Goal: Use online tool/utility: Use online tool/utility

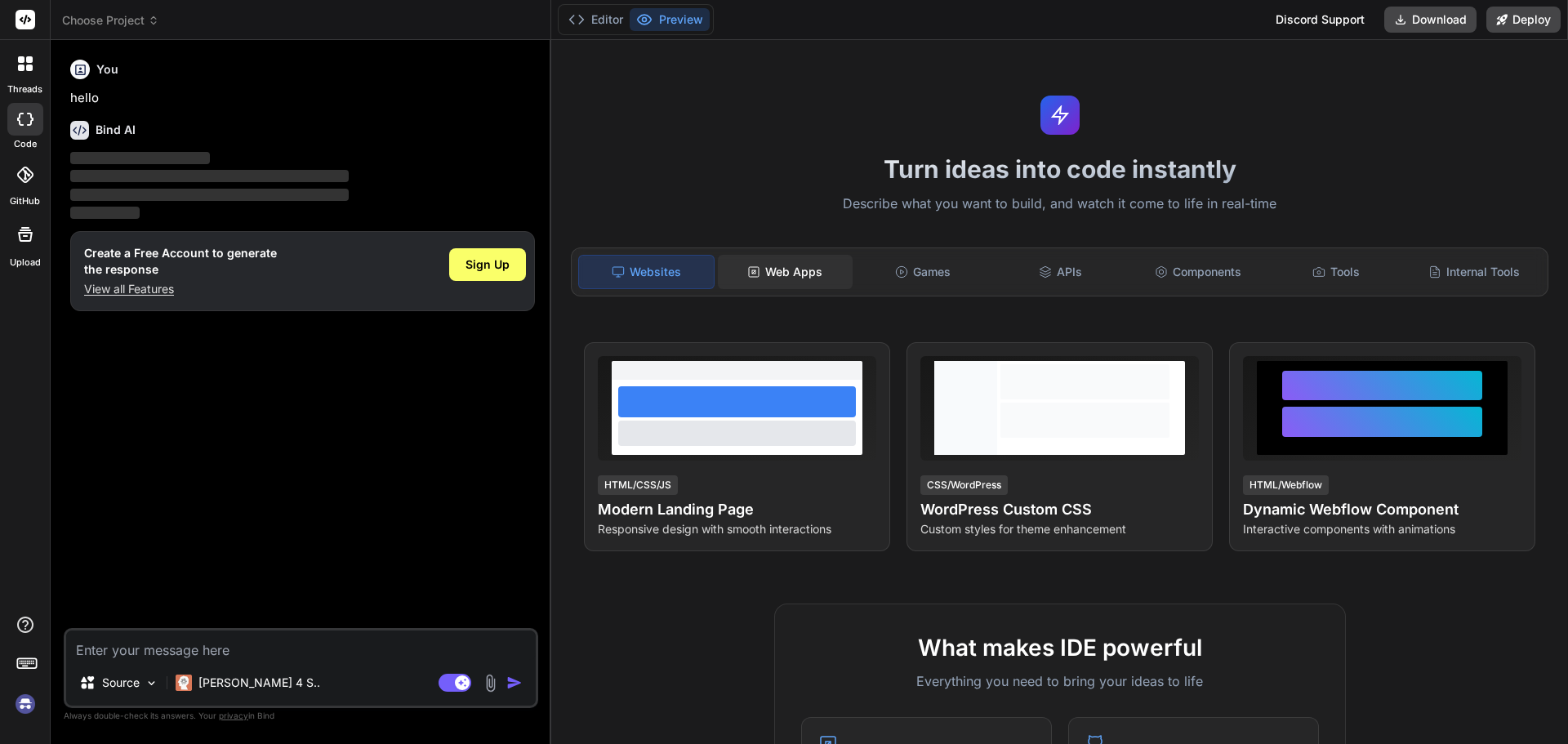
click at [836, 274] on div "Web Apps" at bounding box center [785, 272] width 135 height 35
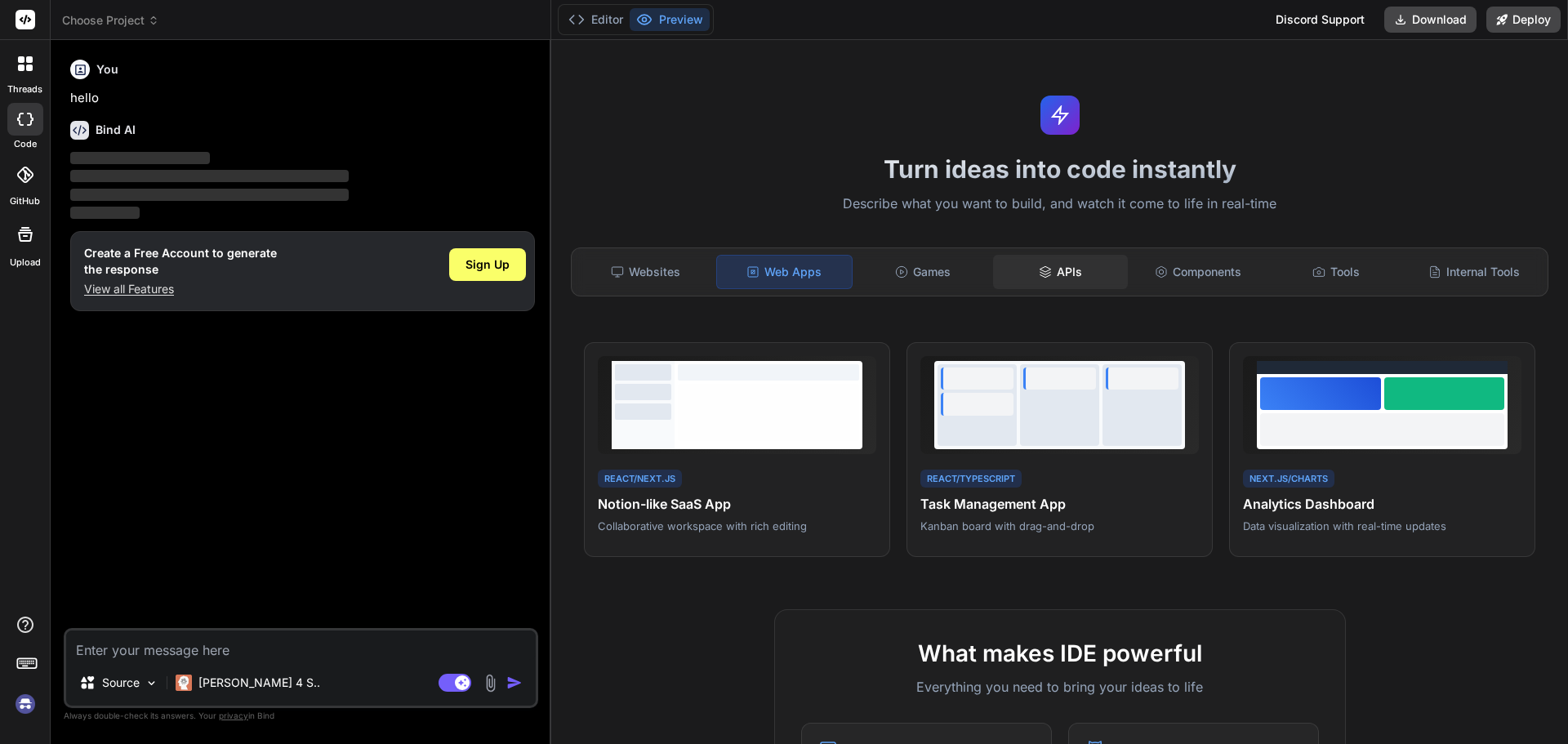
click at [1026, 287] on div "APIs" at bounding box center [1060, 272] width 135 height 35
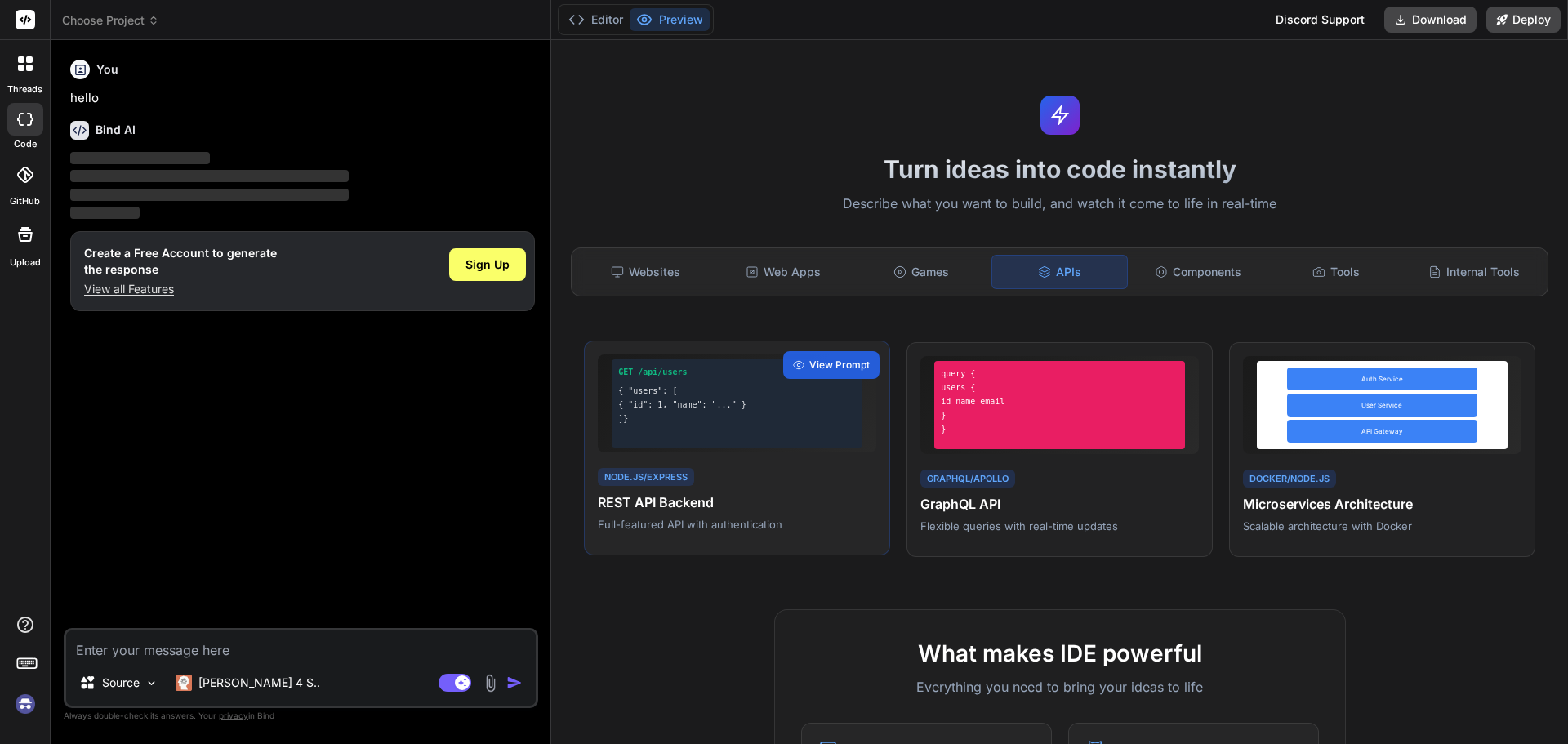
click at [740, 502] on h4 "REST API Backend" at bounding box center [737, 503] width 279 height 20
click at [715, 502] on h4 "REST API Backend" at bounding box center [737, 503] width 279 height 20
click at [706, 498] on h4 "REST API Backend" at bounding box center [737, 503] width 279 height 20
click at [812, 374] on div "View Prompt" at bounding box center [831, 364] width 96 height 28
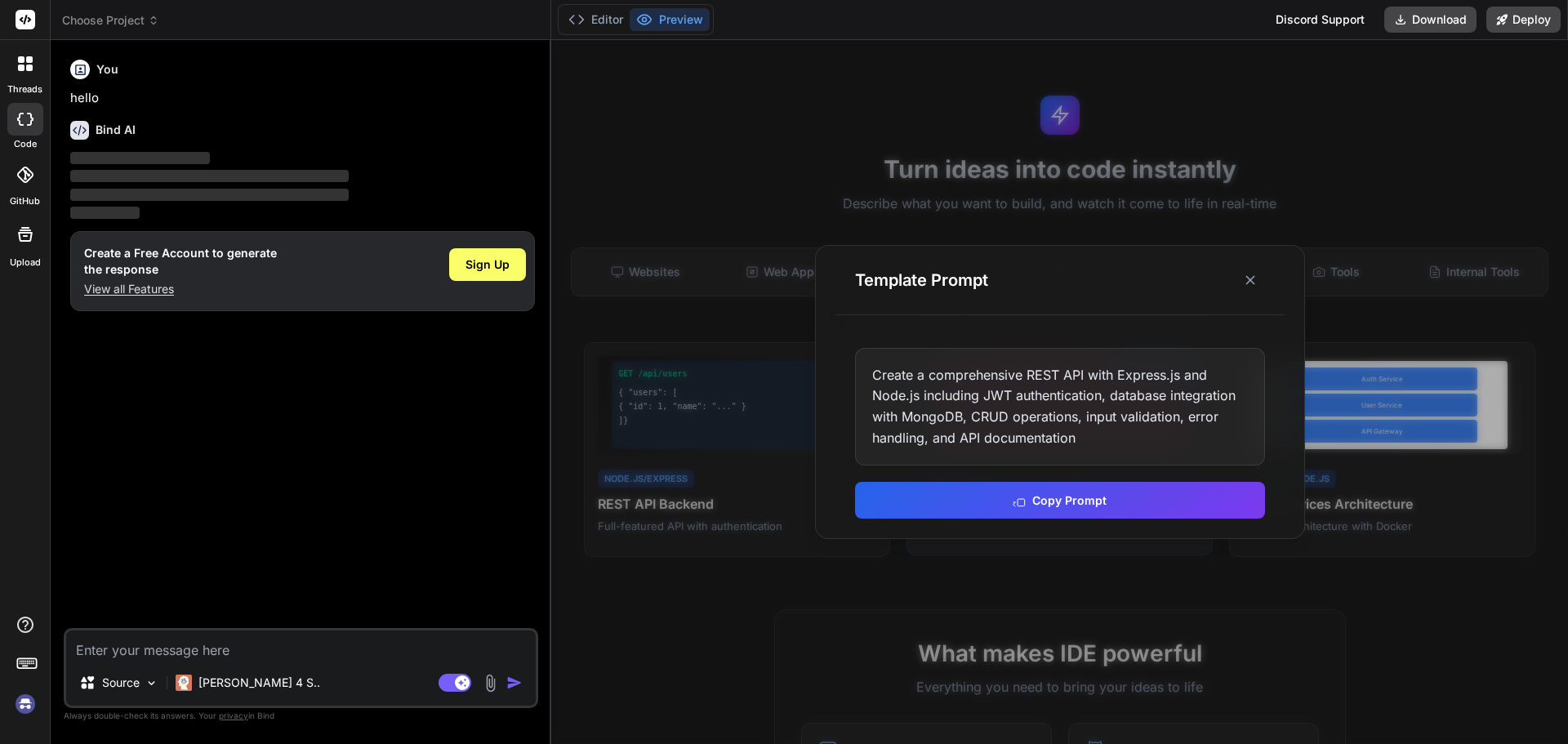
click at [1069, 495] on button "Copy Prompt" at bounding box center [1060, 500] width 410 height 37
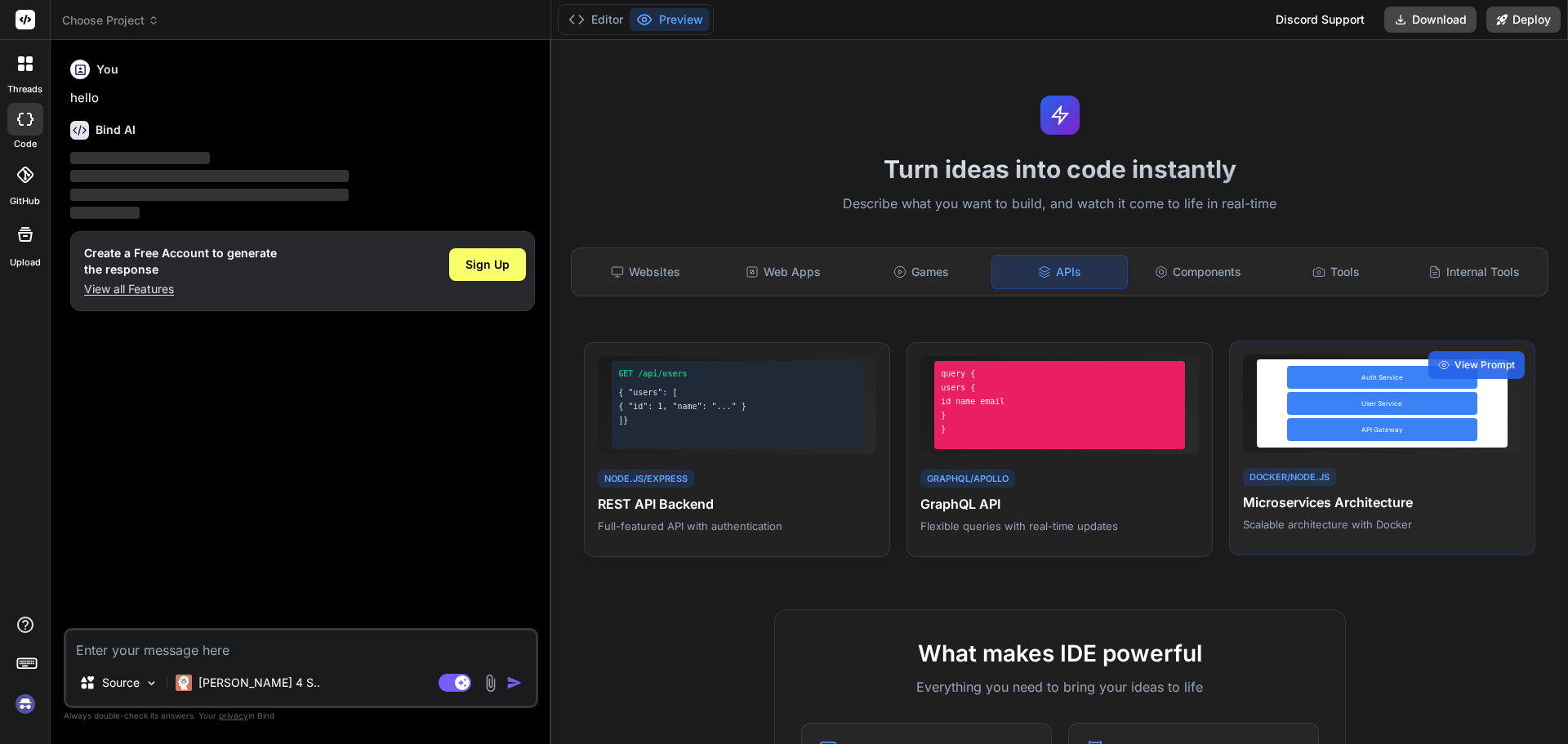
click at [1279, 486] on div "Docker/Node.js" at bounding box center [1289, 477] width 94 height 19
click at [1461, 371] on span "View Prompt" at bounding box center [1485, 365] width 61 height 15
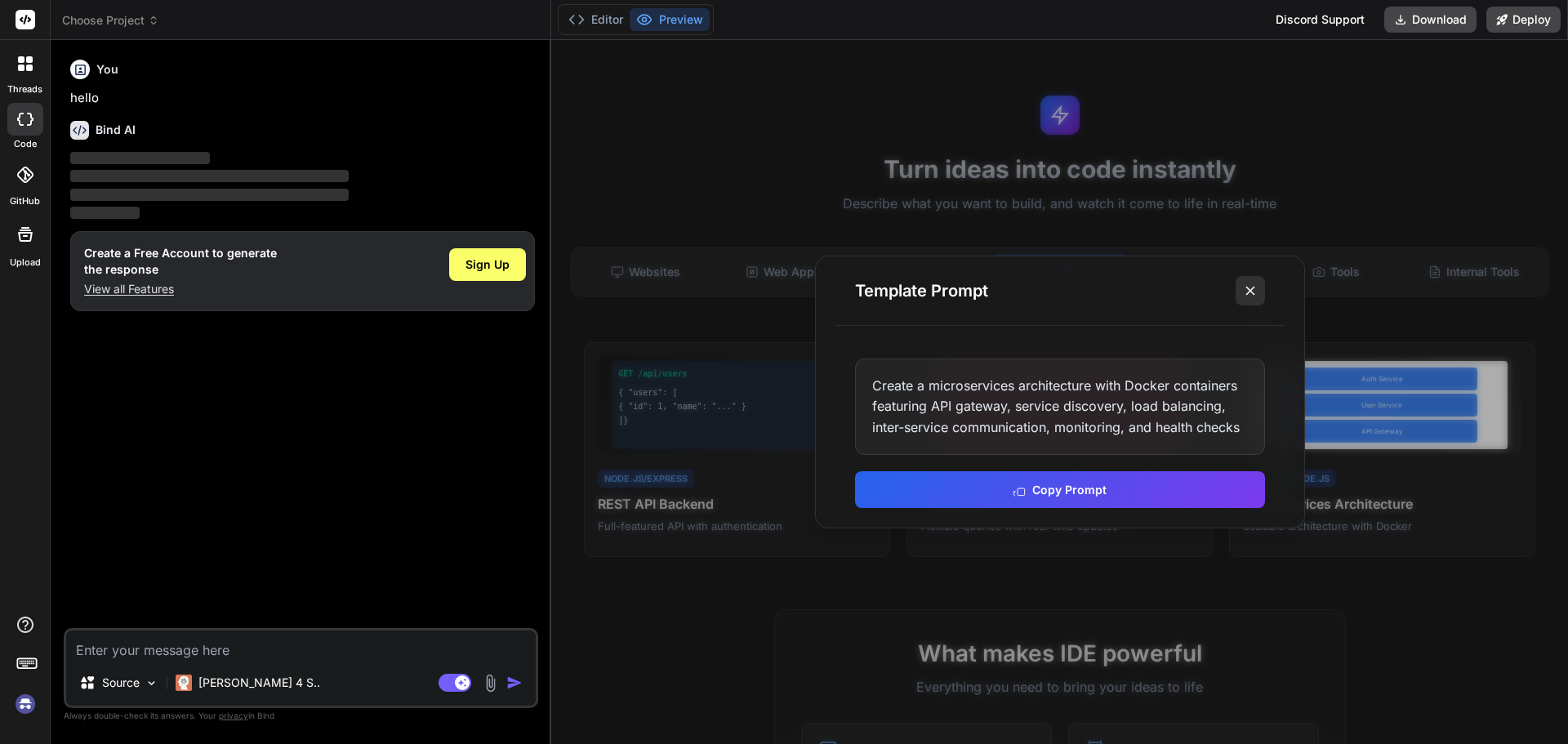
click at [1248, 292] on line at bounding box center [1250, 290] width 8 height 8
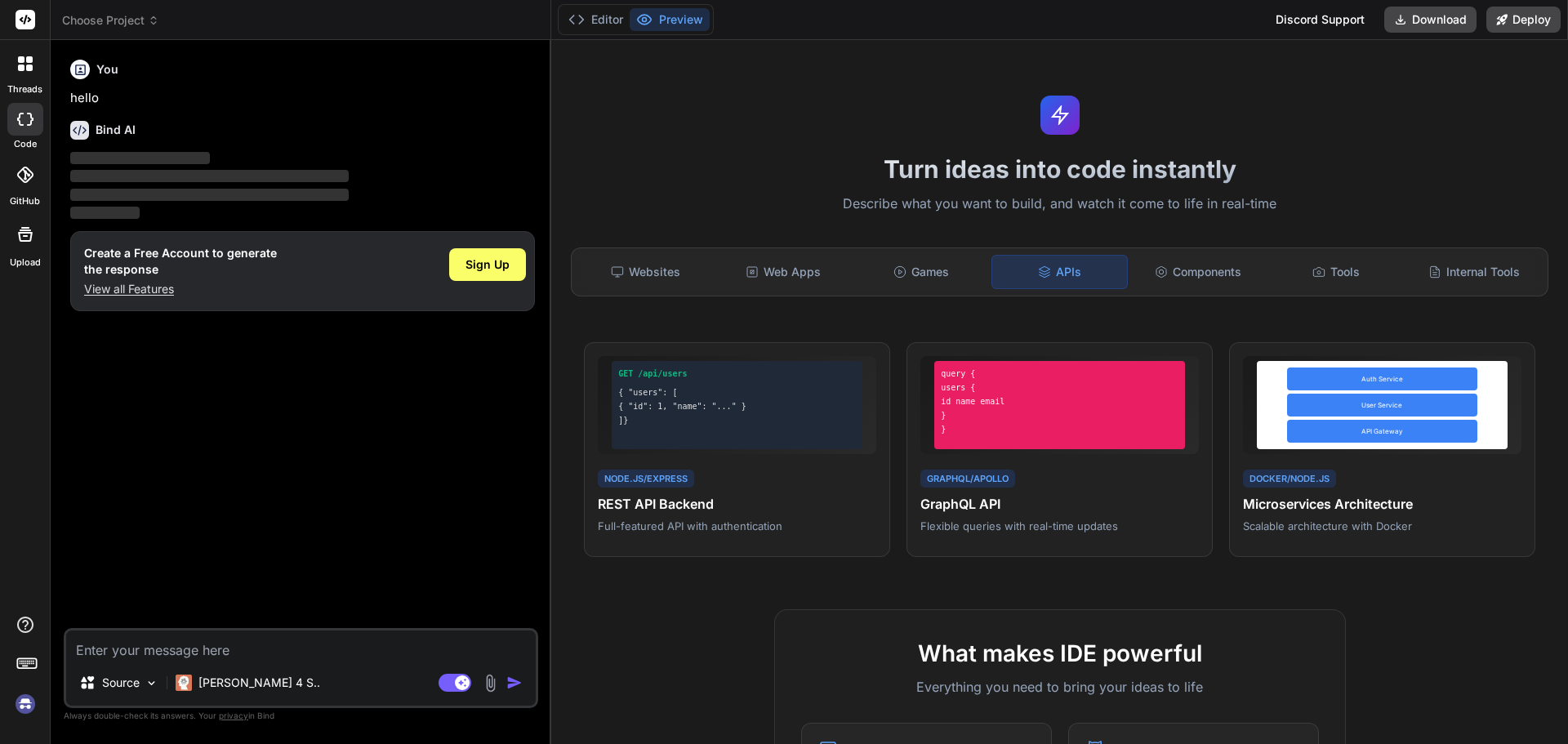
click at [72, 133] on icon at bounding box center [79, 130] width 19 height 19
drag, startPoint x: 1008, startPoint y: 98, endPoint x: 945, endPoint y: 332, distance: 242.3
click at [1006, 99] on div "Turn ideas into code instantly Describe what you want to build, and watch it co…" at bounding box center [1059, 392] width 1017 height 704
click at [912, 285] on div "Games" at bounding box center [921, 272] width 135 height 35
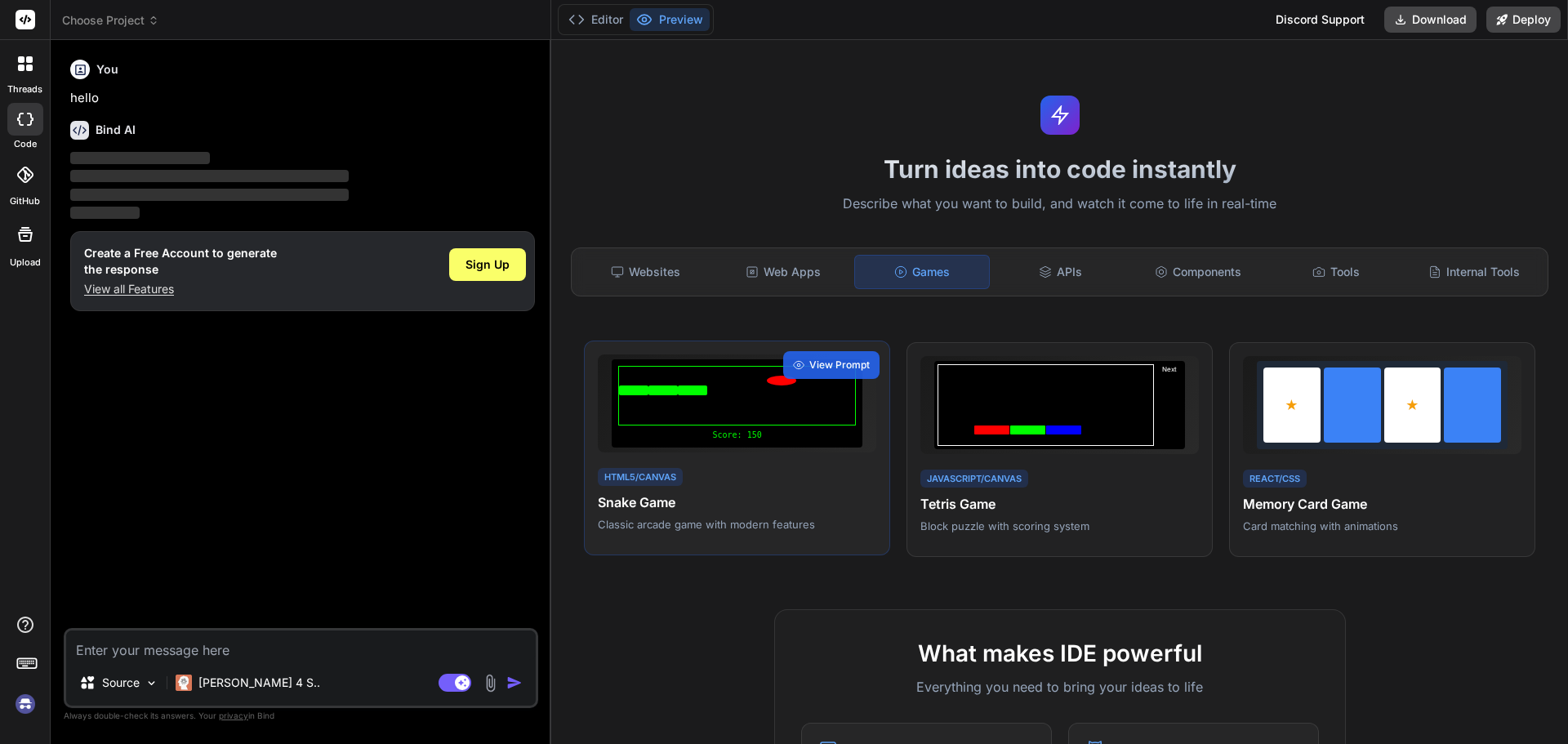
click at [696, 378] on div at bounding box center [737, 396] width 238 height 60
click at [614, 509] on h4 "Snake Game" at bounding box center [737, 503] width 279 height 20
click at [896, 492] on div "Score: 150 HTML5/Canvas Snake Game Classic arcade game with modern features Vie…" at bounding box center [1059, 450] width 951 height 216
click at [961, 500] on h4 "Tetris Game" at bounding box center [1059, 503] width 279 height 20
click at [1159, 358] on span "View Prompt" at bounding box center [1163, 365] width 61 height 15
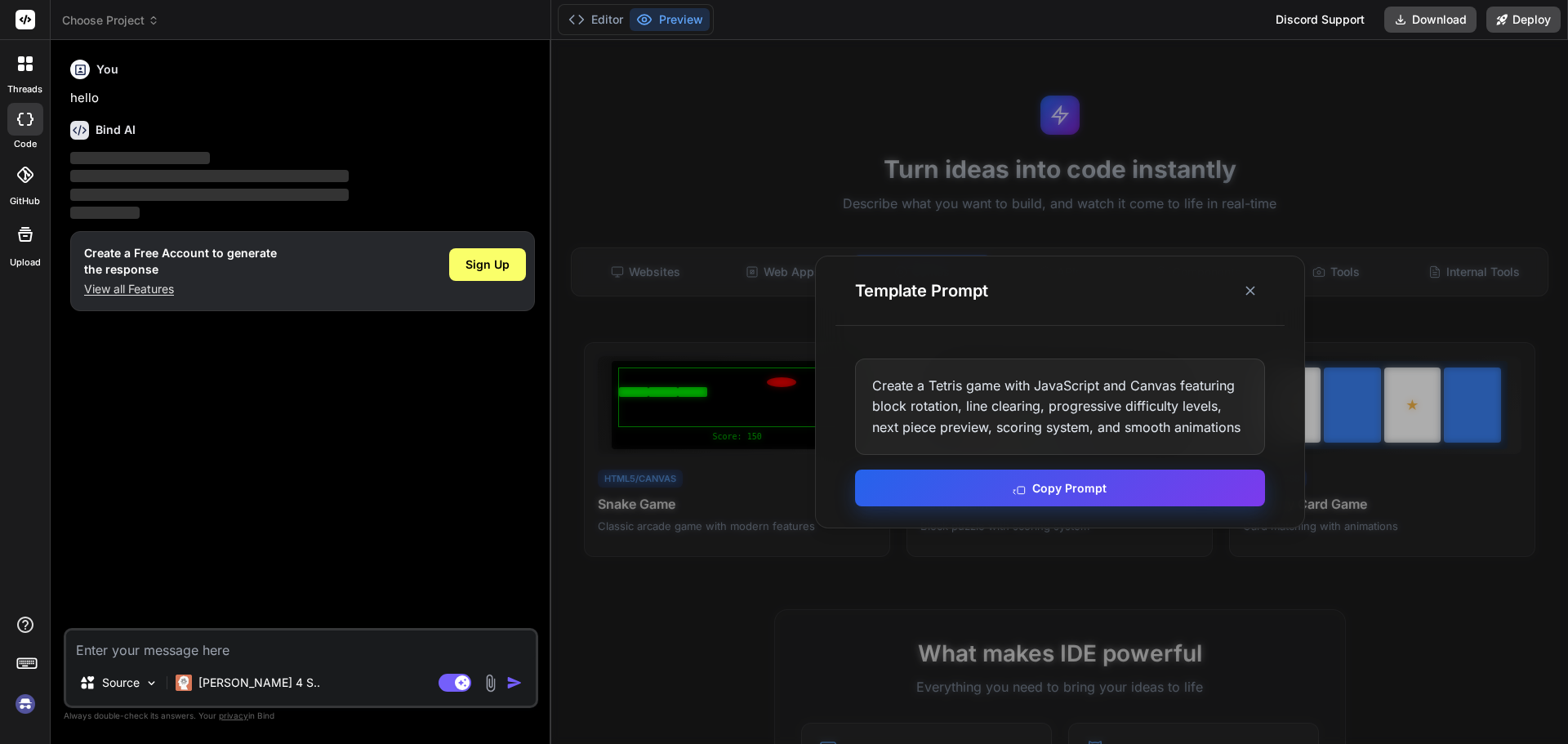
click at [1084, 485] on button "Copy Prompt" at bounding box center [1060, 487] width 410 height 37
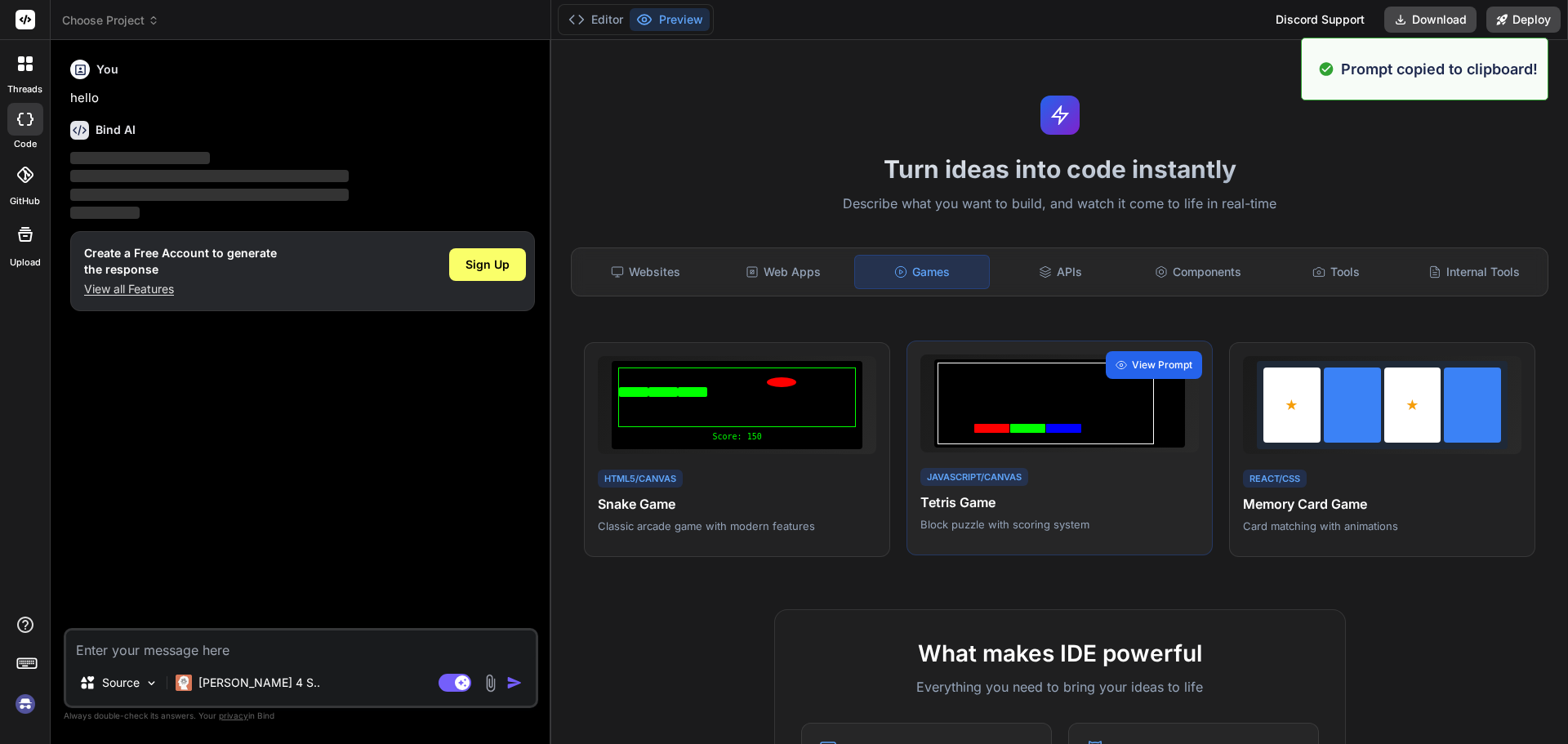
click at [1169, 355] on div "View Prompt" at bounding box center [1154, 364] width 96 height 28
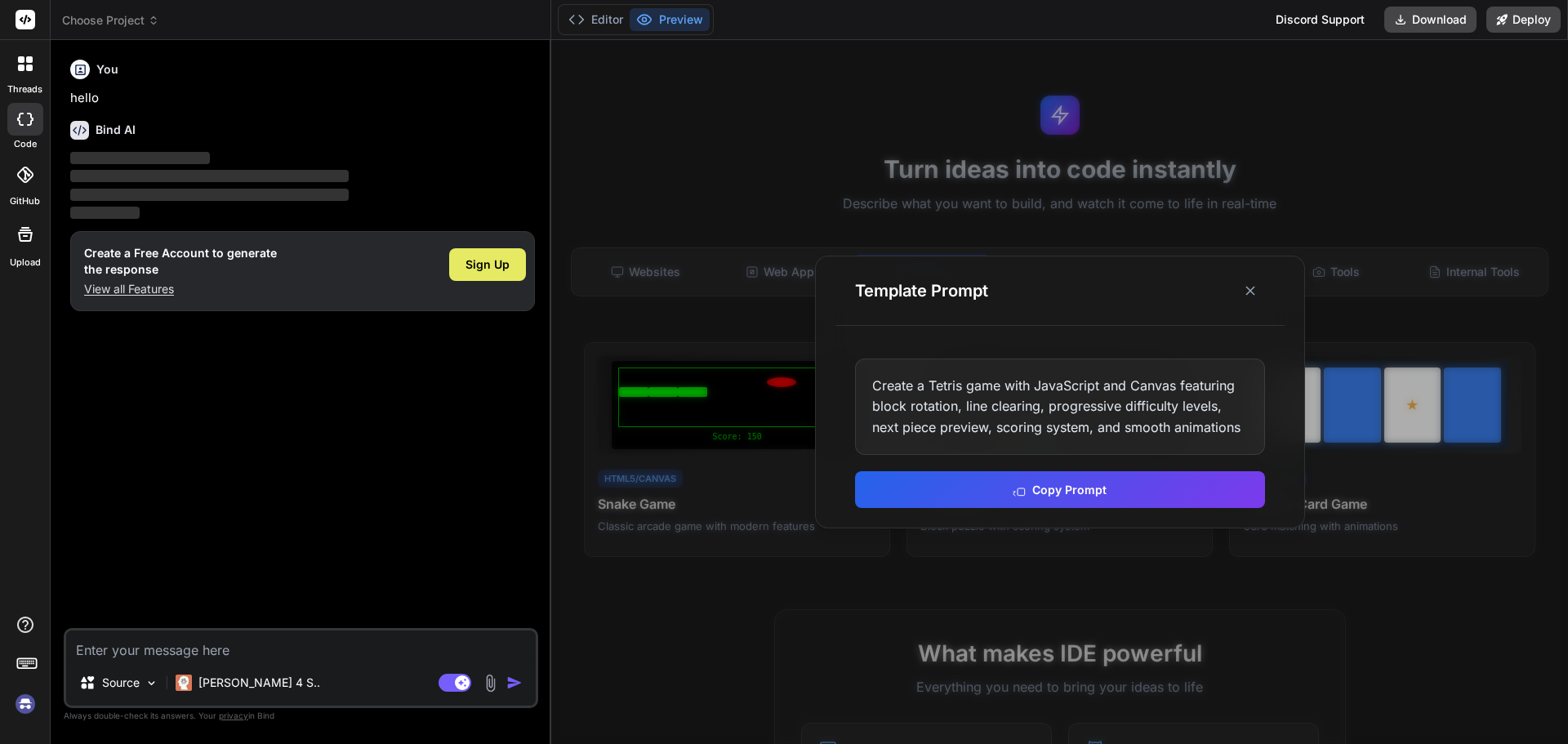
click at [485, 268] on span "Sign Up" at bounding box center [488, 265] width 45 height 16
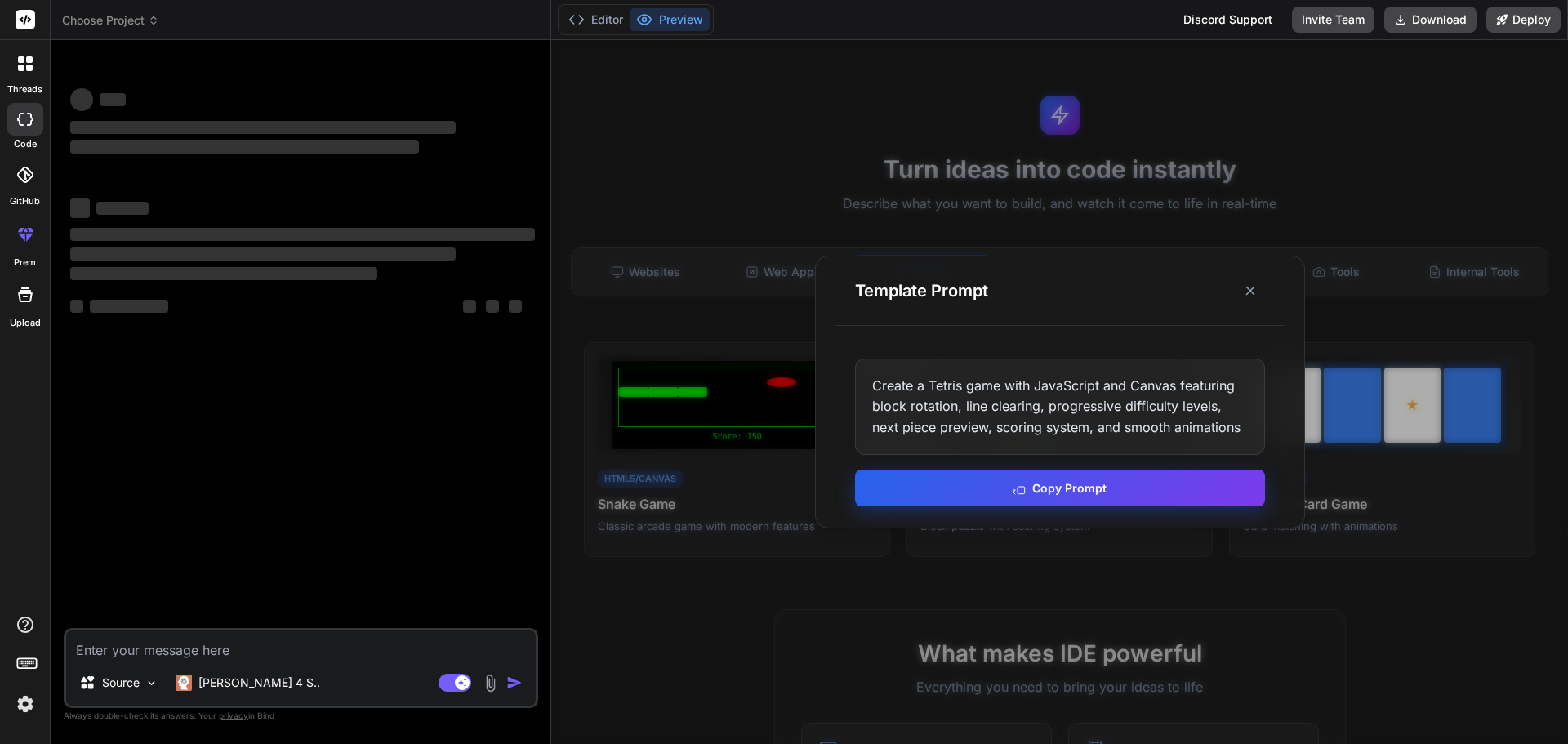
click at [1111, 486] on button "Copy Prompt" at bounding box center [1060, 487] width 410 height 37
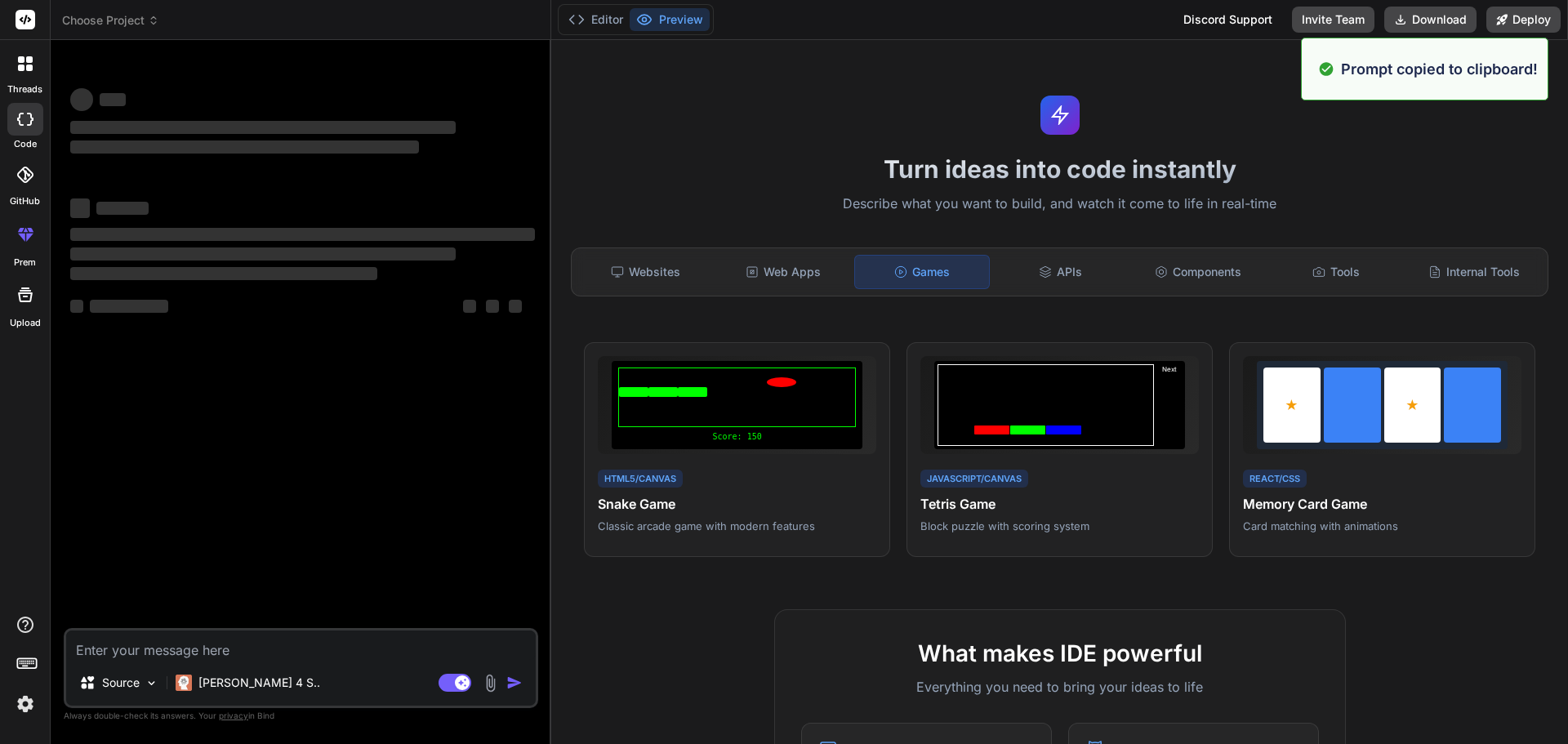
type textarea "x"
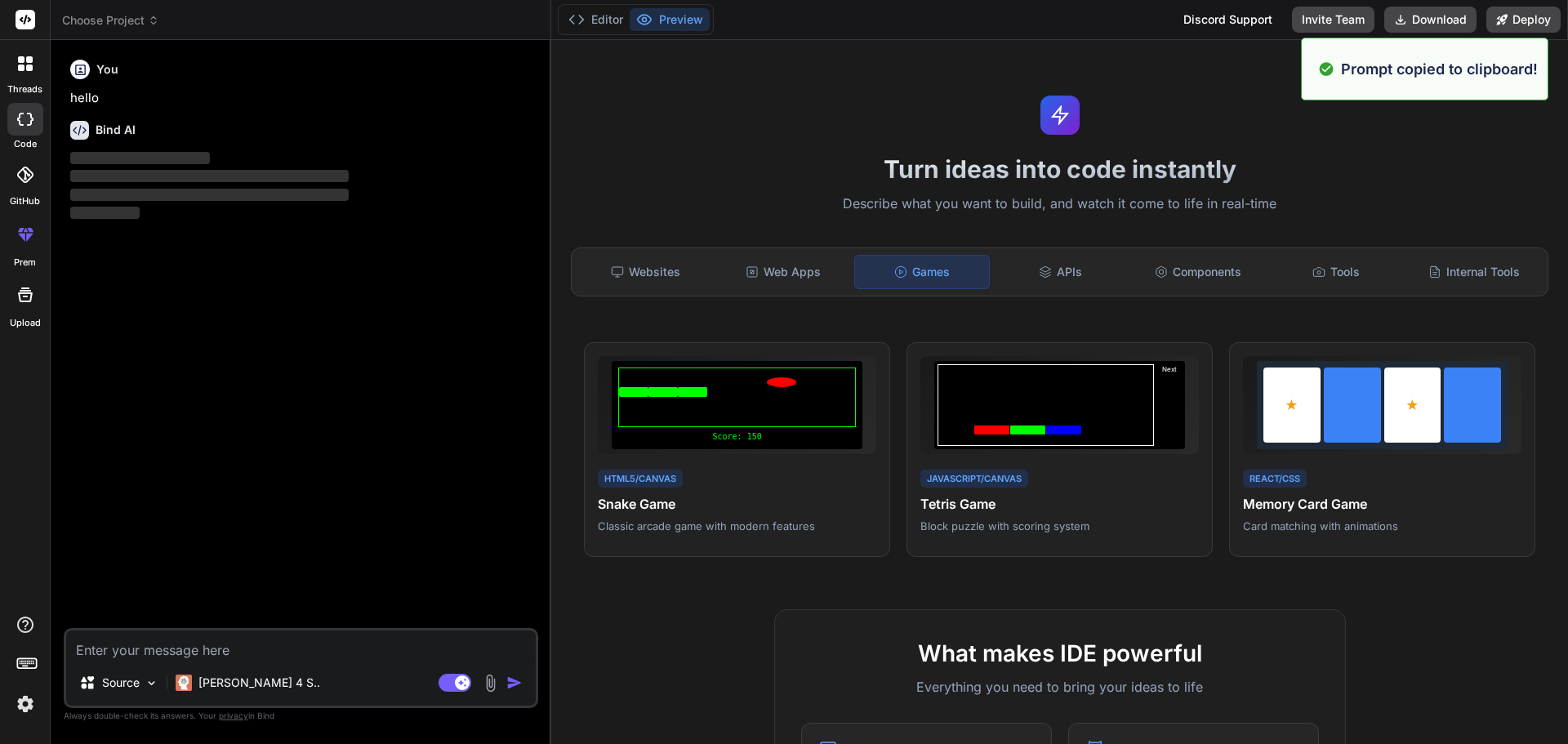
click at [208, 652] on textarea at bounding box center [300, 645] width 470 height 29
paste textarea "Create a Tetris game with JavaScript and Canvas featuring block rotation, line …"
type textarea "Create a Tetris game with JavaScript and Canvas featuring block rotation, line …"
type textarea "x"
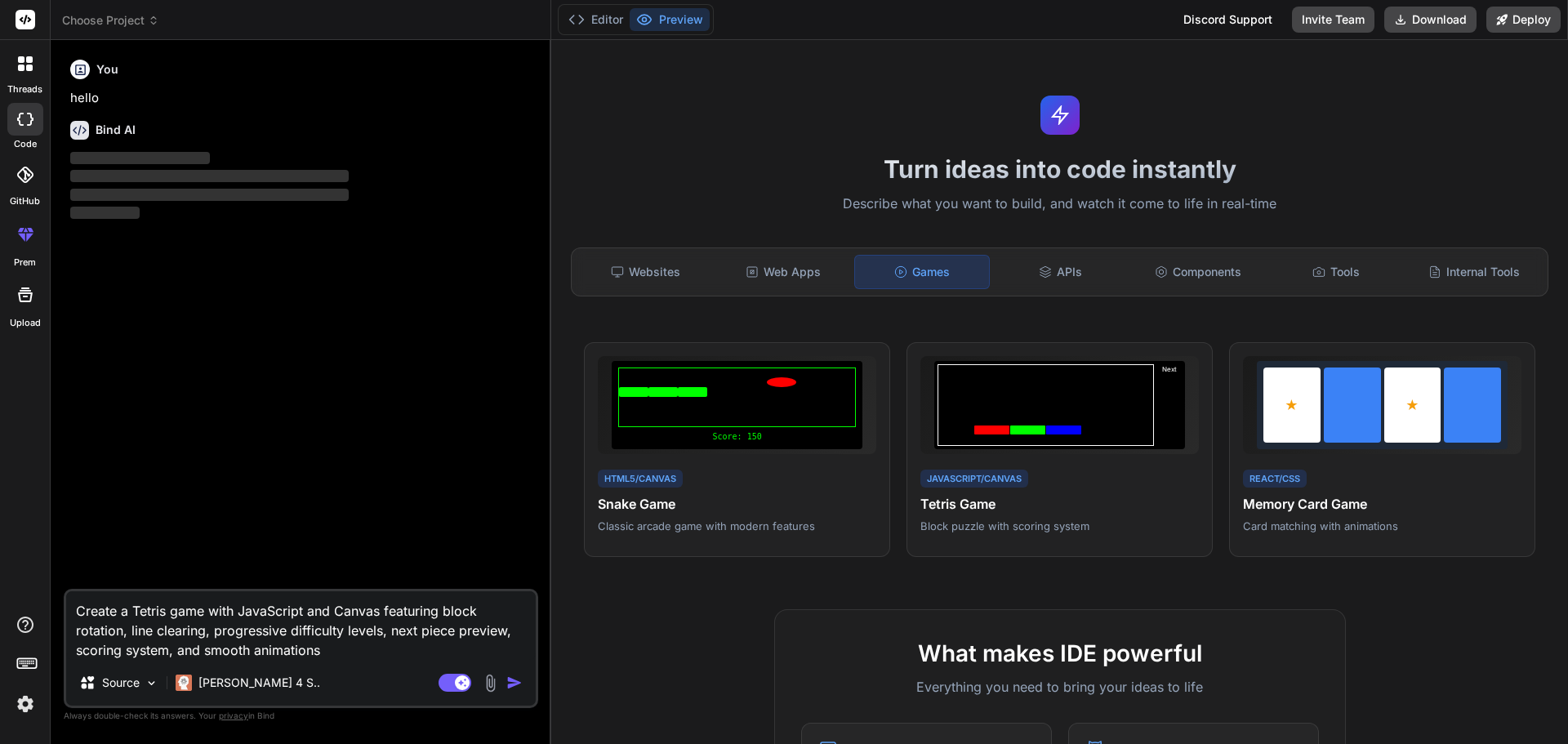
type textarea "Create a Tetris game with JavaScript and Canvas featuring block rotation, line …"
click at [513, 674] on div "Agent Mode. When this toggle is activated, AI automatically makes decisions, re…" at bounding box center [482, 683] width 94 height 20
click at [511, 674] on div "Agent Mode. When this toggle is activated, AI automatically makes decisions, re…" at bounding box center [482, 683] width 94 height 20
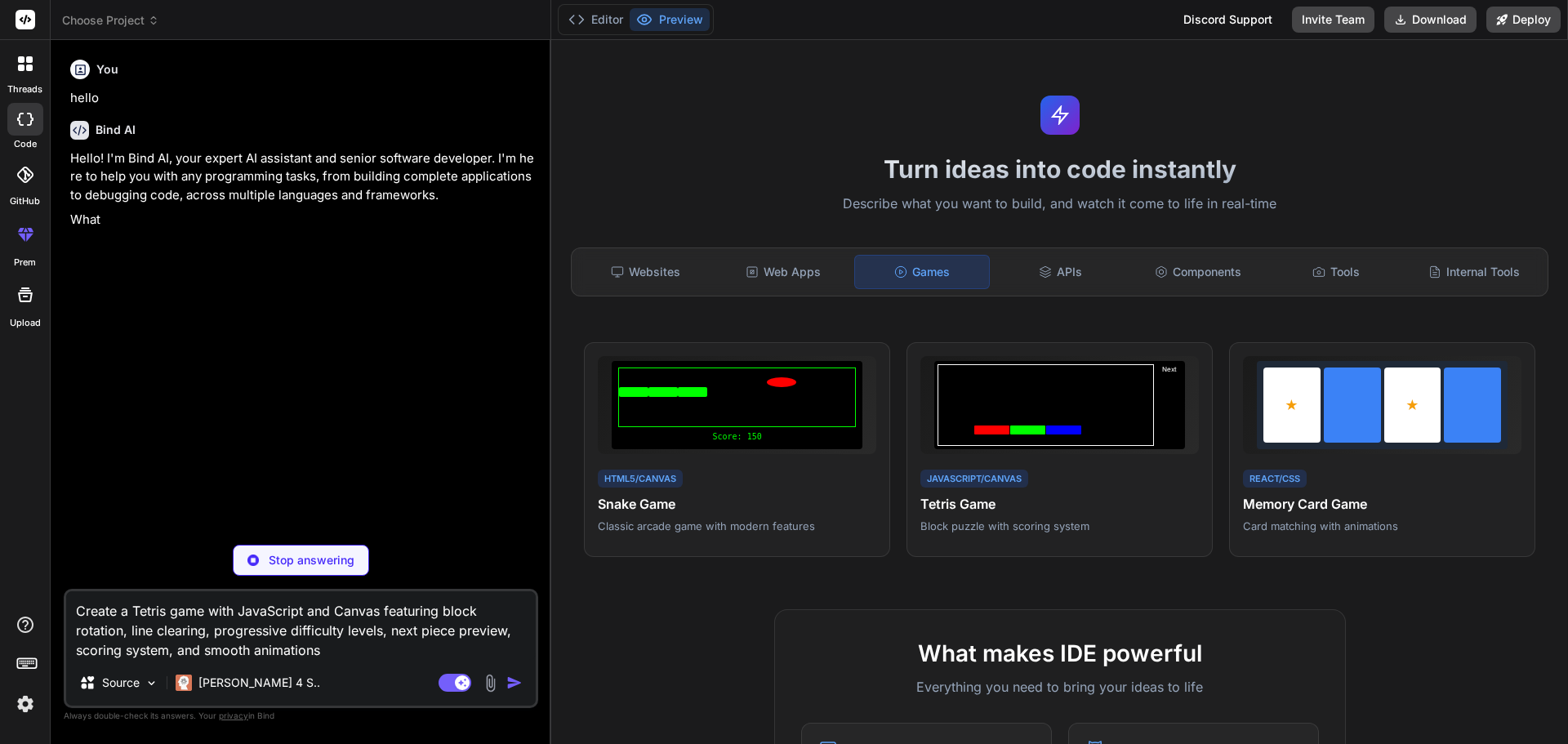
click at [445, 271] on div "You hello Bind AI Hello! I'm Bind AI, your expert AI assistant and senior softw…" at bounding box center [302, 292] width 471 height 478
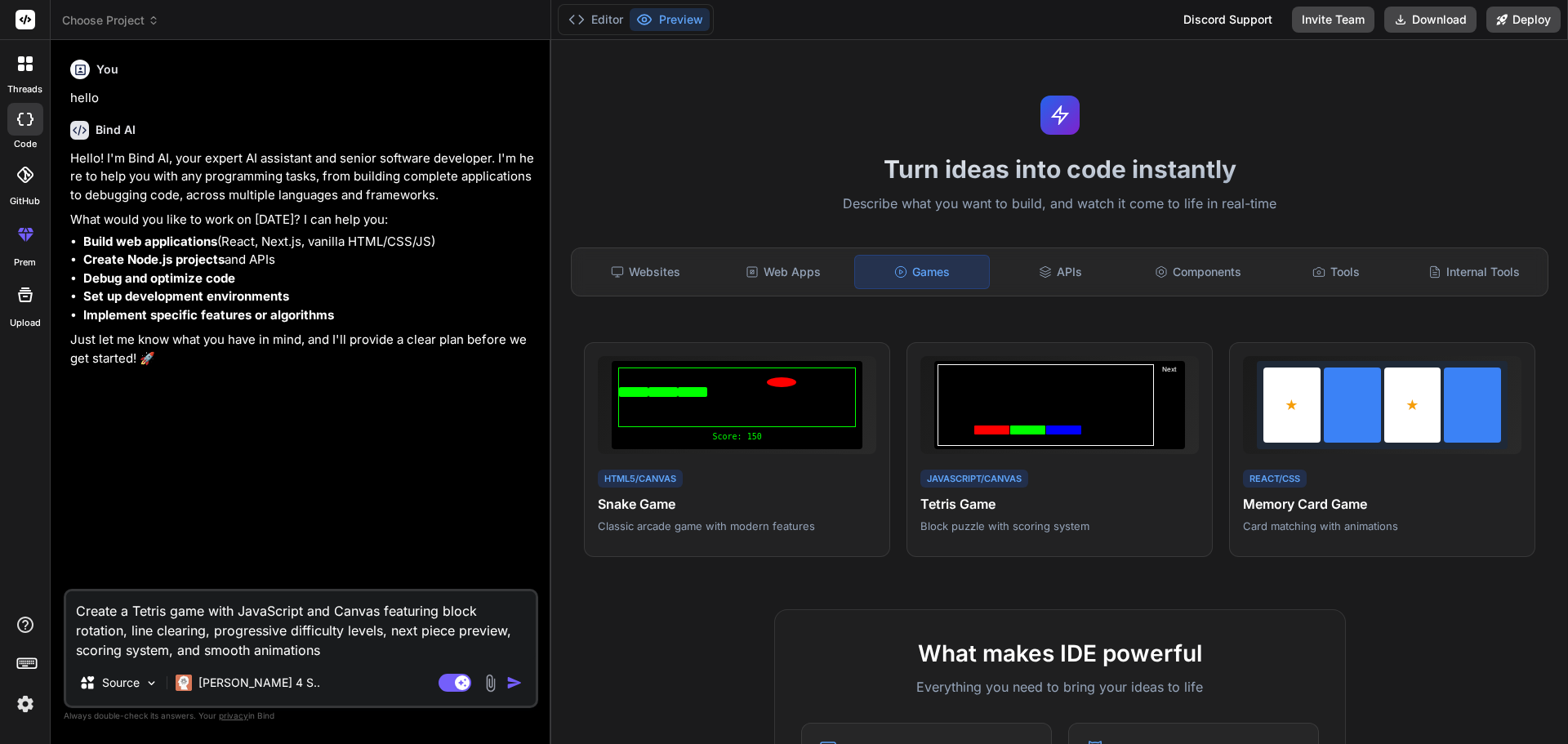
click at [519, 690] on img "button" at bounding box center [514, 683] width 16 height 16
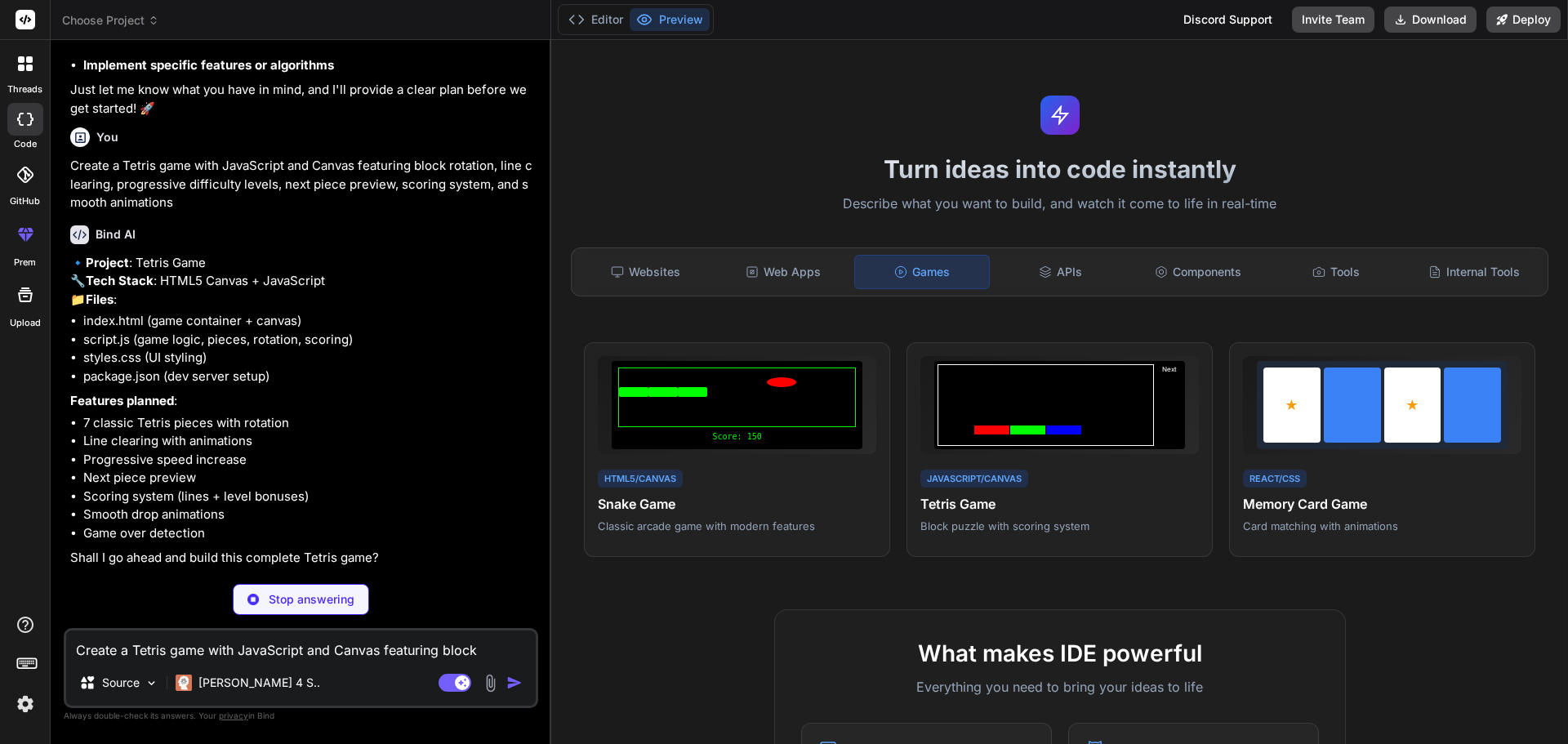
scroll to position [230, 0]
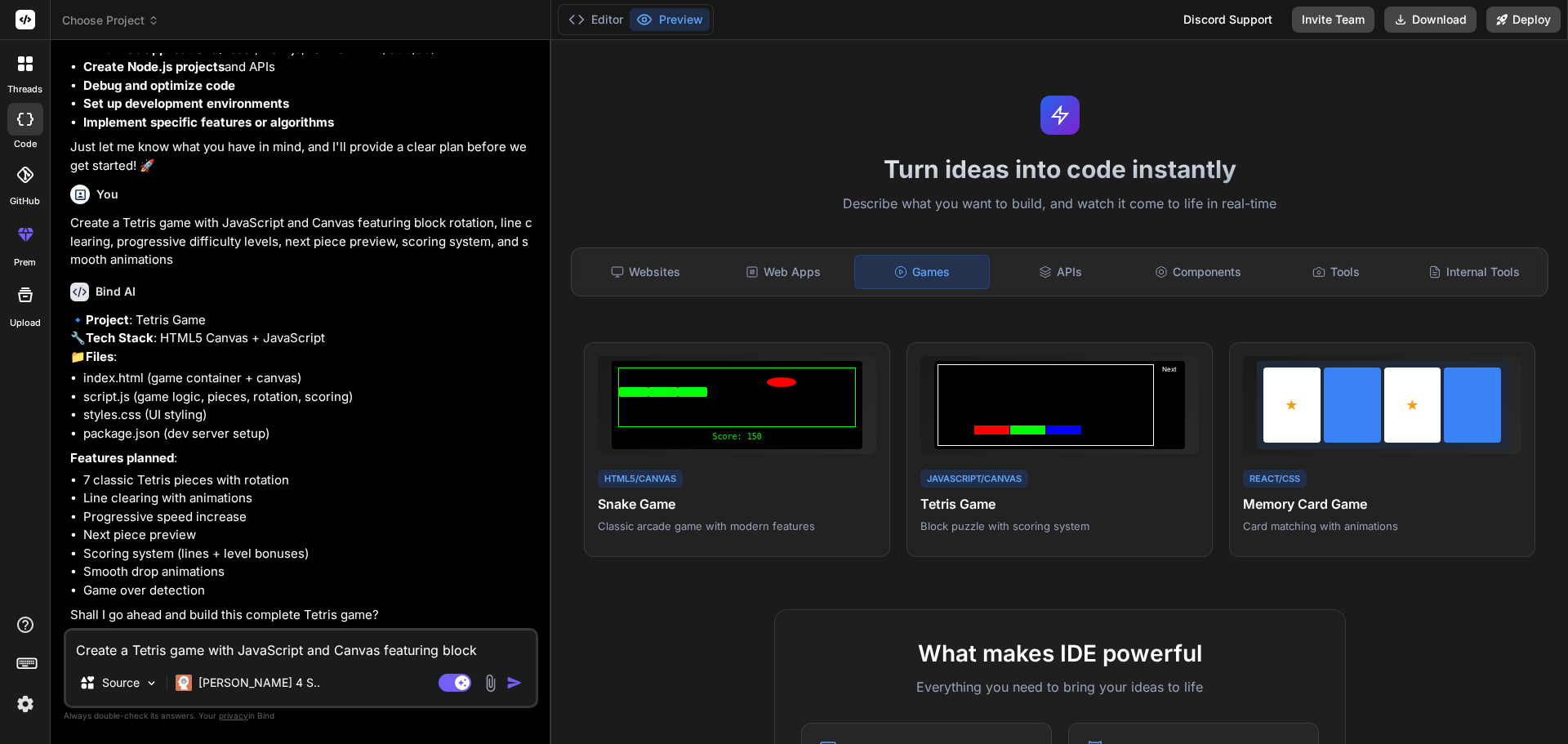
type textarea "x"
click at [202, 642] on textarea "Create a Tetris game with JavaScript and Canvas featuring block rotation, line …" at bounding box center [300, 645] width 470 height 29
type textarea "Y"
type textarea "x"
type textarea "Ye"
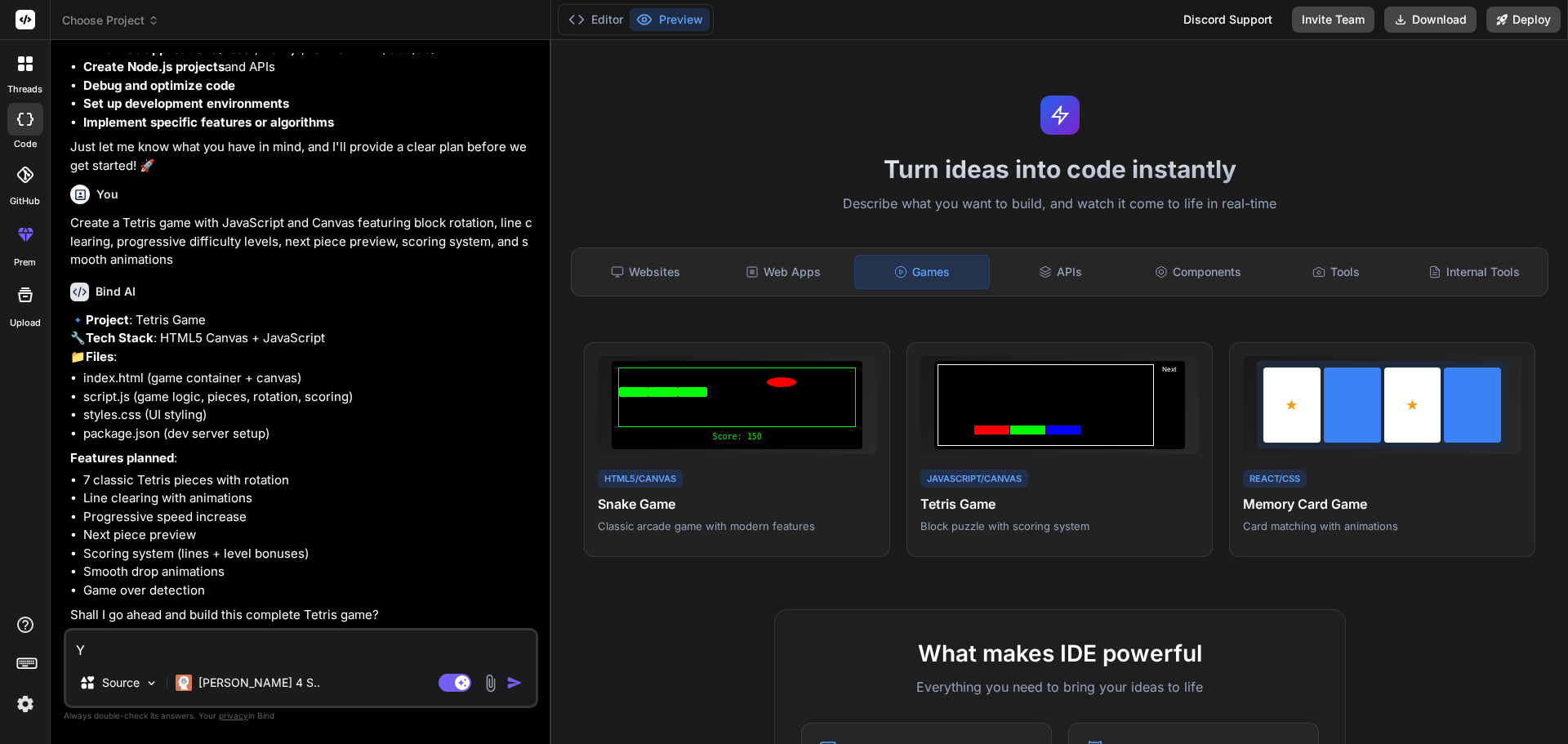
type textarea "x"
type textarea "Yes"
type textarea "x"
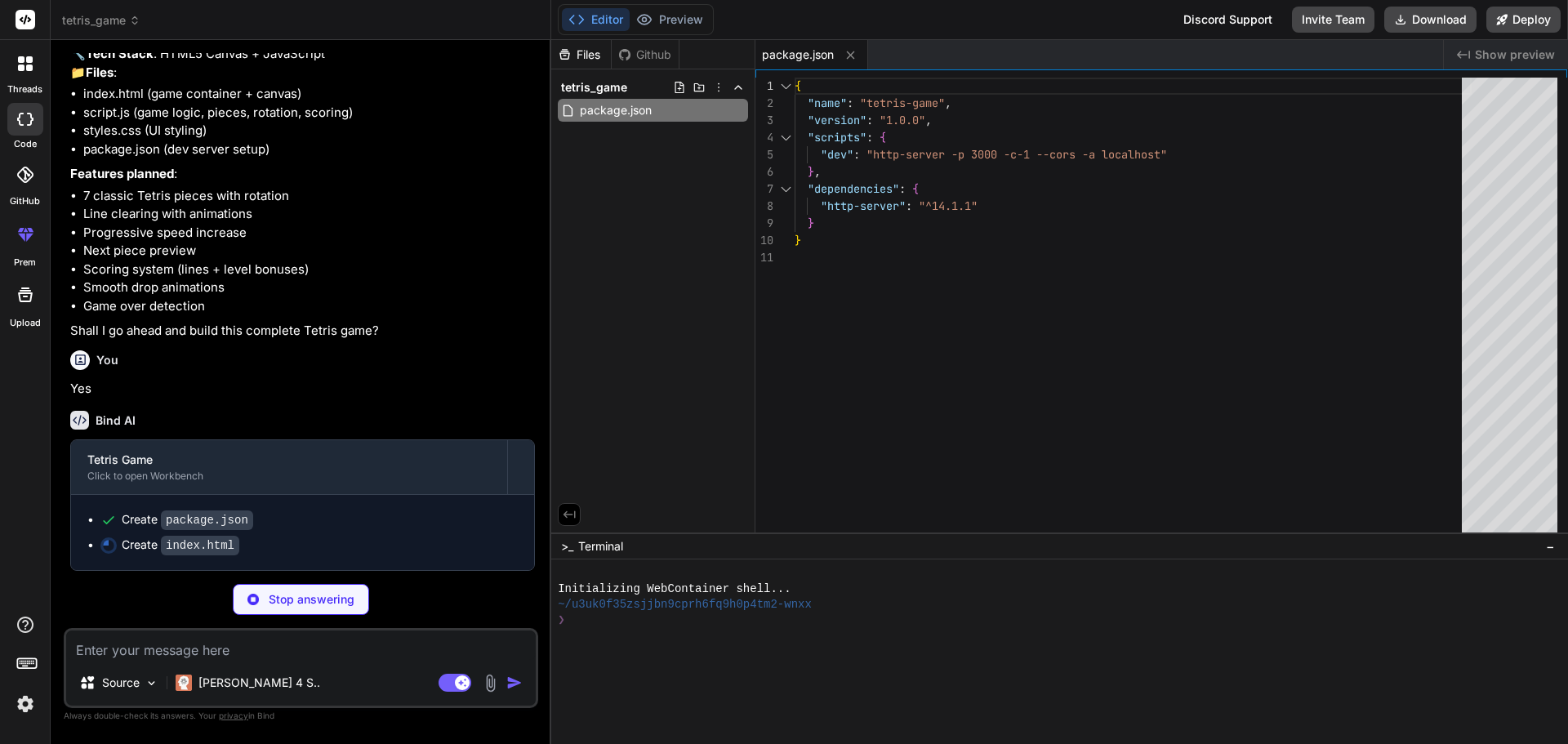
scroll to position [514, 0]
type textarea "x"
type textarea "<button id="restartBtn">Play Again</button> </div> </div> <script src="script.j…"
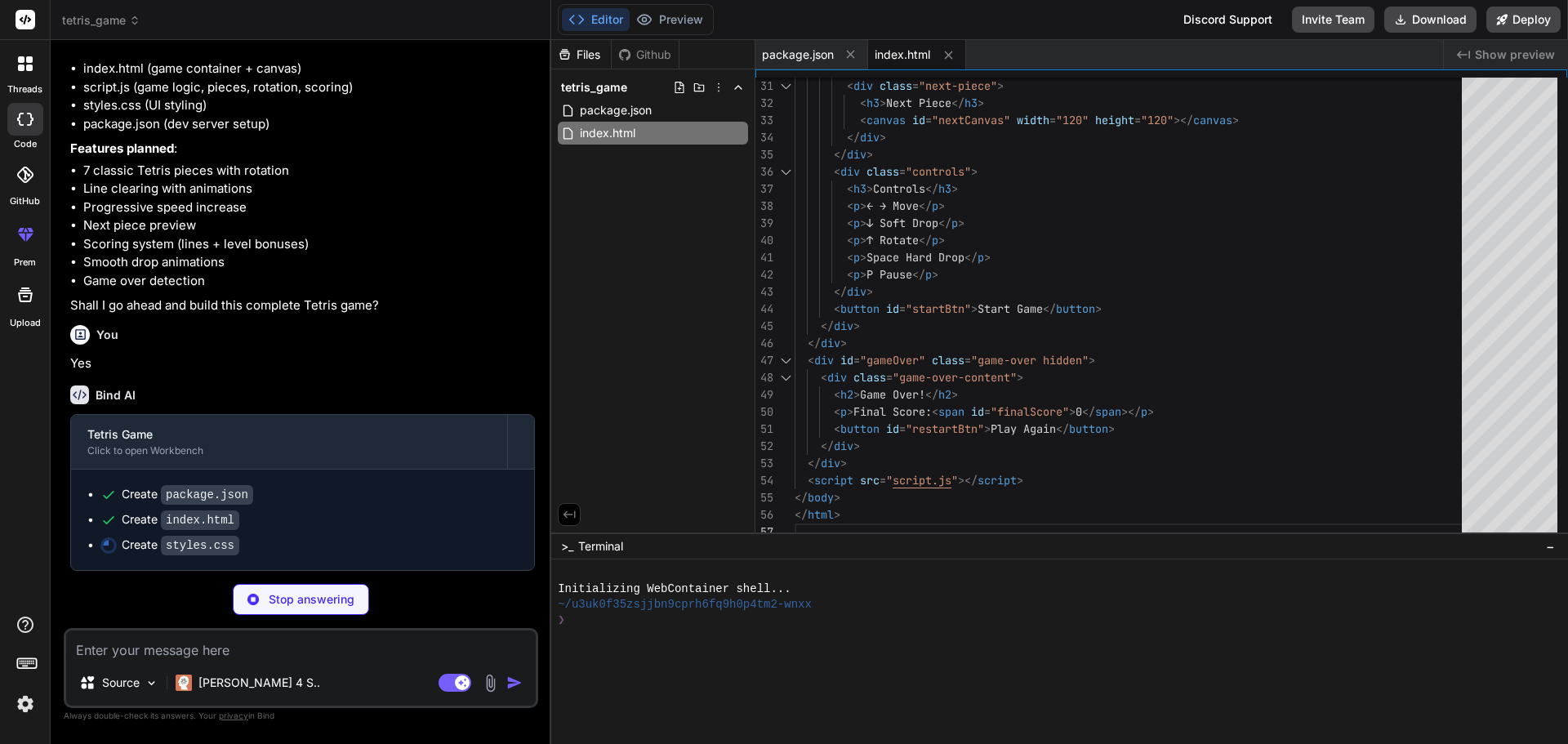
scroll to position [539, 0]
click at [1061, 467] on div "< div class = "next-piece" > < h3 > Next Piece </ h3 > < canvas id = "nextCanva…" at bounding box center [1133, 52] width 677 height 977
type textarea "x"
type textarea "} }"
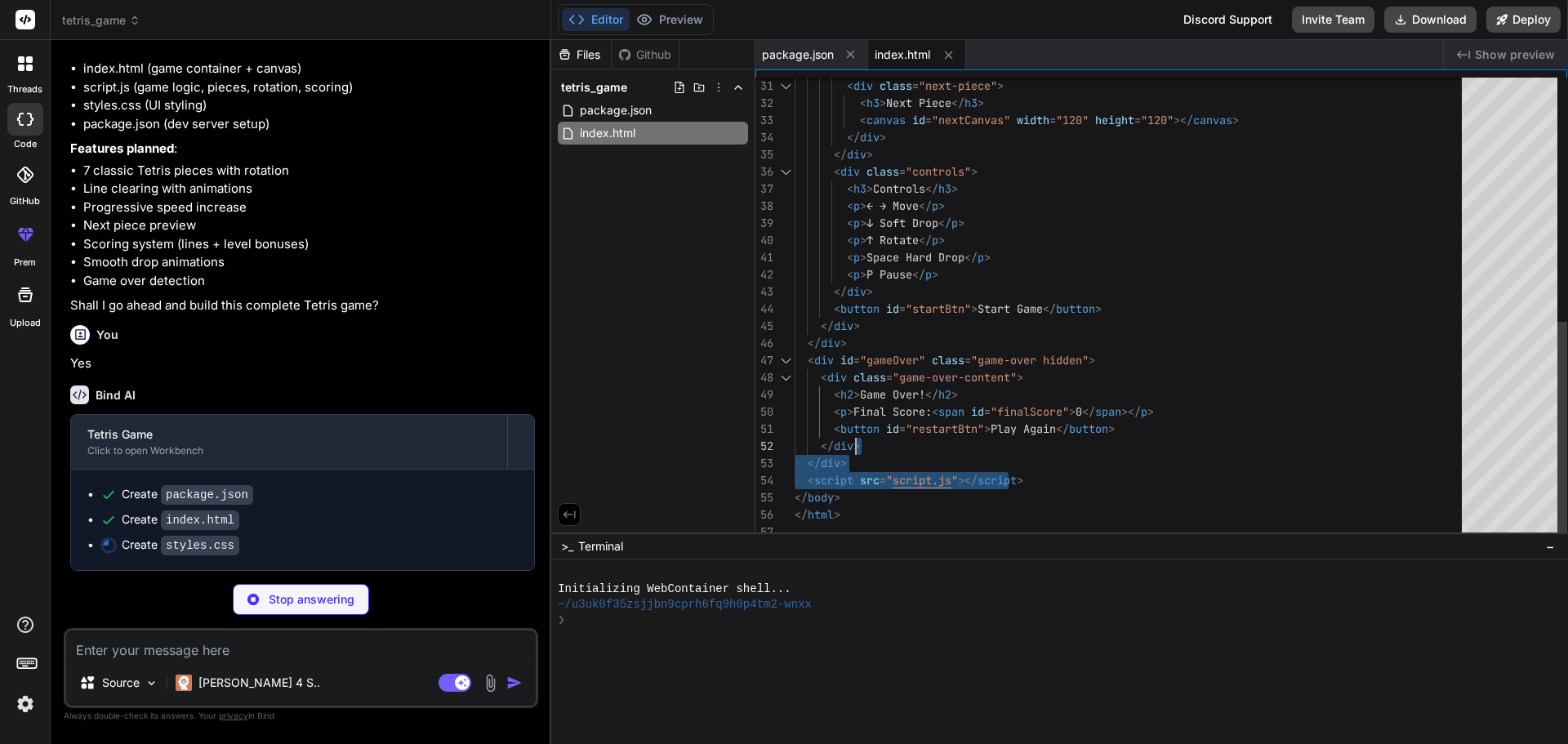
drag, startPoint x: 1107, startPoint y: 469, endPoint x: 1129, endPoint y: 444, distance: 33.3
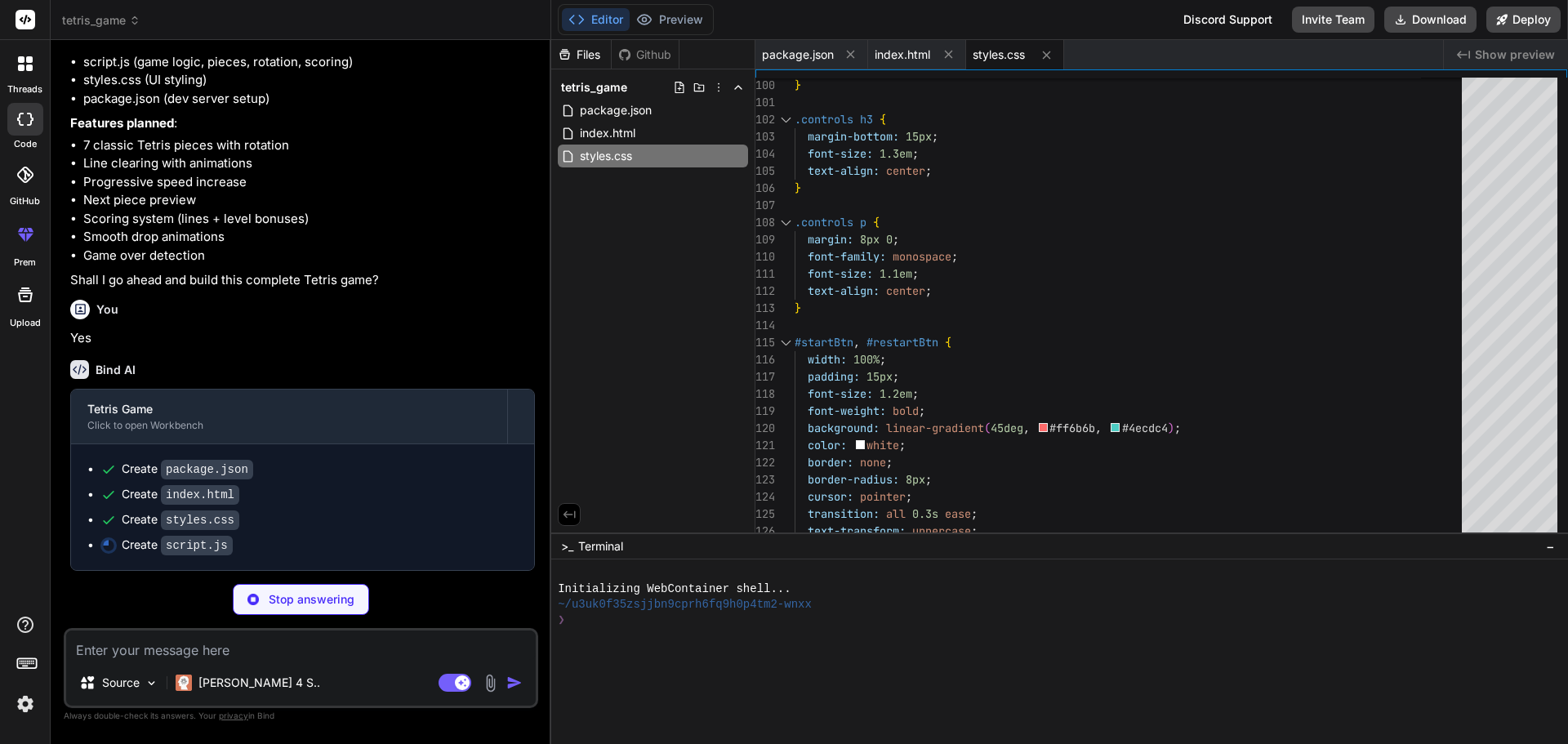
scroll to position [564, 0]
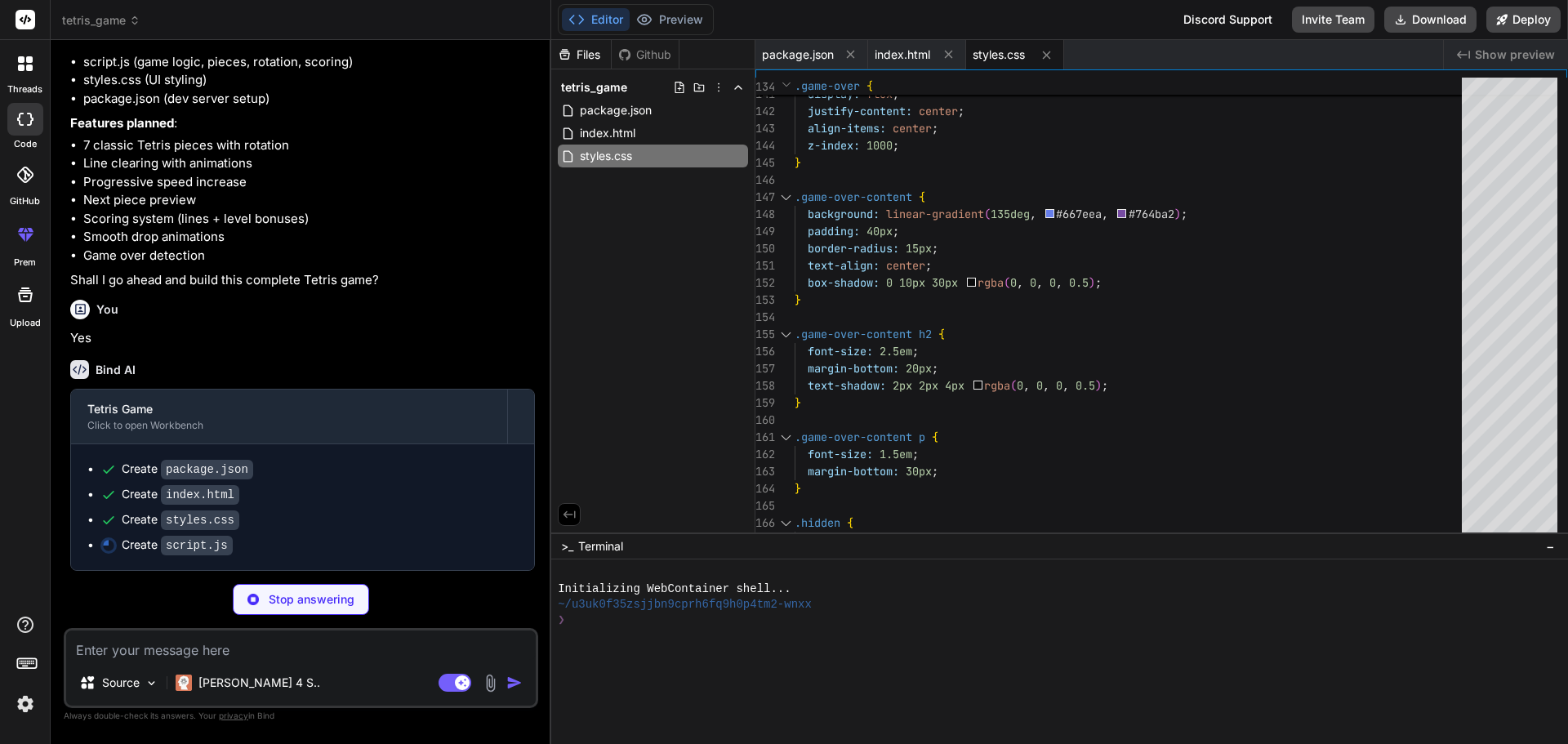
type textarea "x"
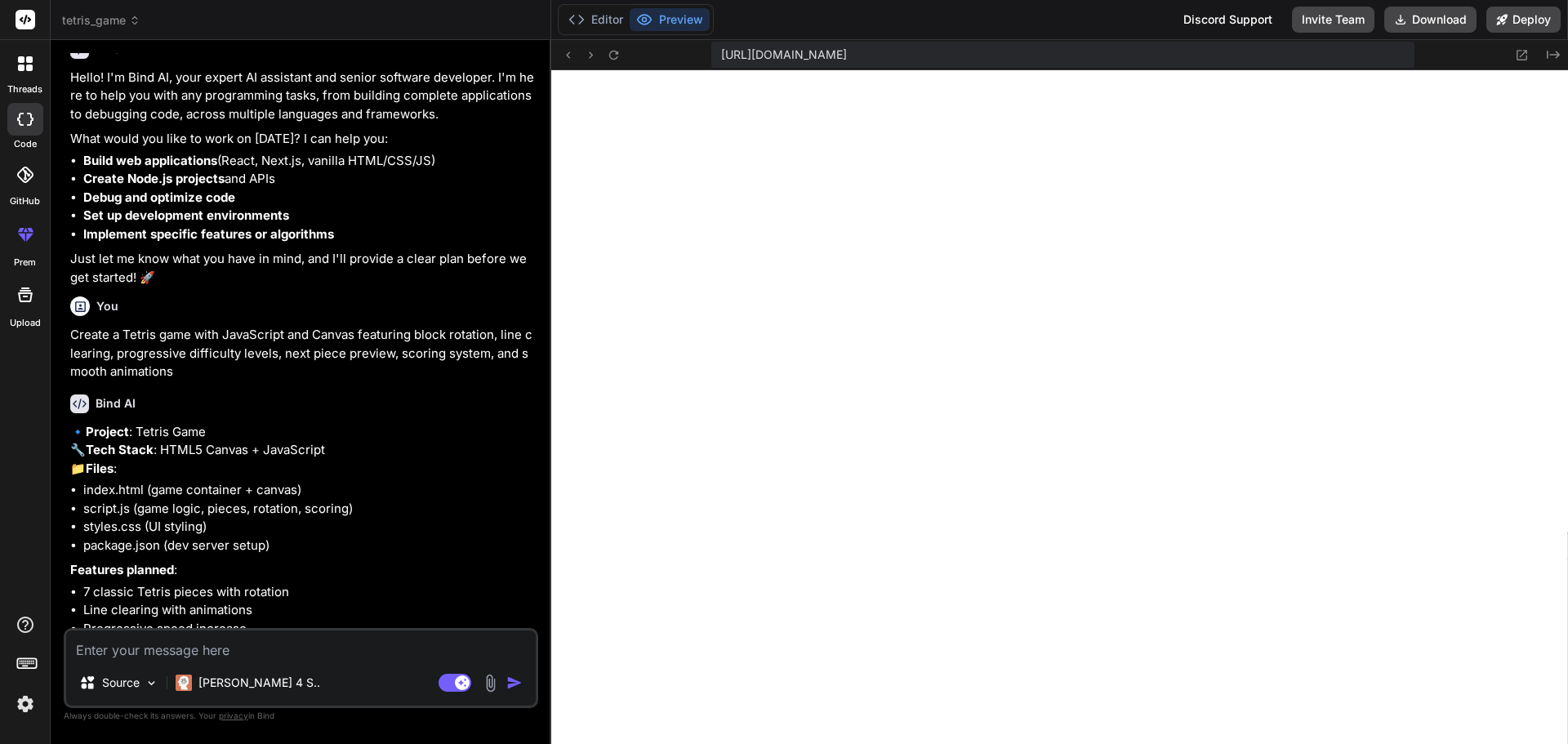
scroll to position [56, 0]
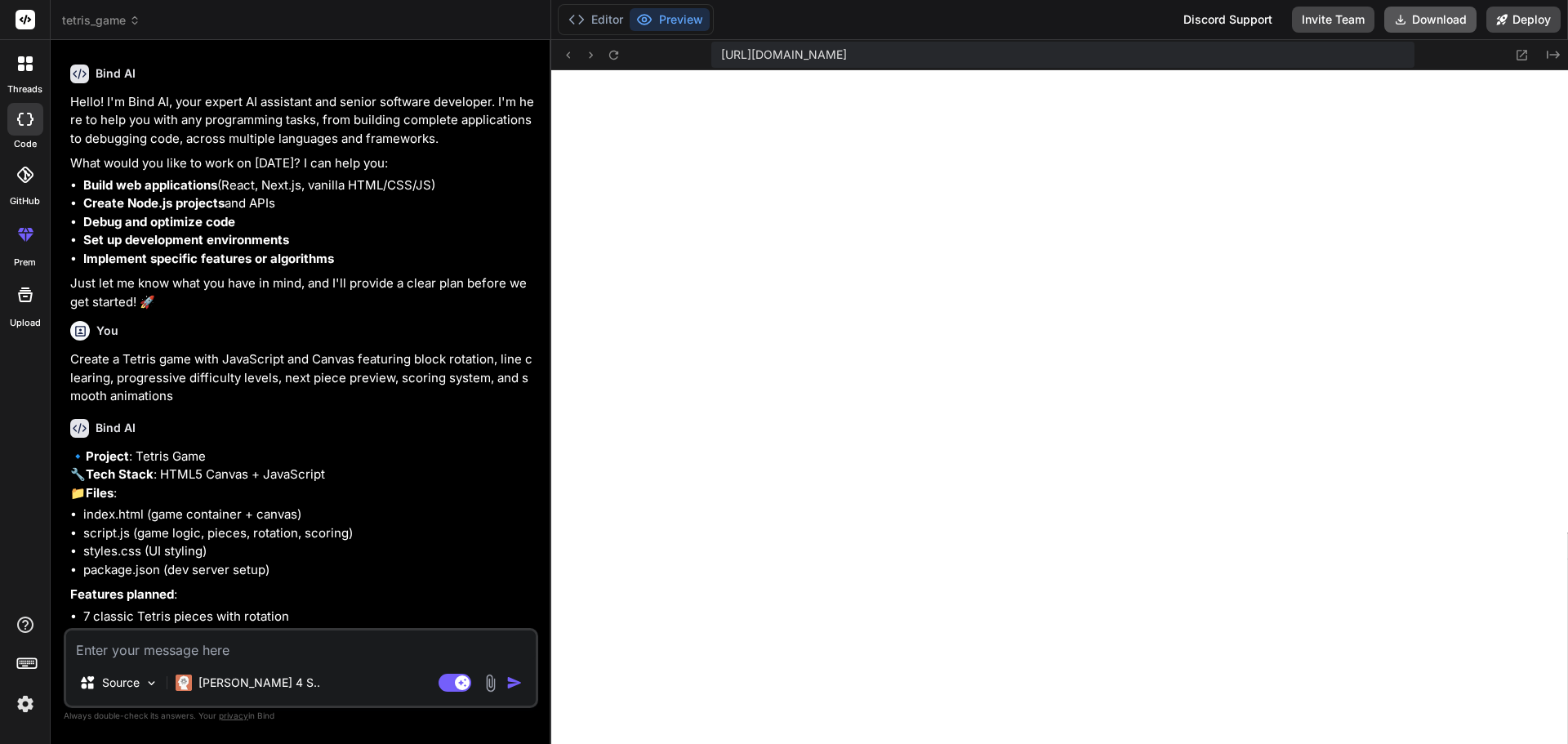
click at [1434, 9] on button "Download" at bounding box center [1431, 19] width 93 height 26
click at [39, 23] on div at bounding box center [25, 20] width 50 height 40
click at [17, 17] on rect at bounding box center [25, 20] width 20 height 20
click at [15, 71] on div at bounding box center [25, 63] width 35 height 35
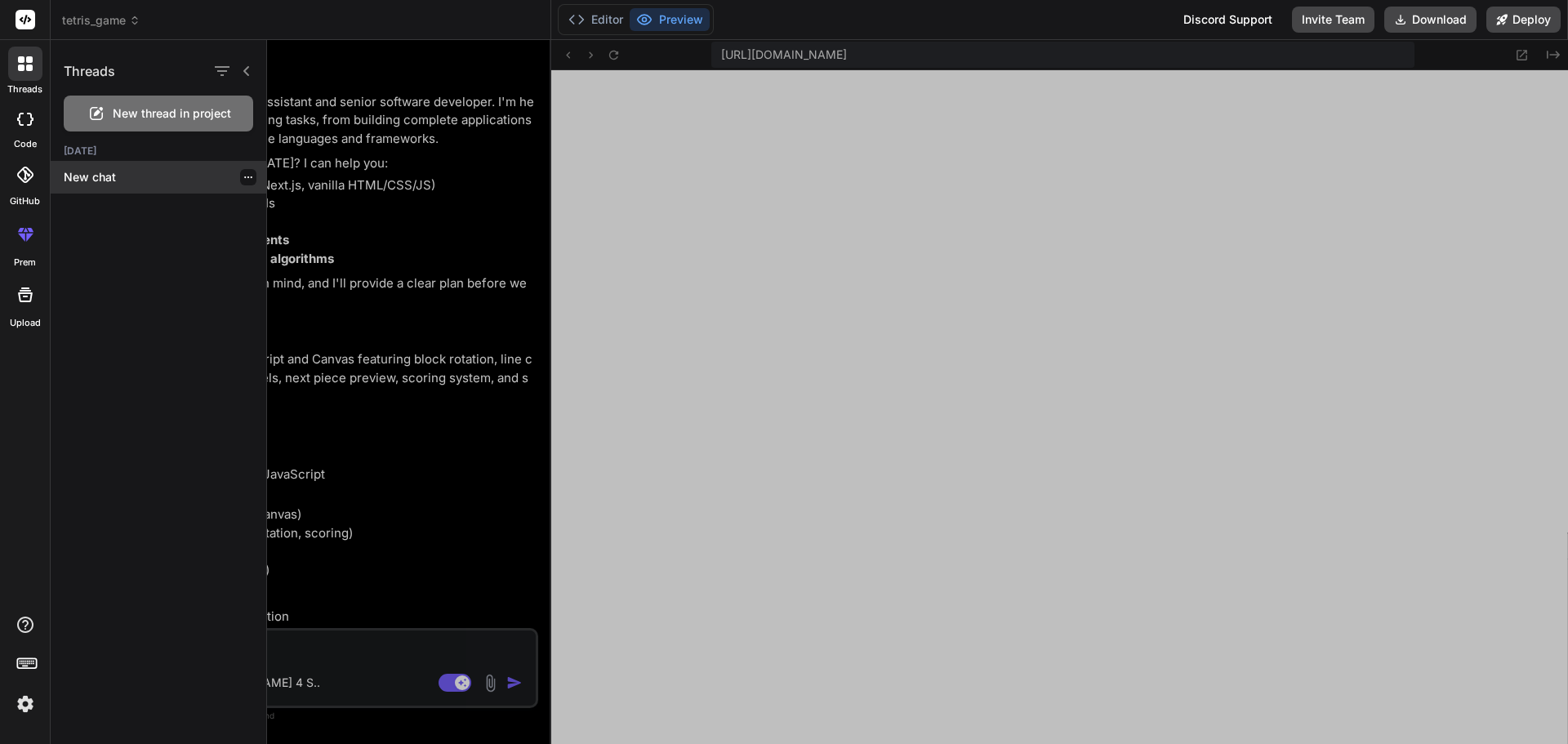
click at [94, 179] on p "New chat" at bounding box center [165, 177] width 202 height 16
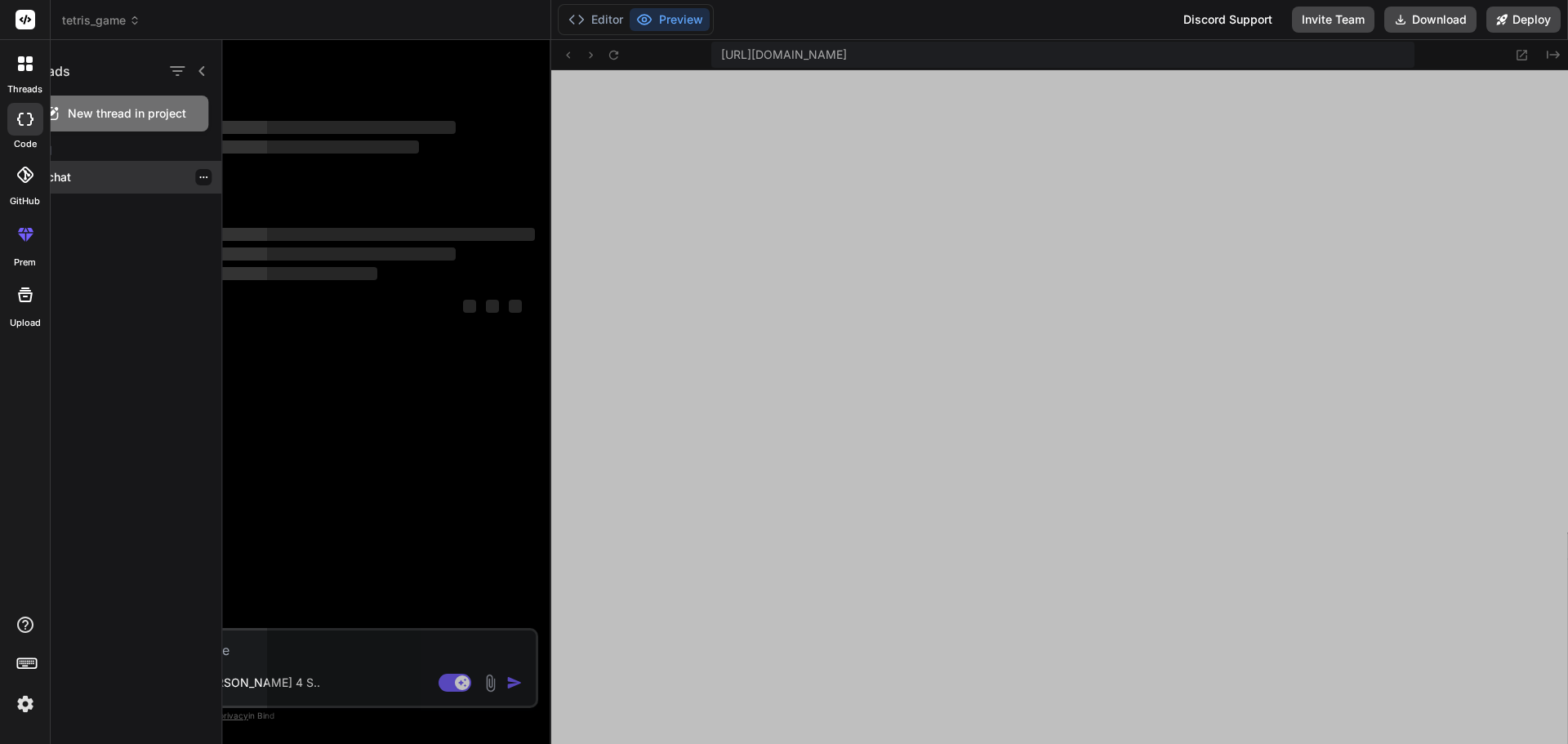
scroll to position [0, 0]
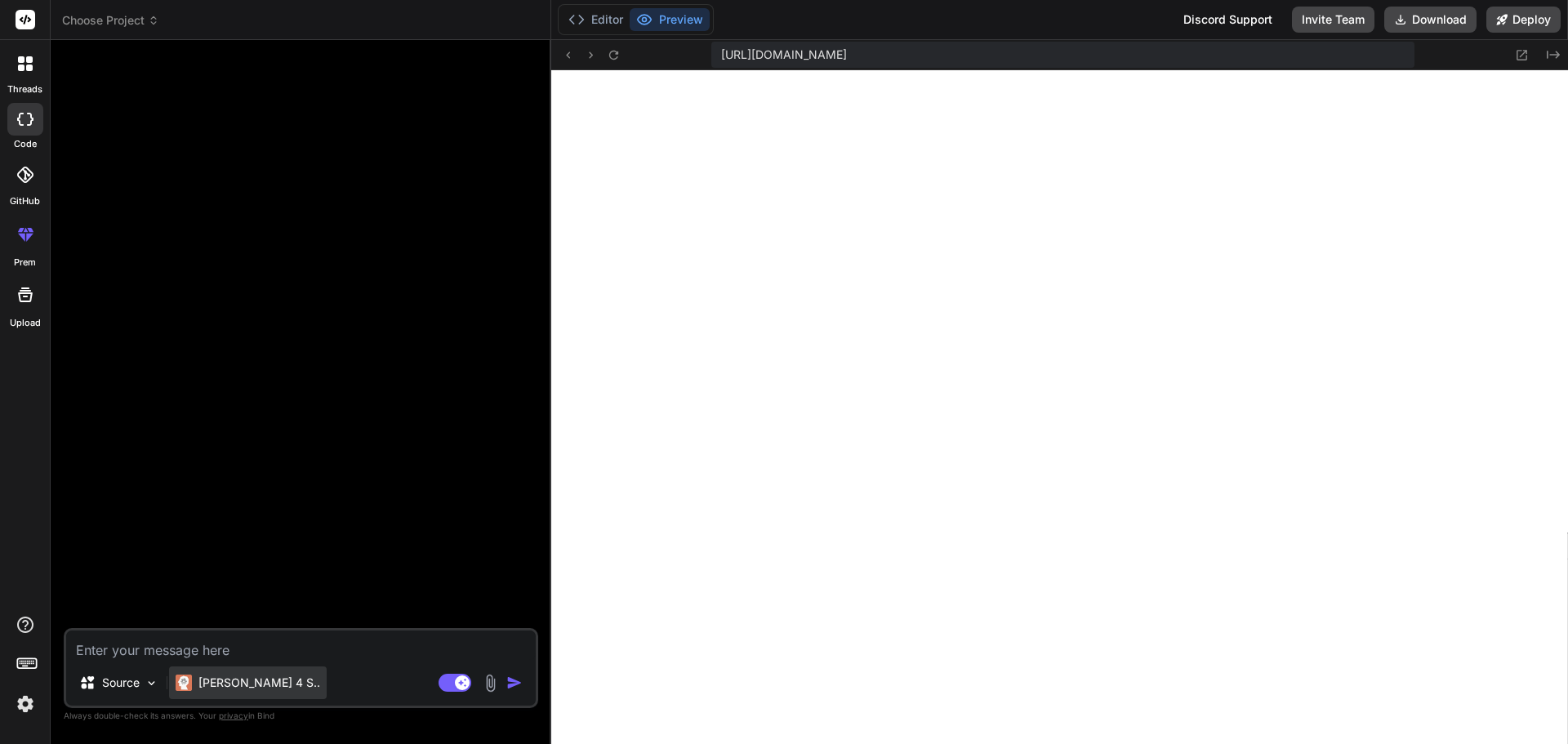
click at [184, 693] on div "[PERSON_NAME] 4 S.." at bounding box center [248, 683] width 158 height 33
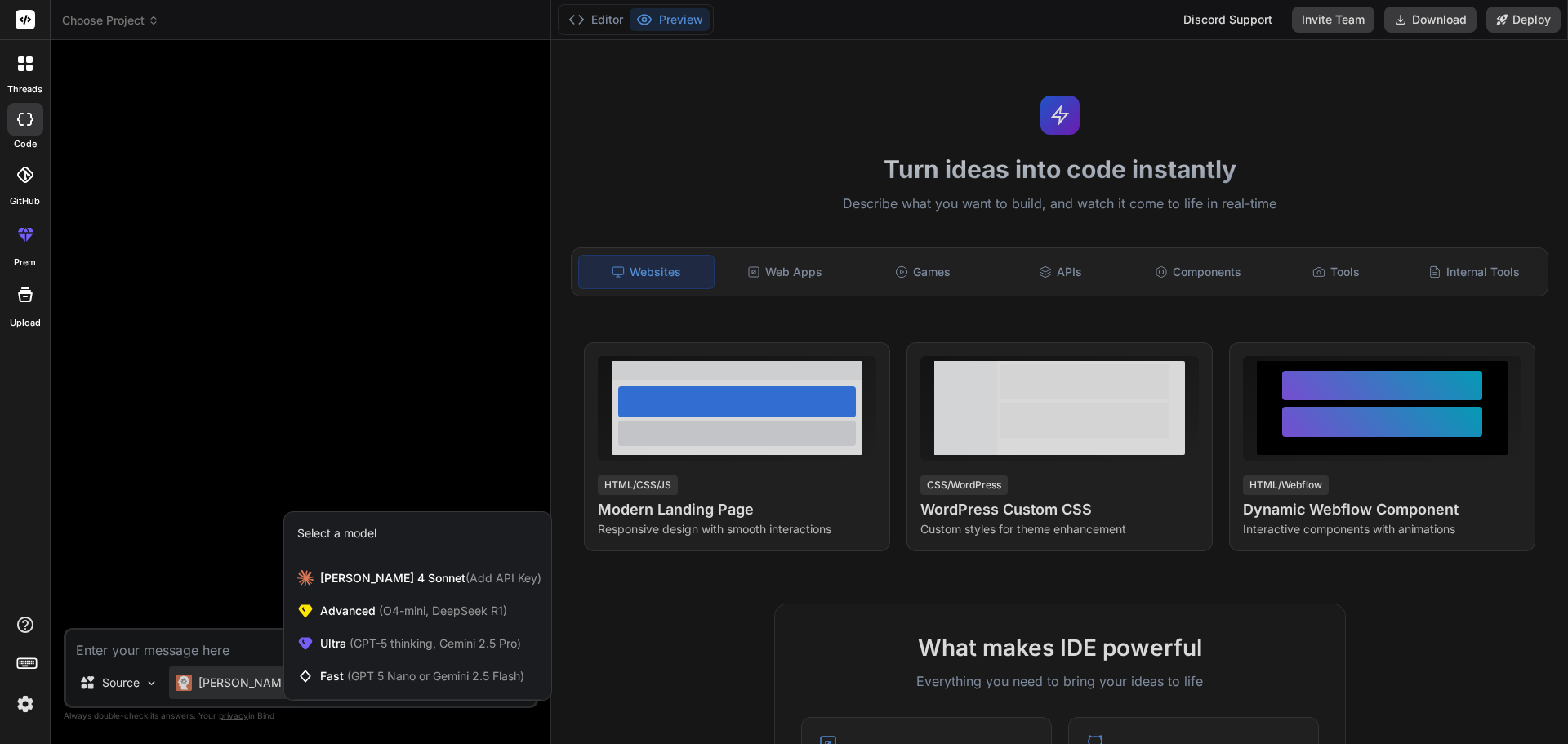
scroll to position [962, 0]
click at [508, 345] on div at bounding box center [784, 372] width 1568 height 744
type textarea "x"
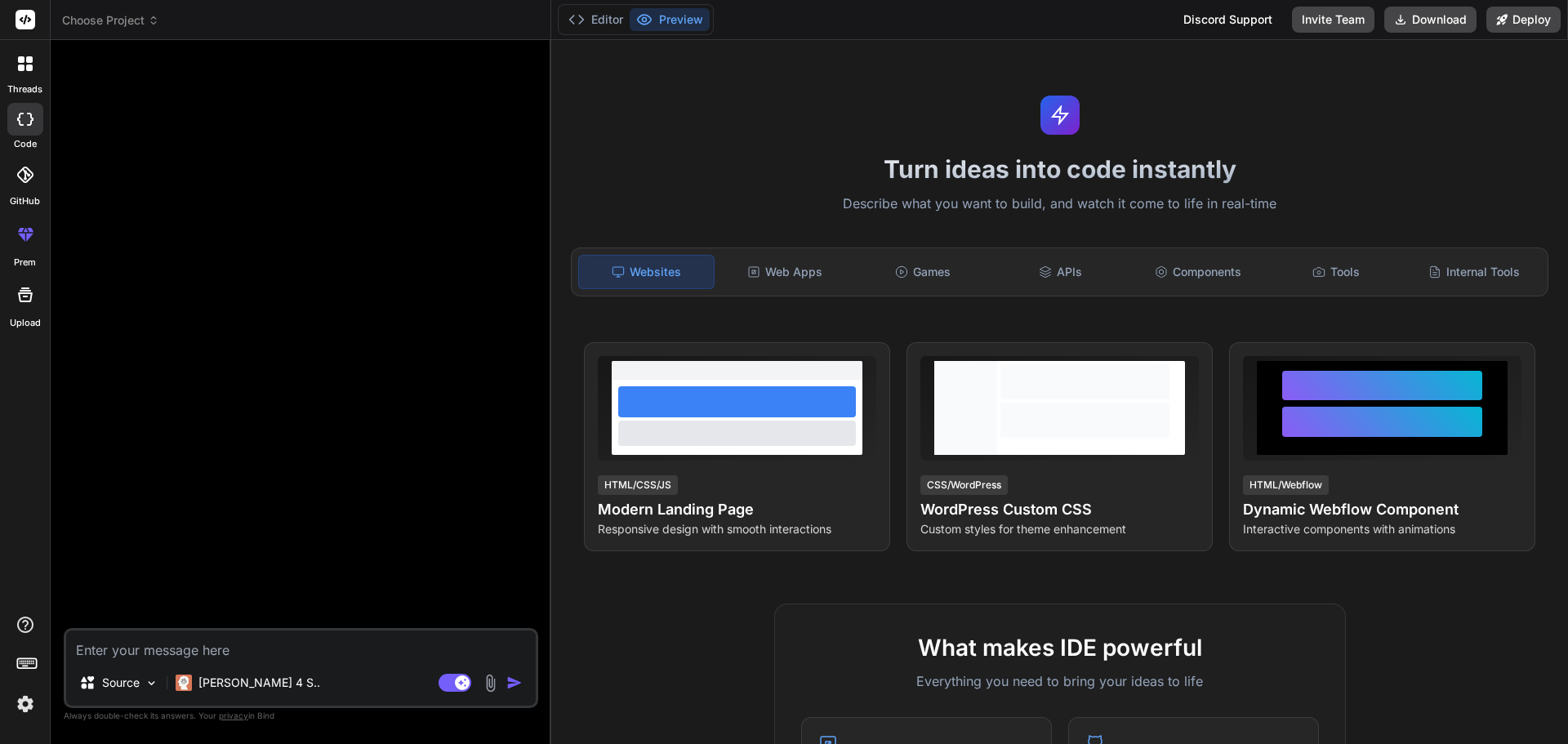
click at [290, 642] on textarea at bounding box center [300, 645] width 470 height 29
paste textarea "Create a detailed project presentation for [PERSON_NAME] Interior, a profession…"
type textarea "Create a detailed project presentation for [PERSON_NAME] Interior, a profession…"
type textarea "x"
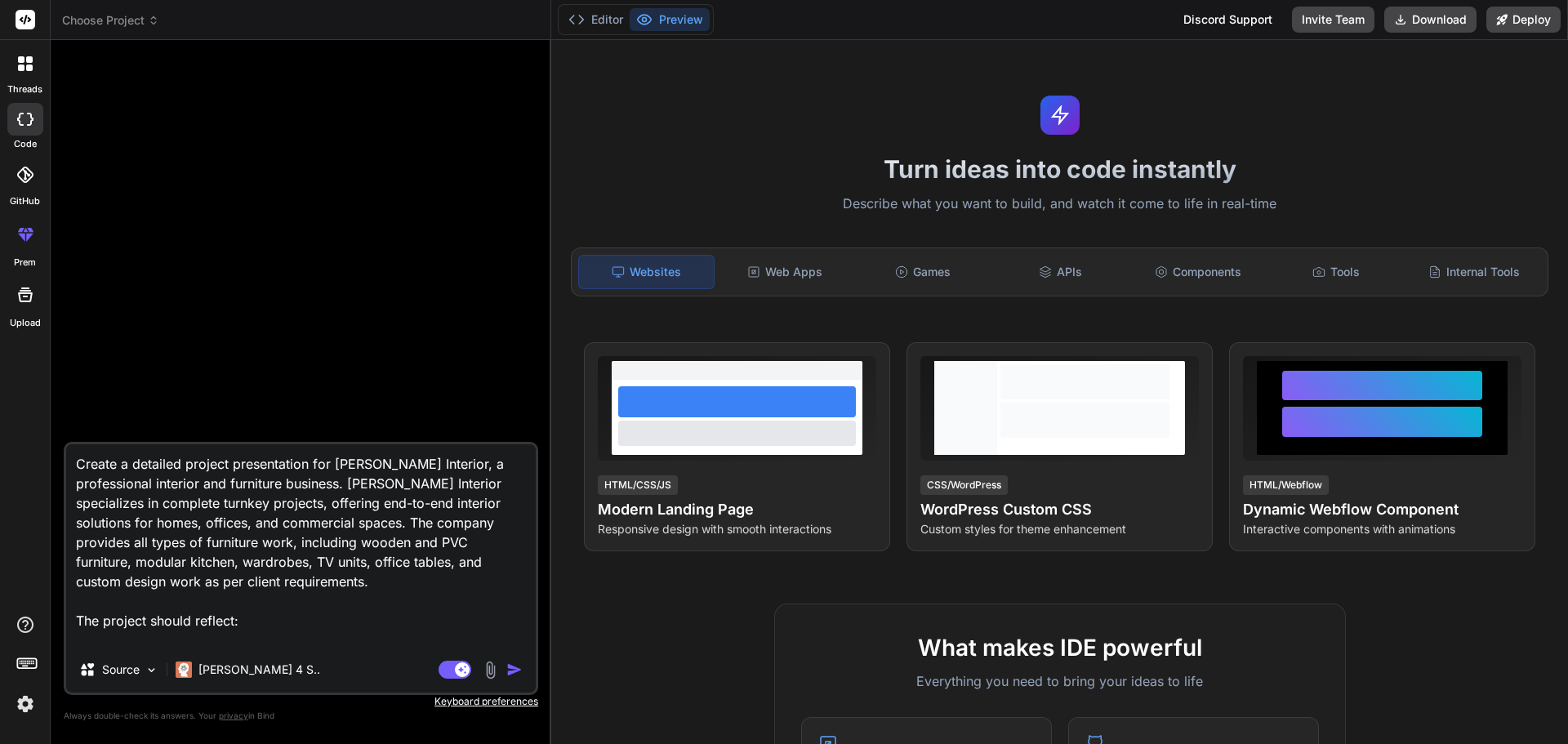
scroll to position [492, 0]
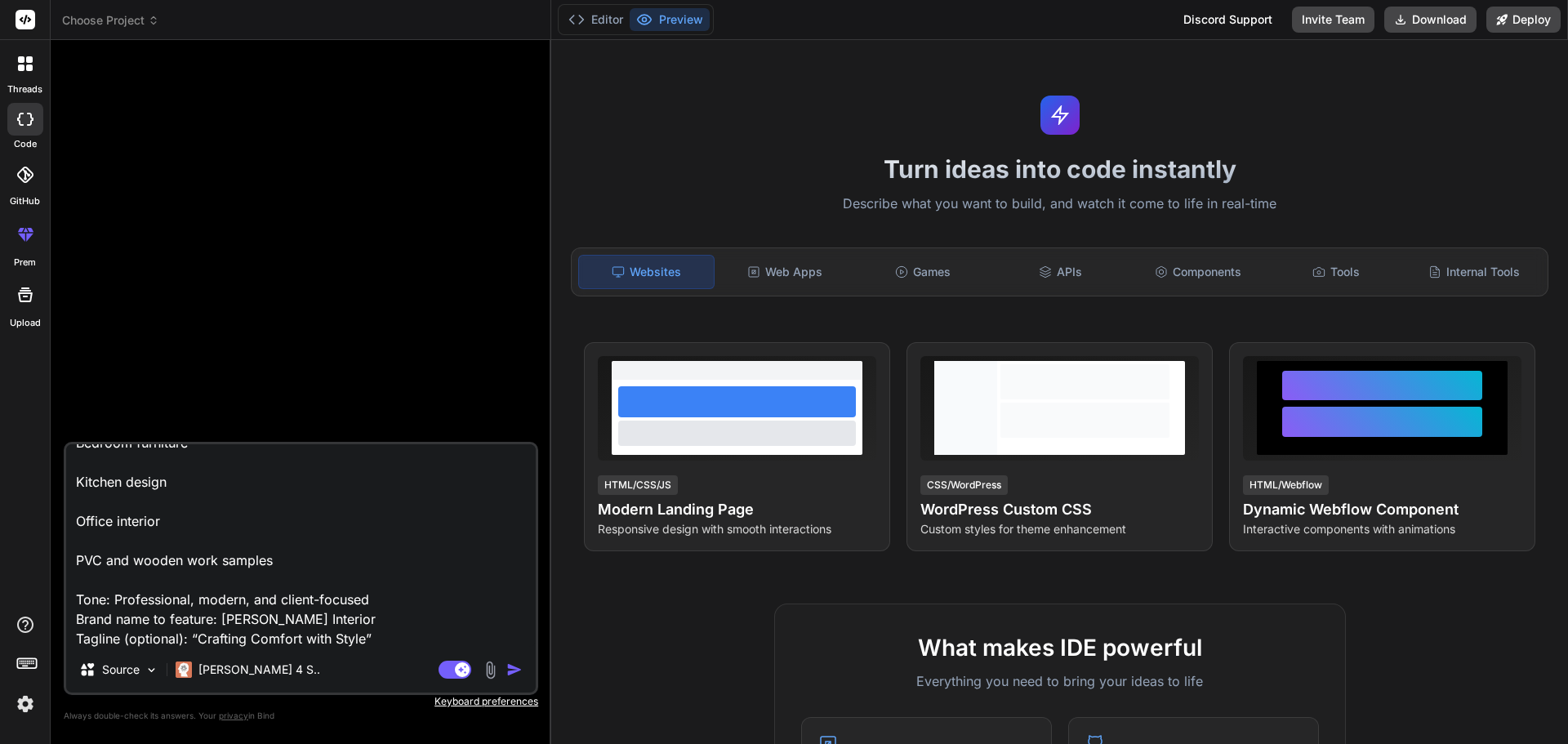
type textarea "Create a detailed project presentation for [PERSON_NAME] Interior, a profession…"
click at [511, 673] on img "button" at bounding box center [514, 670] width 16 height 16
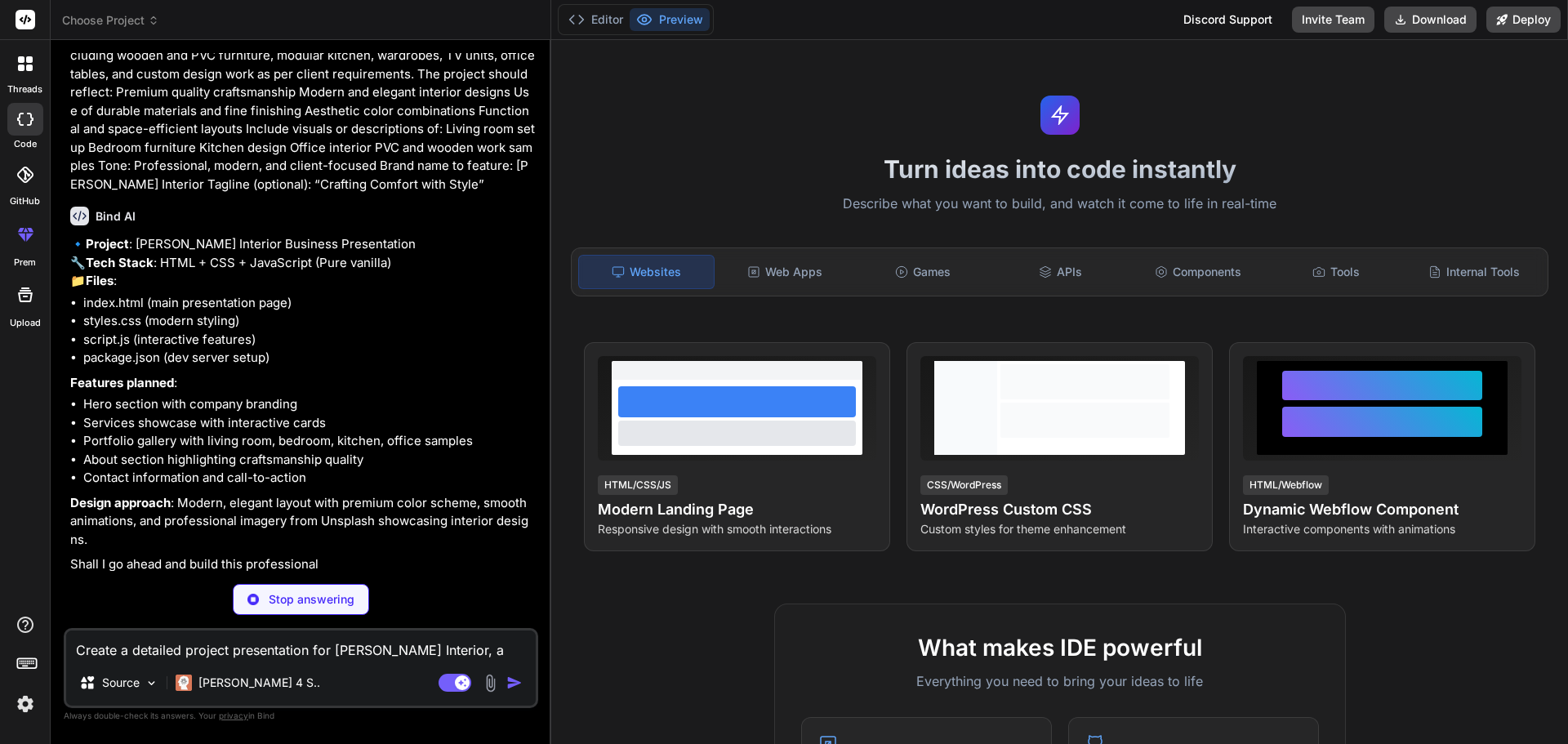
scroll to position [102, 0]
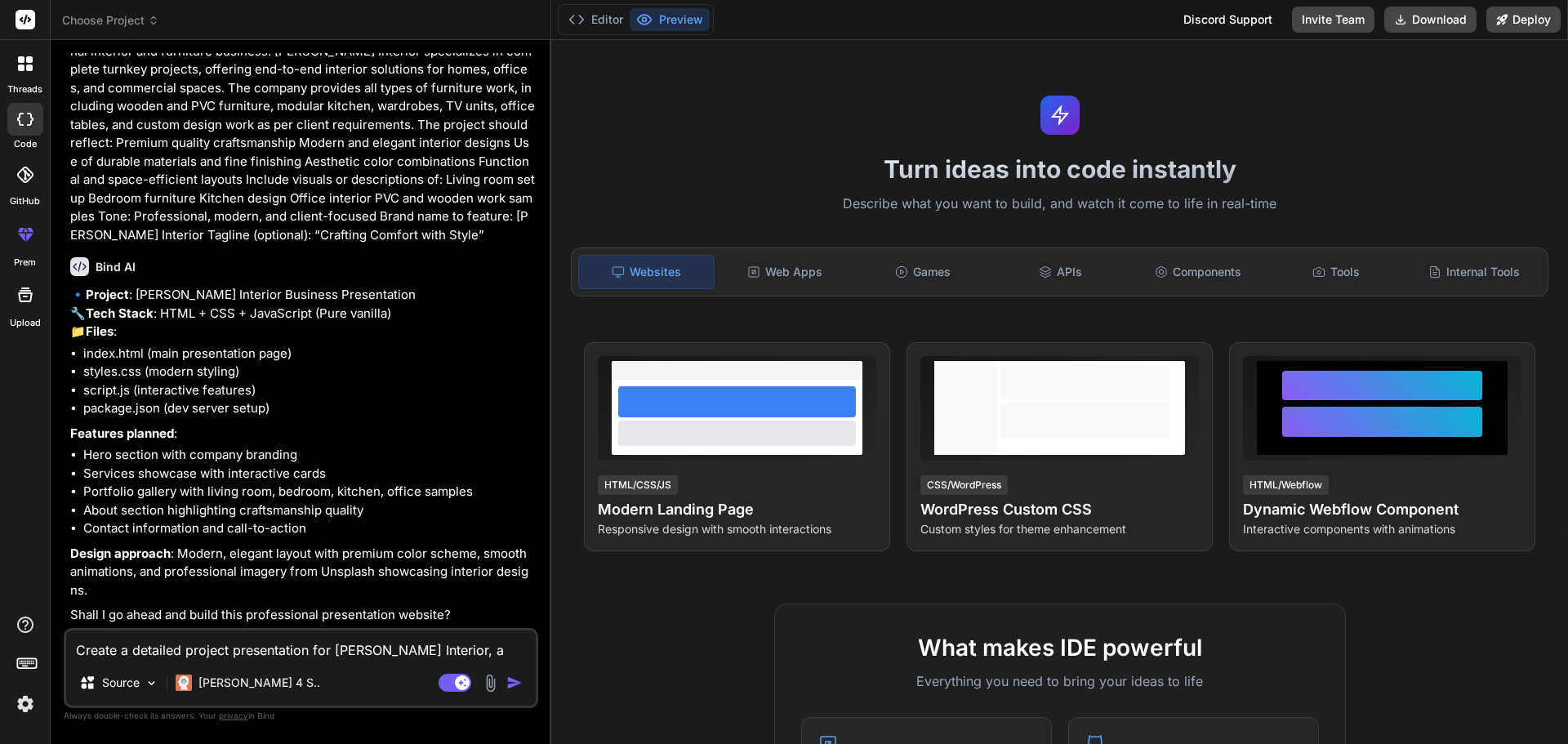
type textarea "x"
click at [220, 634] on textarea "Create a detailed project presentation for [PERSON_NAME] Interior, a profession…" at bounding box center [300, 645] width 470 height 29
click at [215, 644] on textarea "Create a detailed project presentation for [PERSON_NAME] Interior, a profession…" at bounding box center [300, 645] width 470 height 29
type textarea "y"
type textarea "x"
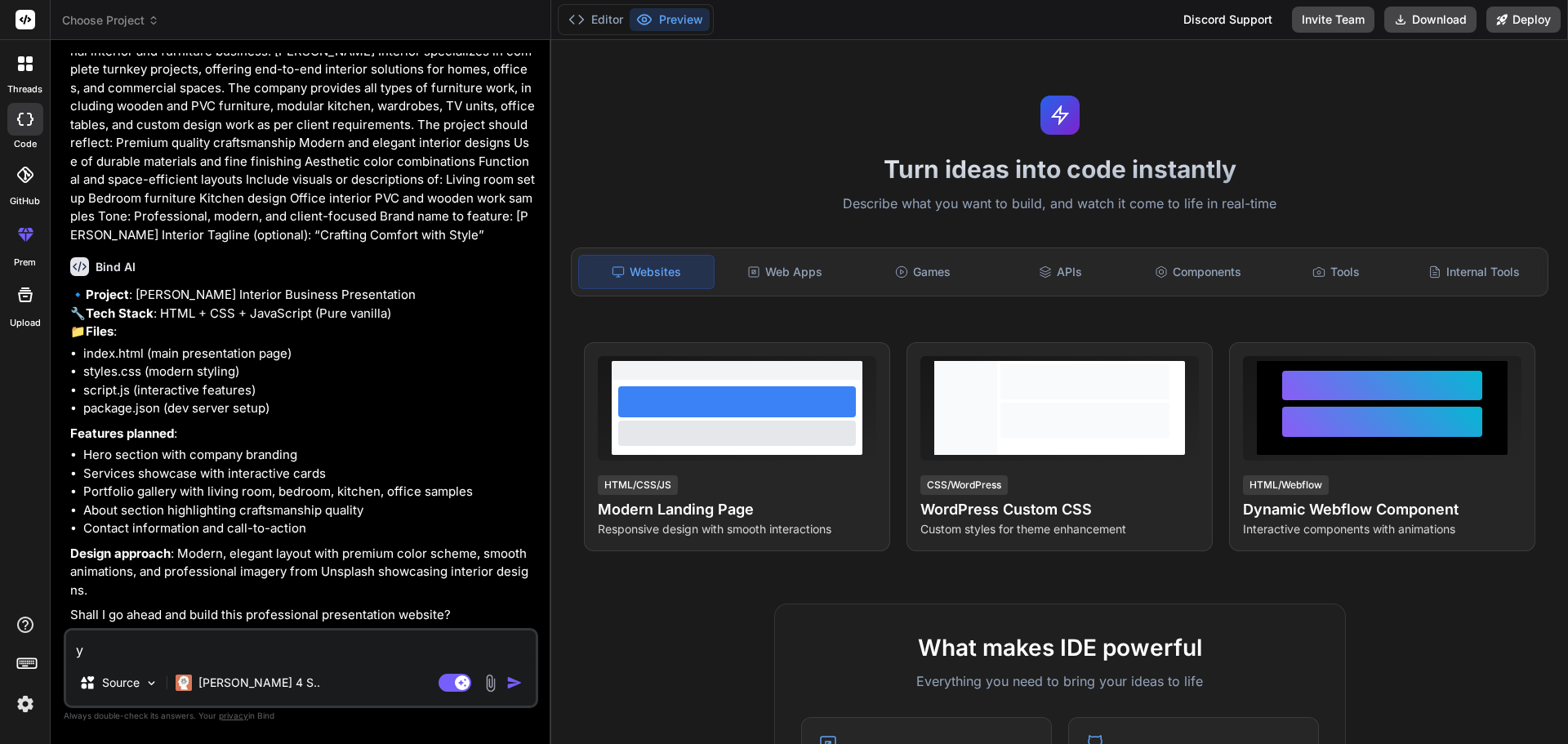
type textarea "ye"
type textarea "x"
type textarea "yes"
type textarea "x"
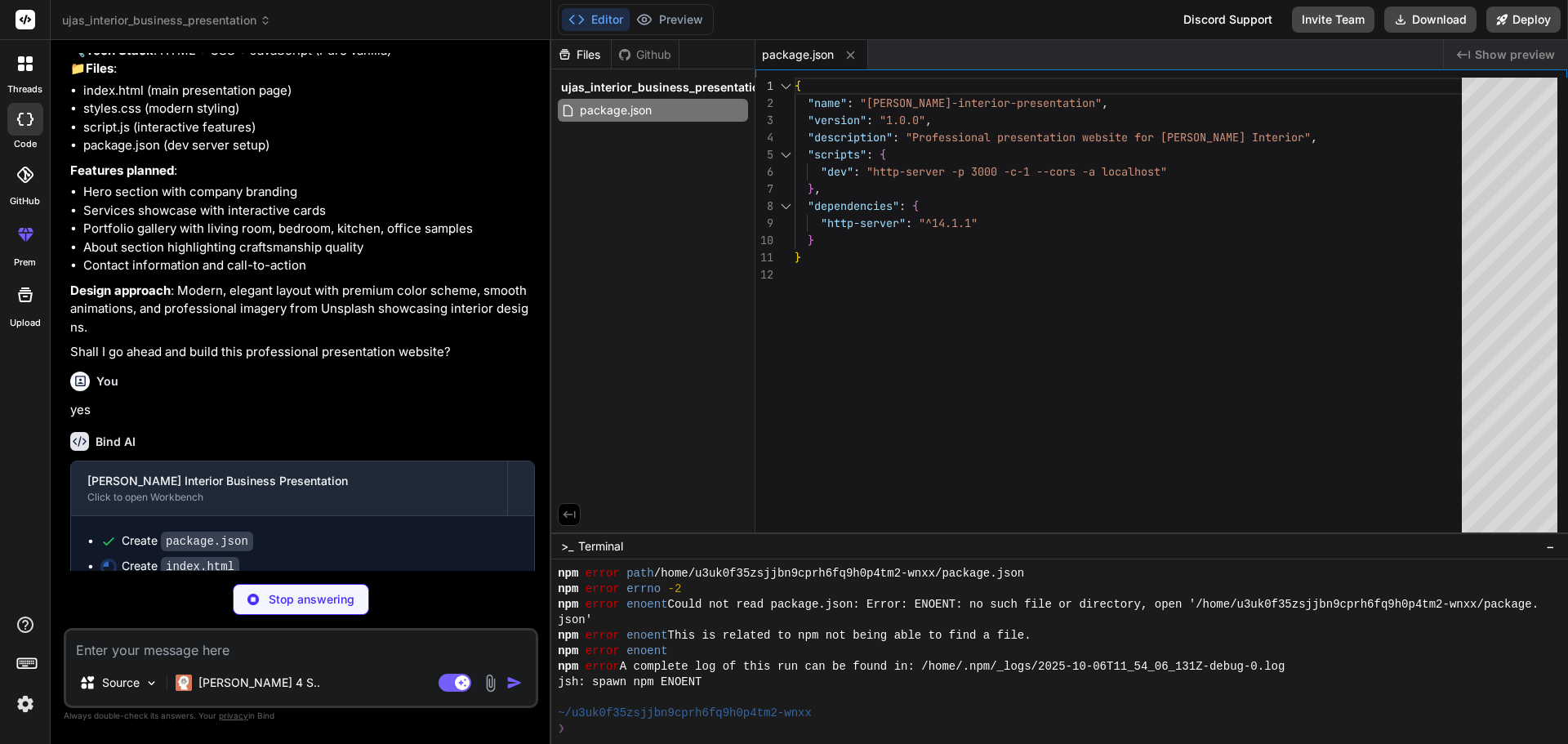
scroll to position [387, 0]
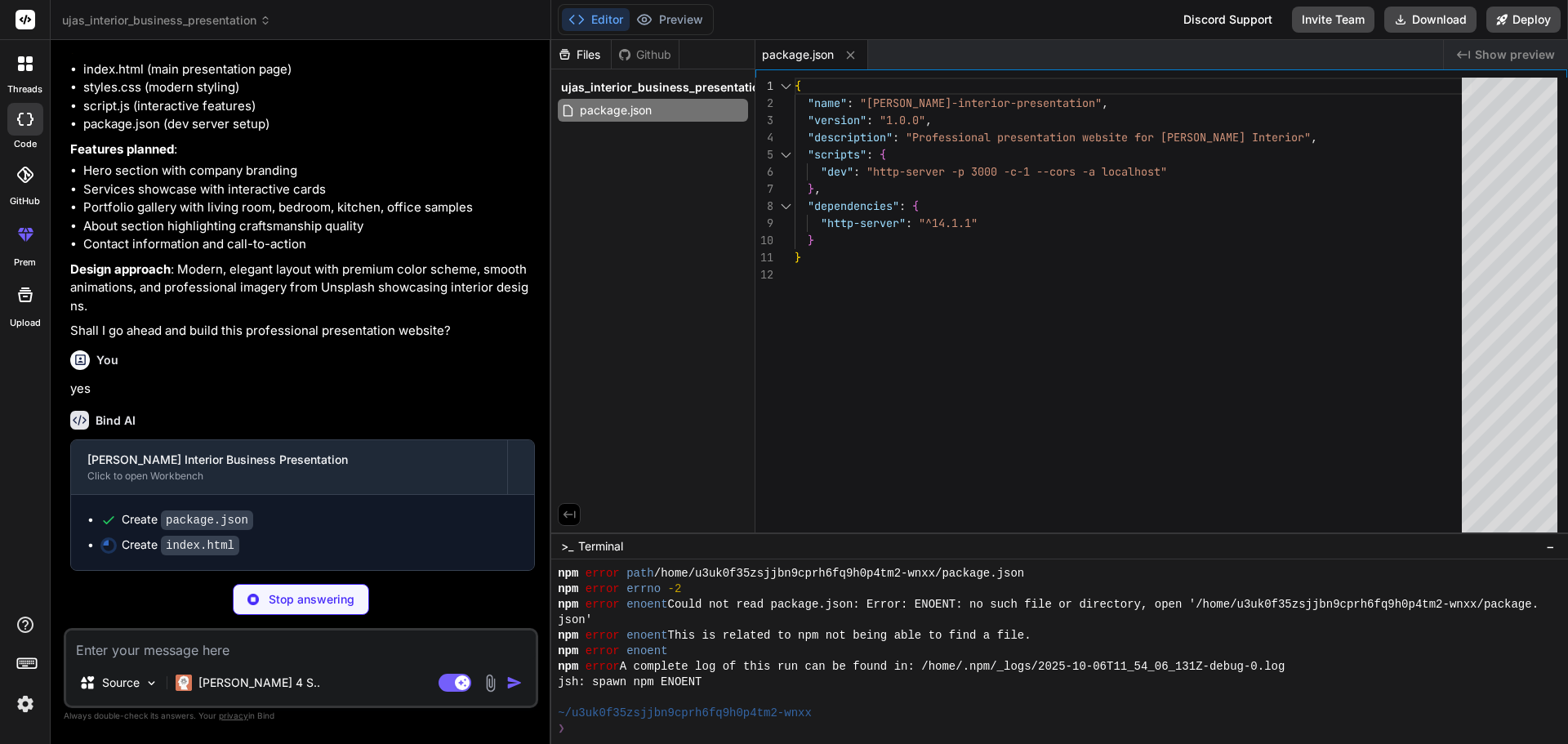
type textarea "x"
type textarea "</div> </div> </footer> <script src="script.js"></script> </body> </html>"
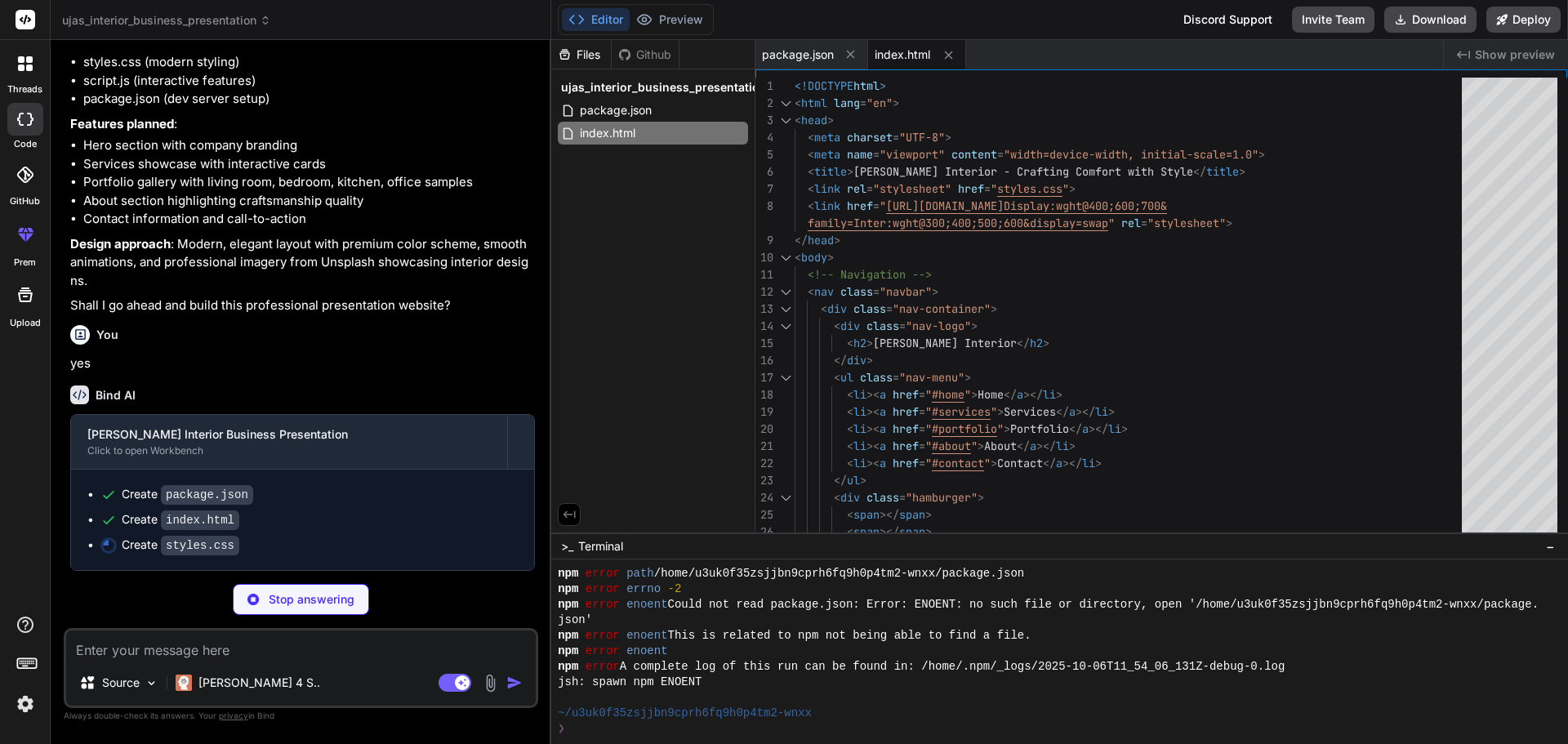
scroll to position [412, 0]
type textarea "x"
type textarea ".hero-buttons { flex-direction: column; } .contact-form { padding: 1.5rem; } }"
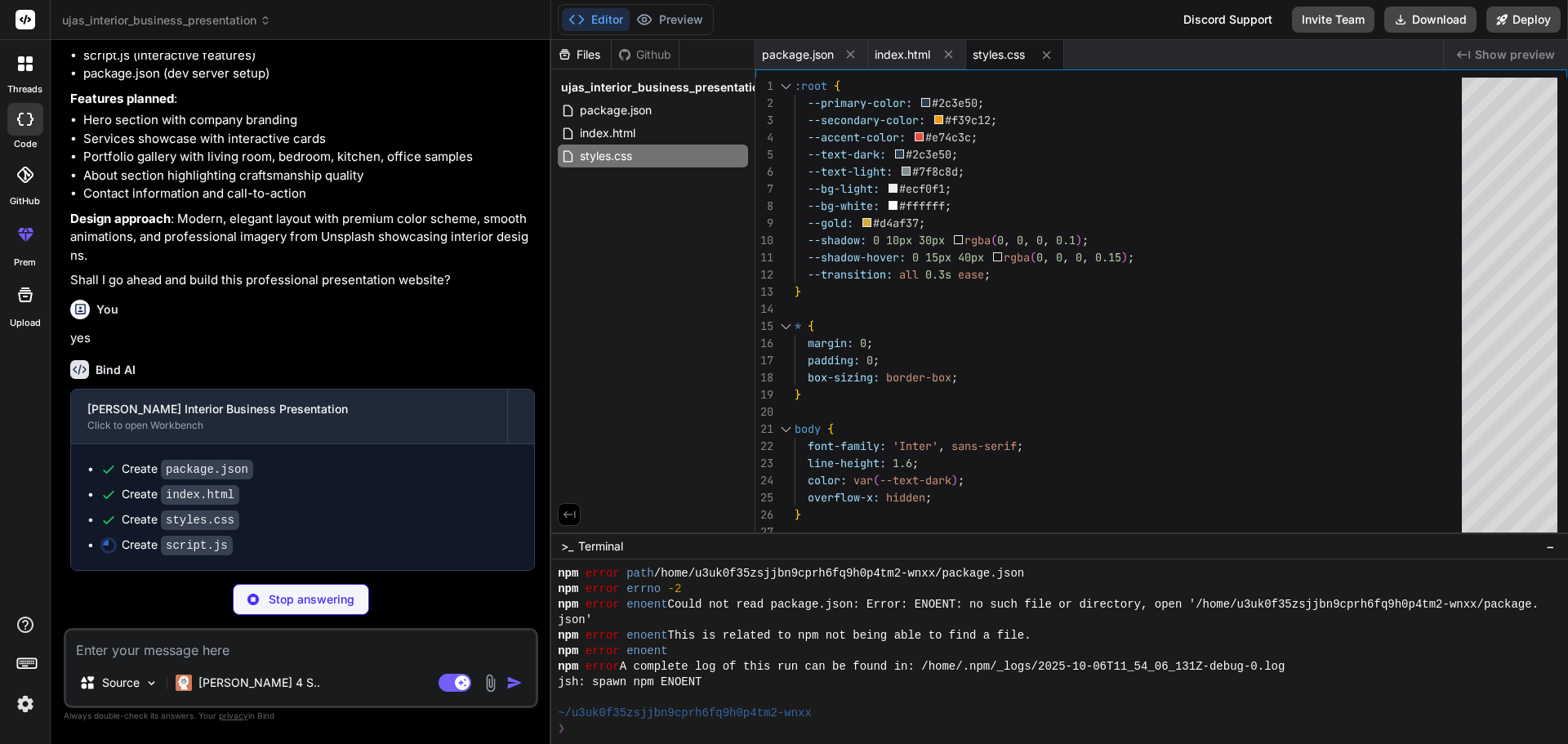
scroll to position [437, 0]
type textarea "x"
click at [907, 46] on span "index.html" at bounding box center [902, 54] width 55 height 16
type textarea "</div> </div> </footer> <script src="script.js"></script> </body> </html>"
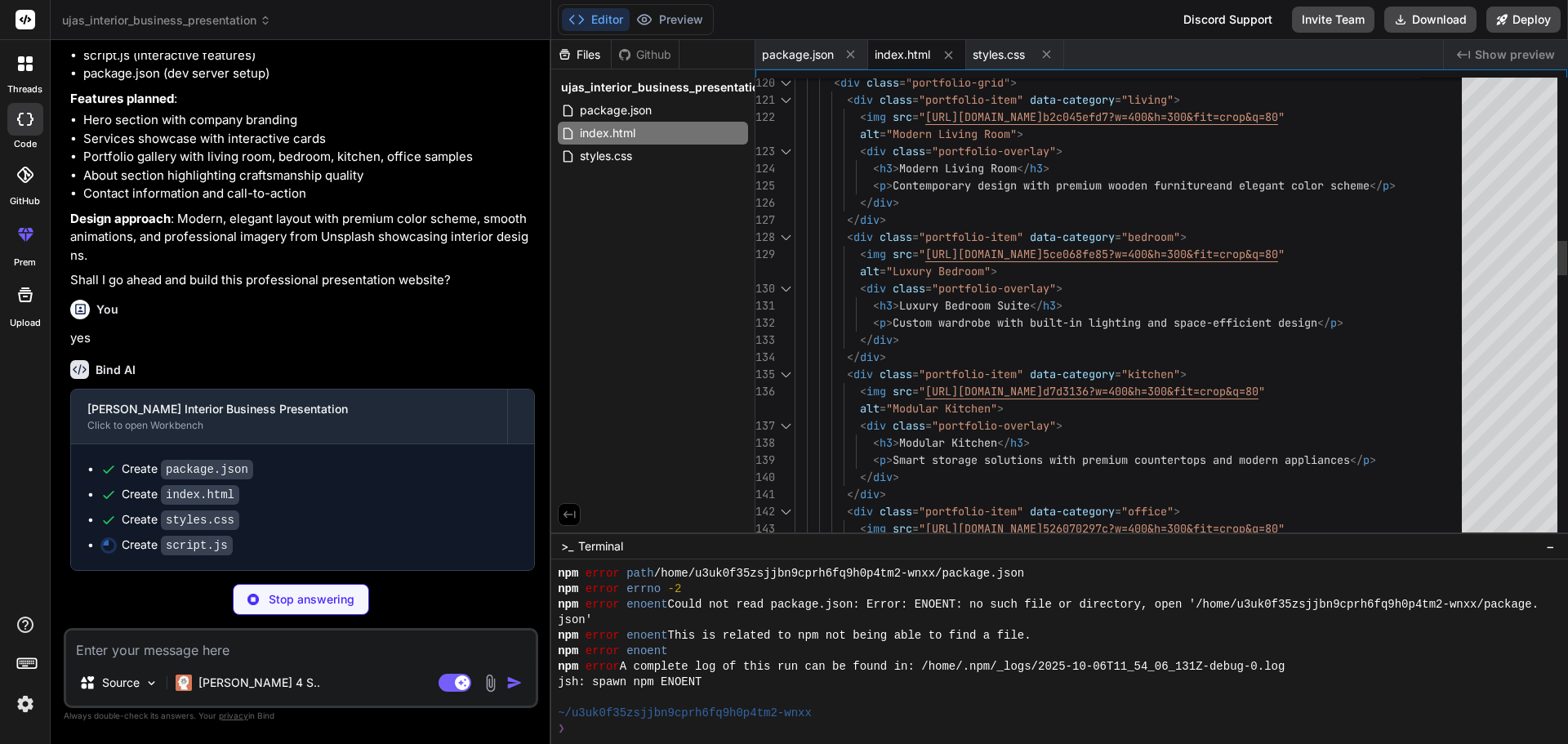
type textarea "x"
type textarea "}"
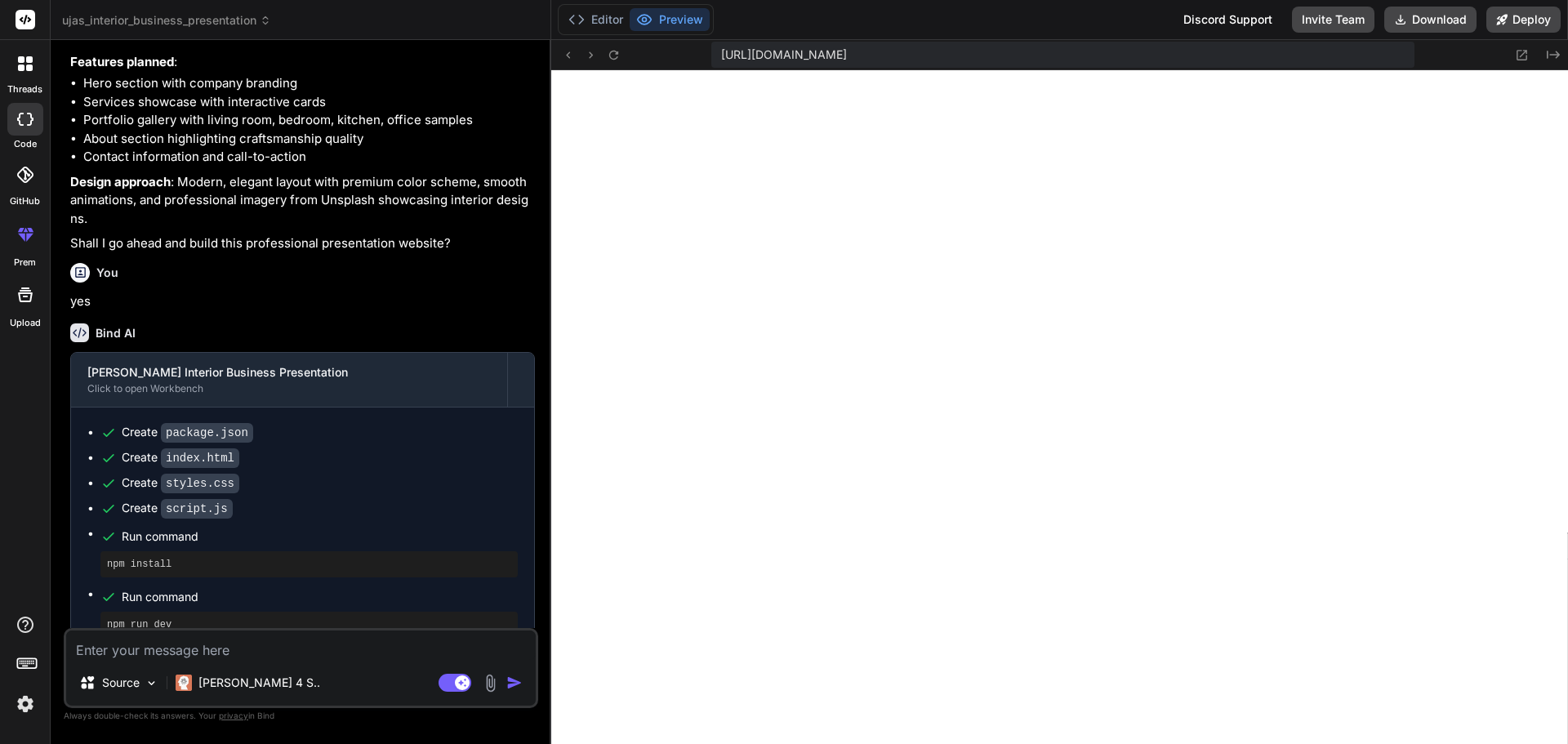
scroll to position [1770, 0]
click at [1280, 46] on div "[URL][DOMAIN_NAME]" at bounding box center [1062, 54] width 702 height 26
drag, startPoint x: 1277, startPoint y: 53, endPoint x: 719, endPoint y: 59, distance: 558.0
click at [719, 59] on div "[URL][DOMAIN_NAME]" at bounding box center [1062, 54] width 702 height 26
copy span "[URL][DOMAIN_NAME]"
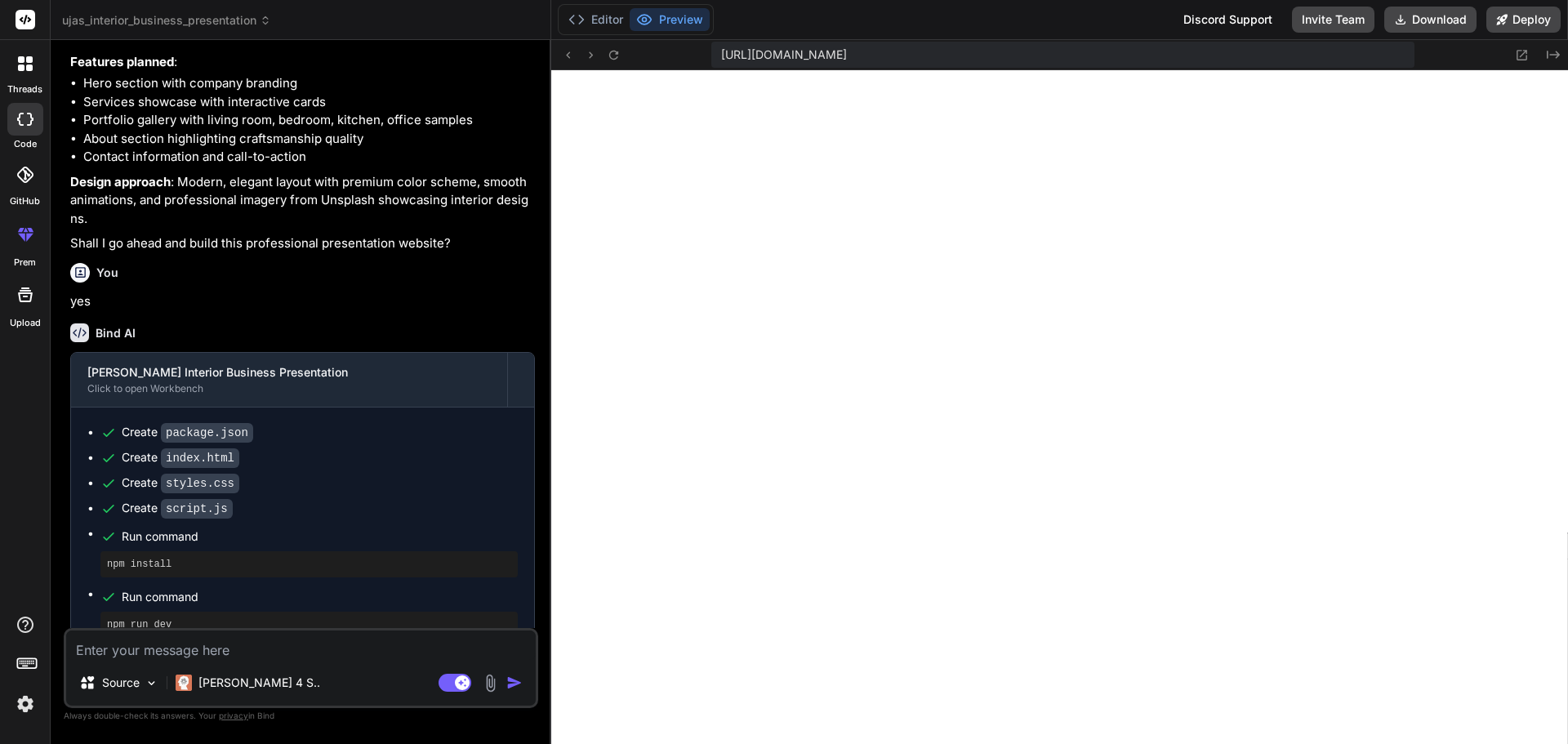
click at [1237, 66] on div "[URL][DOMAIN_NAME]" at bounding box center [1062, 54] width 702 height 26
click at [1273, 60] on div "[URL][DOMAIN_NAME]" at bounding box center [1062, 54] width 702 height 26
drag, startPoint x: 1273, startPoint y: 60, endPoint x: 718, endPoint y: 58, distance: 555.0
click at [718, 58] on div "[URL][DOMAIN_NAME]" at bounding box center [1062, 54] width 702 height 26
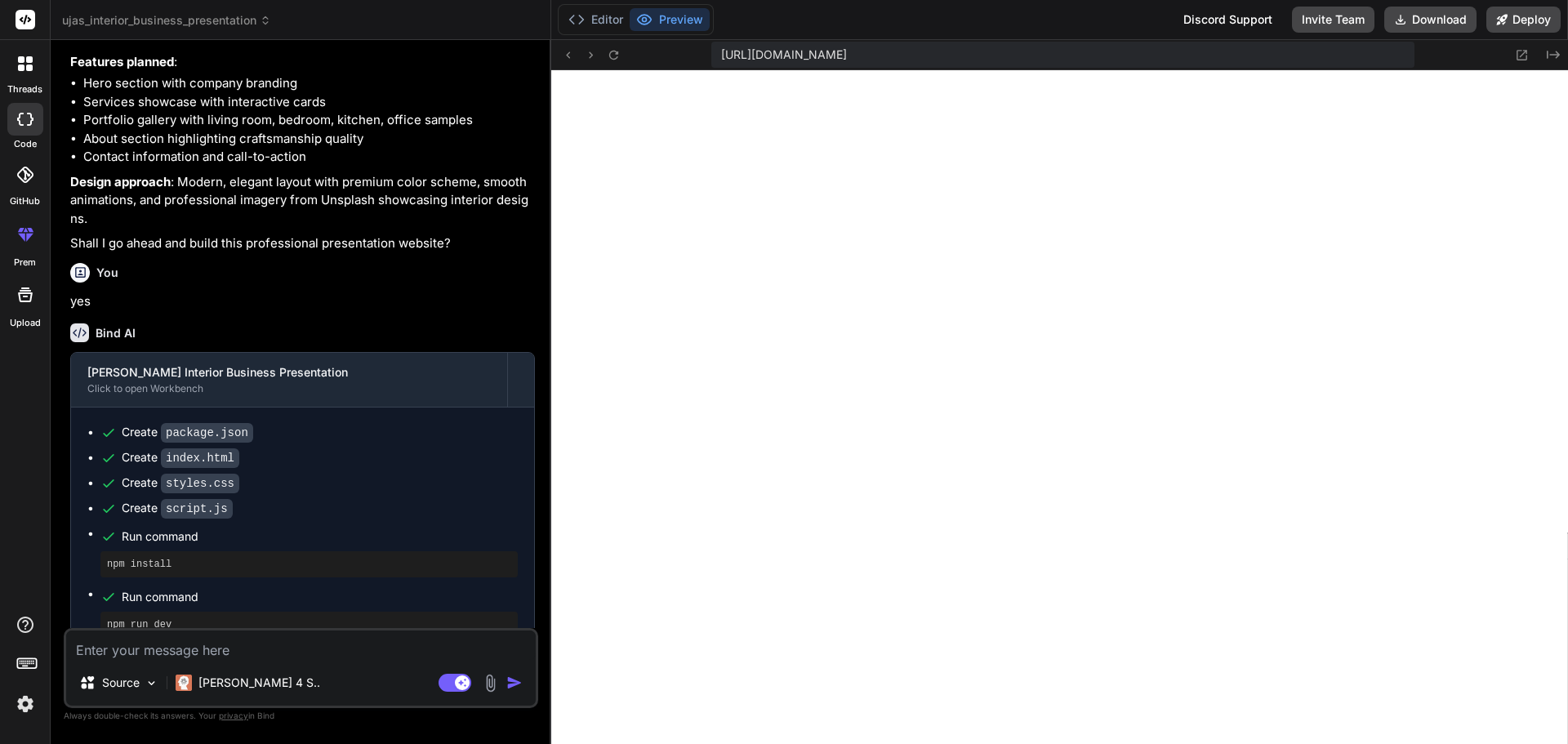
drag, startPoint x: 1567, startPoint y: 606, endPoint x: 1566, endPoint y: -74, distance: 680.0
click at [1566, 0] on html "threads code GitHub prem Upload ujas_interior_business_presentation Created wit…" at bounding box center [784, 372] width 1568 height 744
click at [603, 22] on button "Editor" at bounding box center [596, 20] width 68 height 23
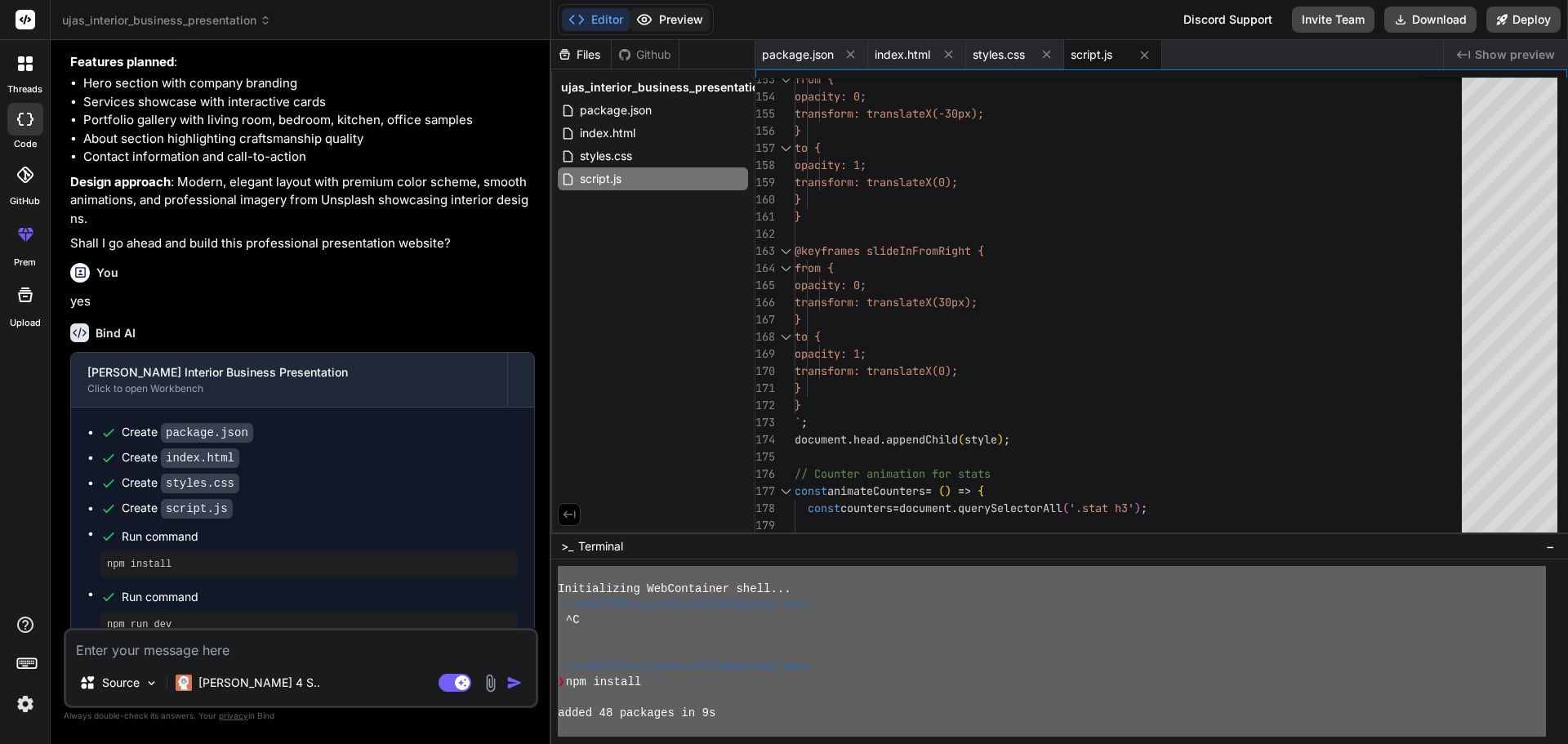
click at [649, 14] on icon at bounding box center [644, 20] width 16 height 16
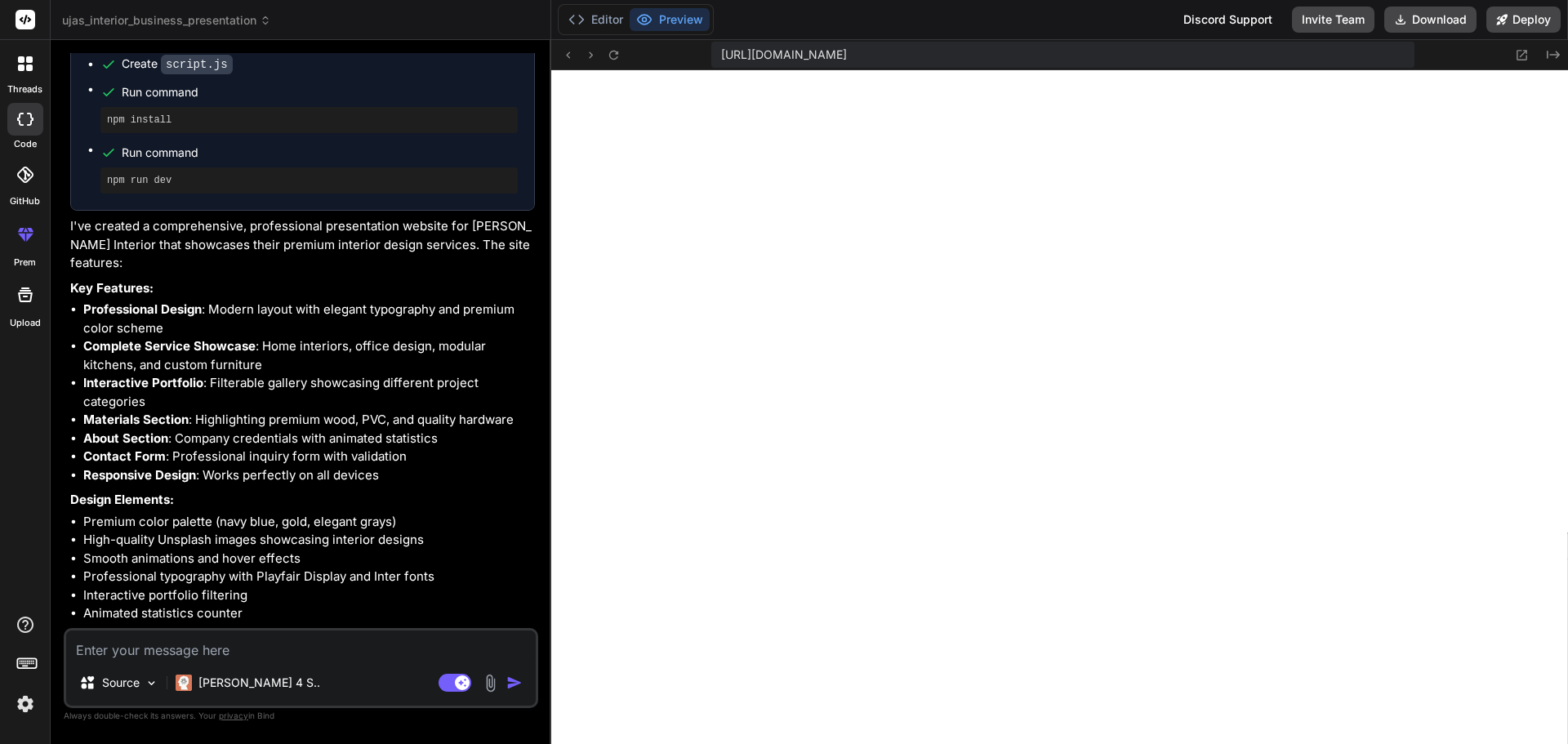
scroll to position [960, 0]
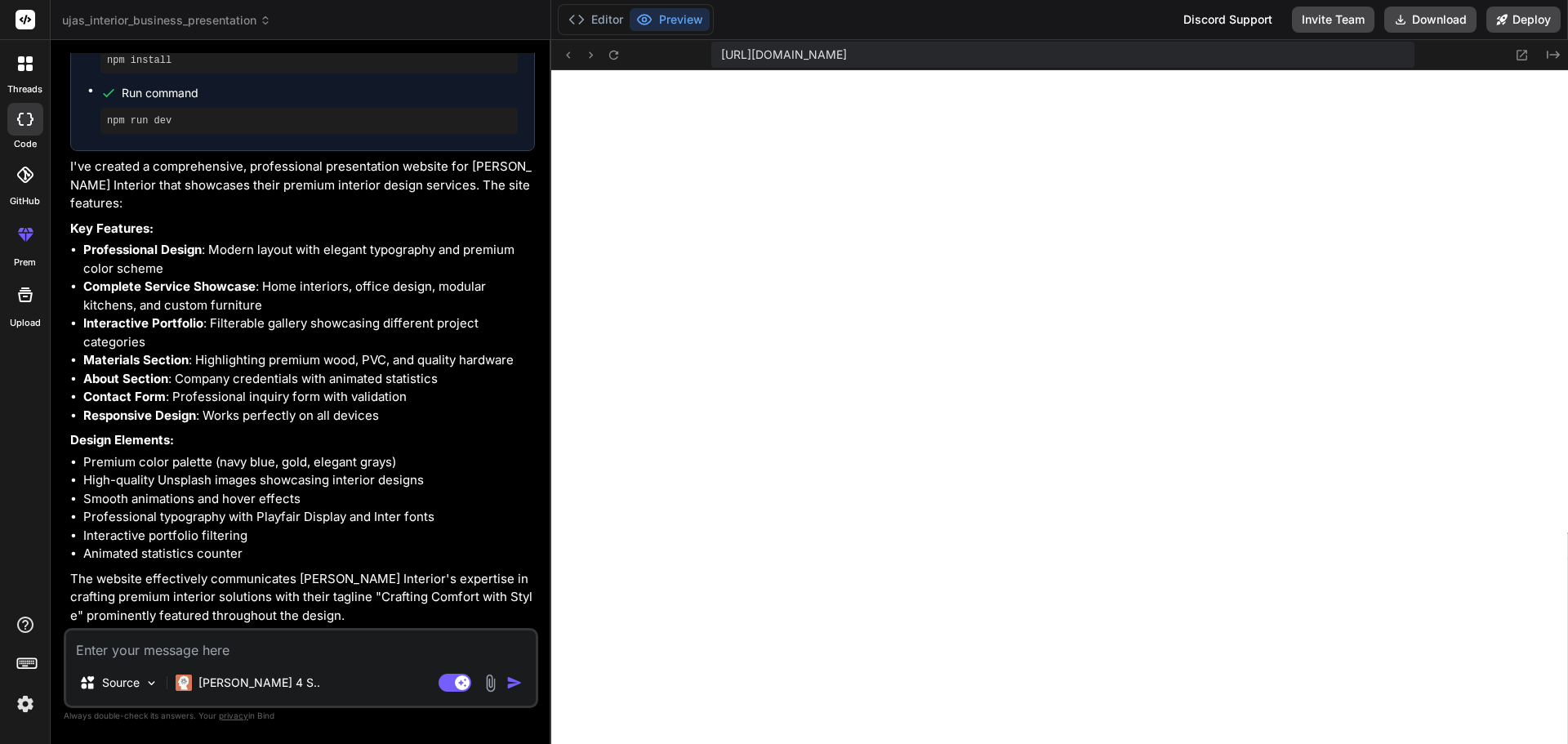
drag, startPoint x: 1567, startPoint y: 662, endPoint x: 1567, endPoint y: 307, distance: 355.0
click at [1434, 12] on button "Download" at bounding box center [1431, 19] width 93 height 26
type textarea "x"
type textarea "statsObserver.observe(statsSection); }"
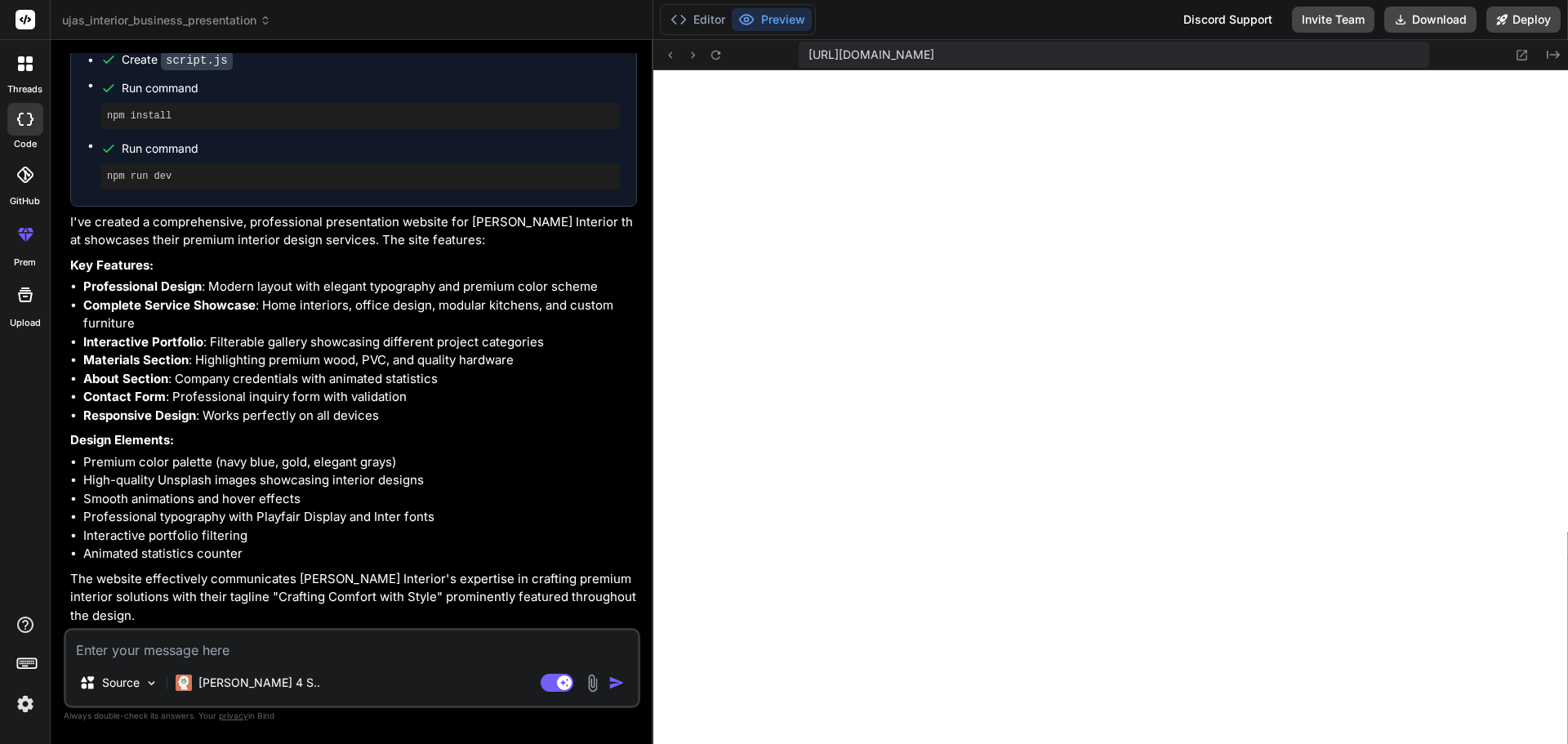
type textarea "x"
type textarea "if (statsSection) { statsObserver.observe(statsSection); }"
type textarea "x"
type textarea "const statsSection = document.querySelector('.about-stats'); if (statsSection) …"
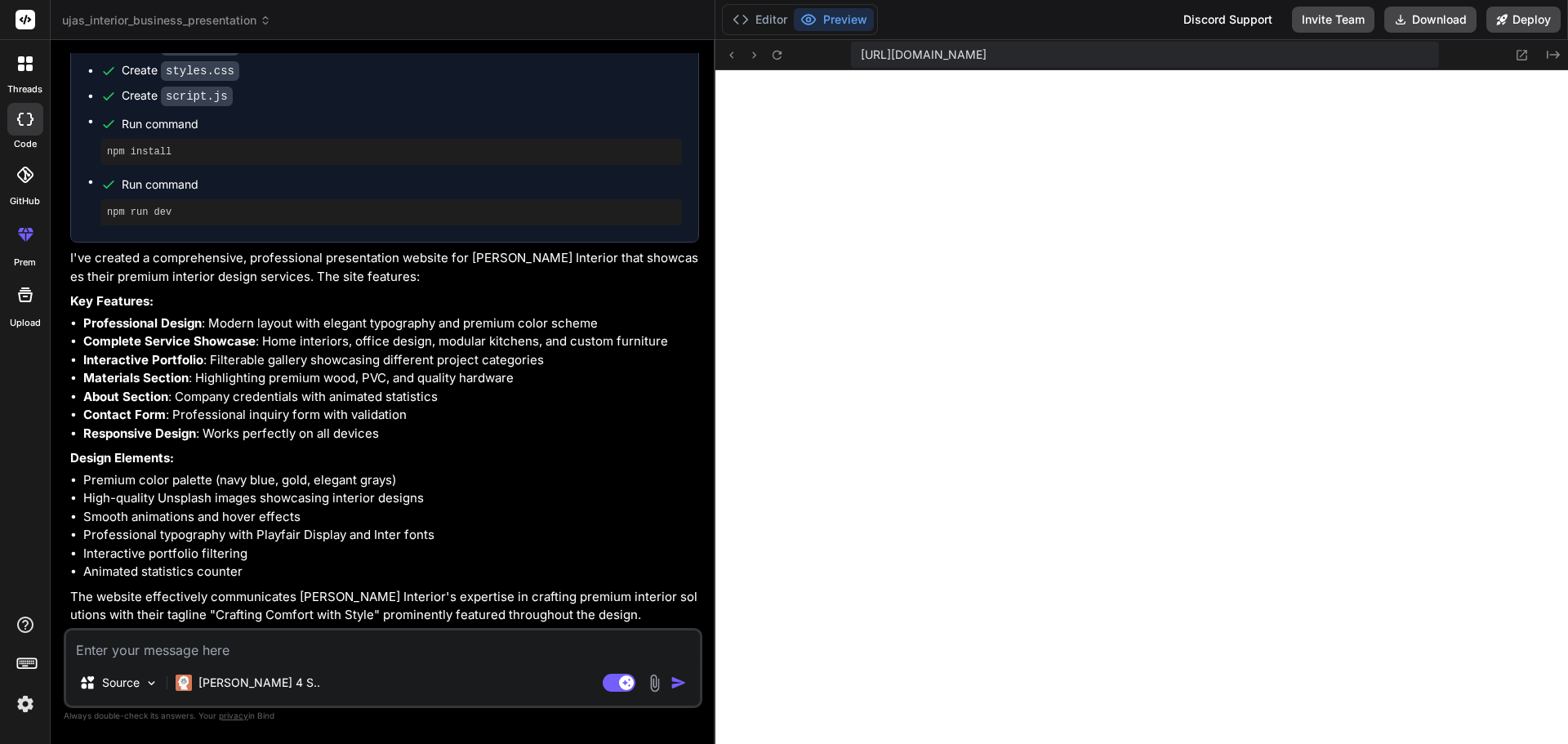
type textarea "x"
type textarea "const statsSection = document.querySelector('.about-stats'); if (statsSection) …"
type textarea "x"
type textarea "}); }); const statsSection = document.querySelector('.about-stats'); if (statsS…"
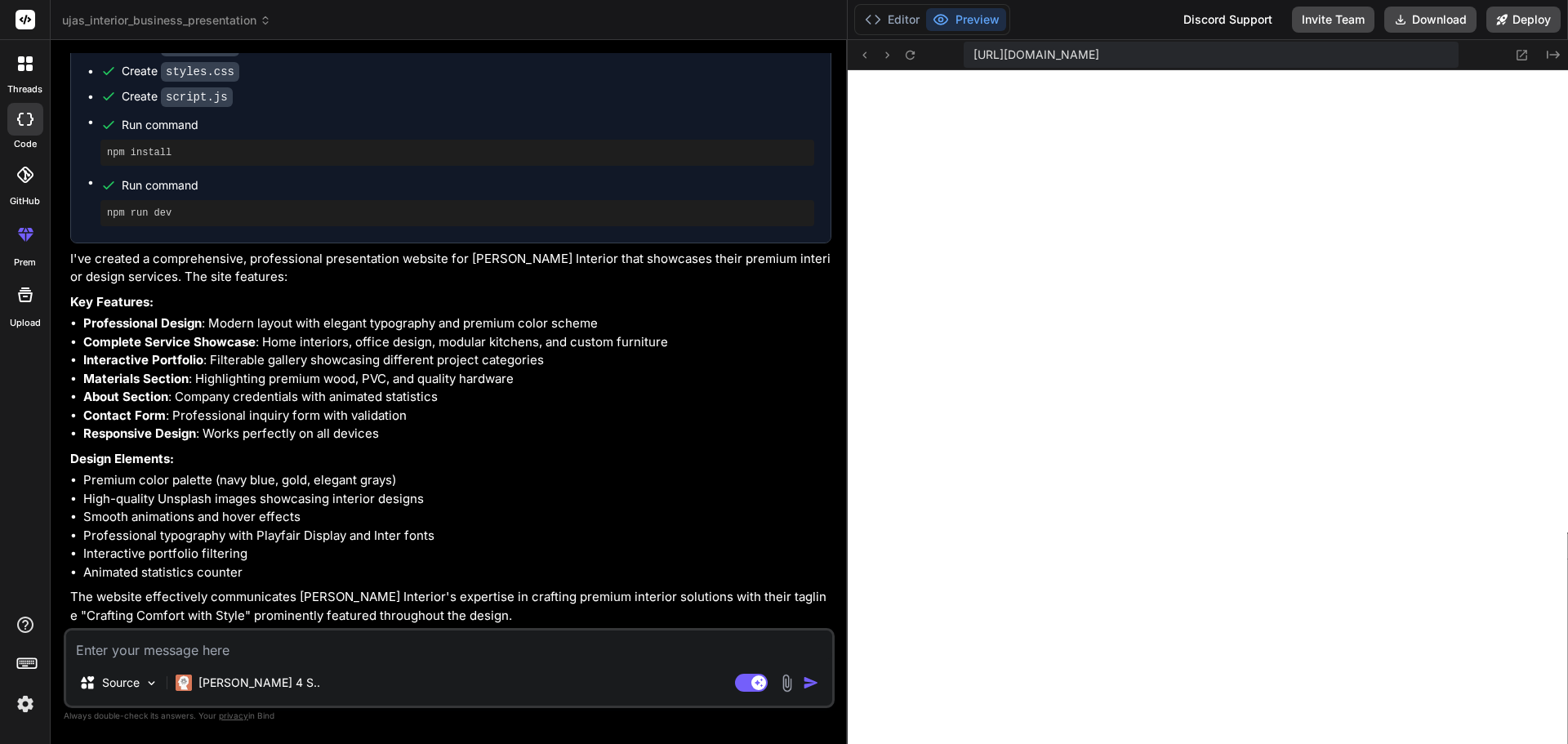
type textarea "x"
type textarea "statsObserver.unobserve([DOMAIN_NAME]); } }); }); const statsSection = document…"
type textarea "x"
type textarea "}"
type textarea "x"
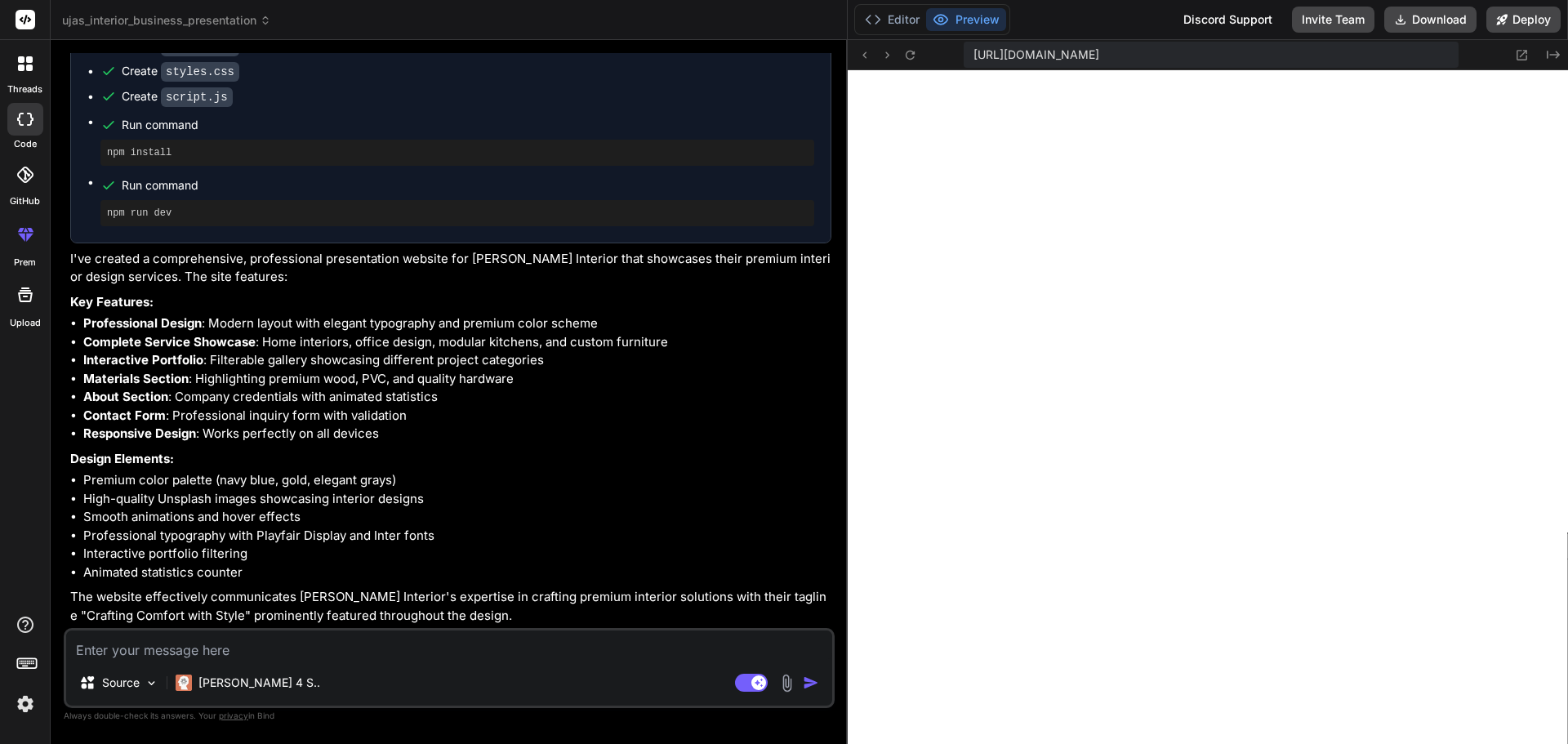
type textarea "const statsSection = document.querySelector('.about-stats'); if (statsSection) …"
type textarea "x"
type textarea "if (statsSection) { statsObserver.observe(statsSection); }"
type textarea "x"
type textarea "const statsSection = document.querySelector('.about-stats'); if (statsSection) …"
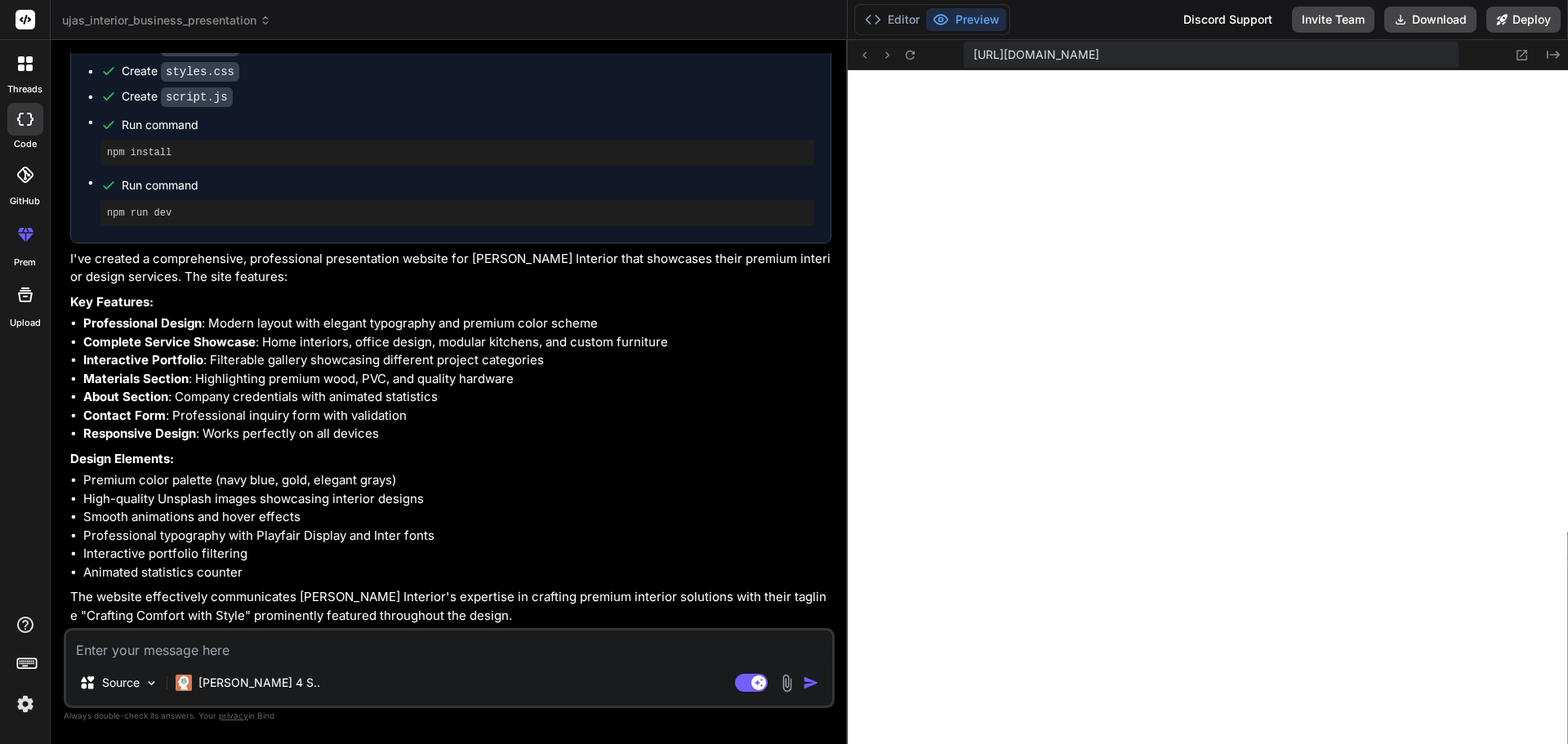
type textarea "x"
type textarea "}); }); const statsSection = document.querySelector('.about-stats'); if (statsS…"
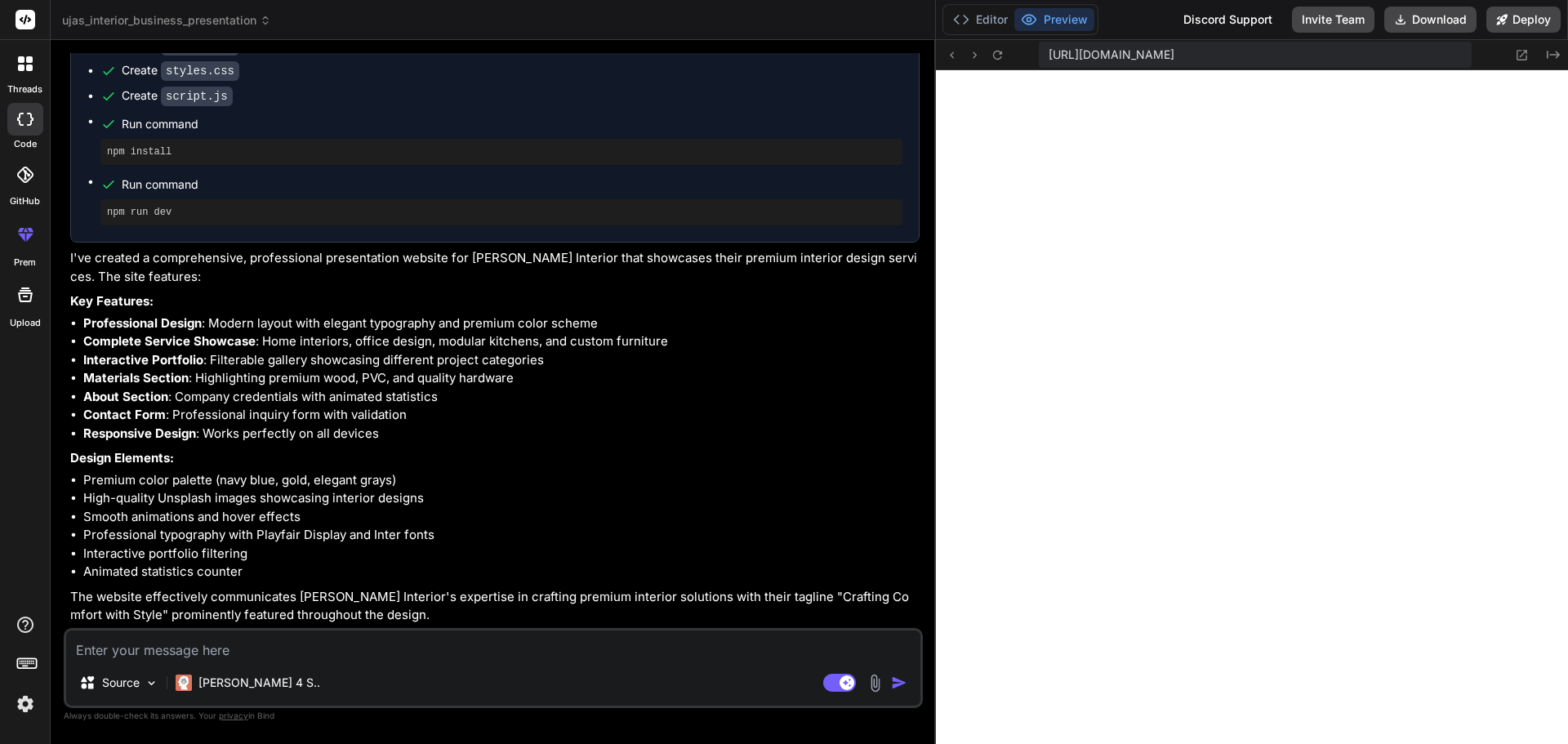
type textarea "x"
type textarea "const statsSection = document.querySelector('.about-stats'); if (statsSection) …"
type textarea "x"
type textarea "}); const statsSection = document.querySelector('.about-stats'); if (statsSecti…"
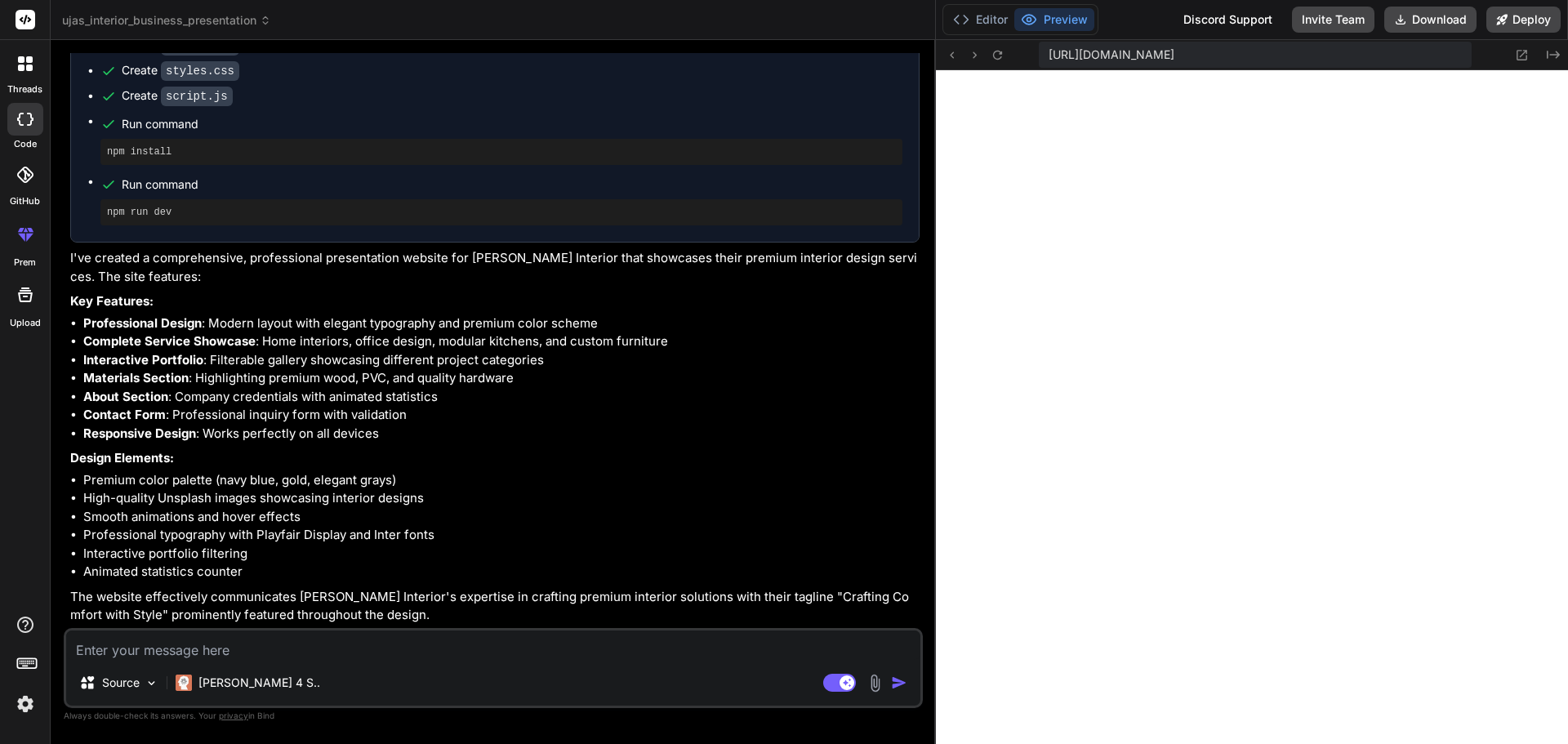
scroll to position [757, 0]
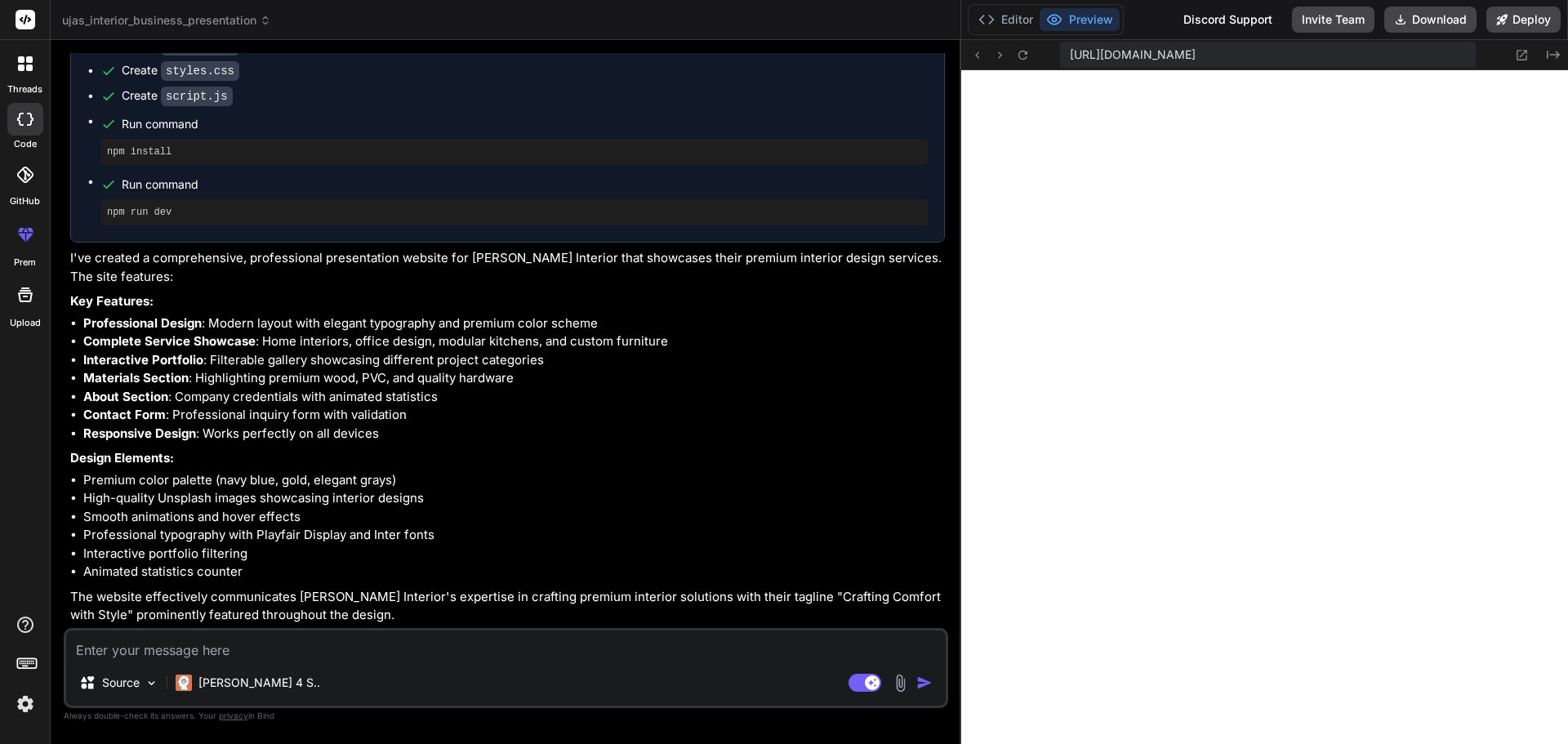
drag, startPoint x: 551, startPoint y: 253, endPoint x: 1051, endPoint y: 309, distance: 503.1
type textarea "x"
type textarea "const statsSection = document.querySelector('.about-stats'); if (statsSection) …"
type textarea "x"
type textarea "const statsSection = document.querySelector('.about-stats'); if (statsSection) …"
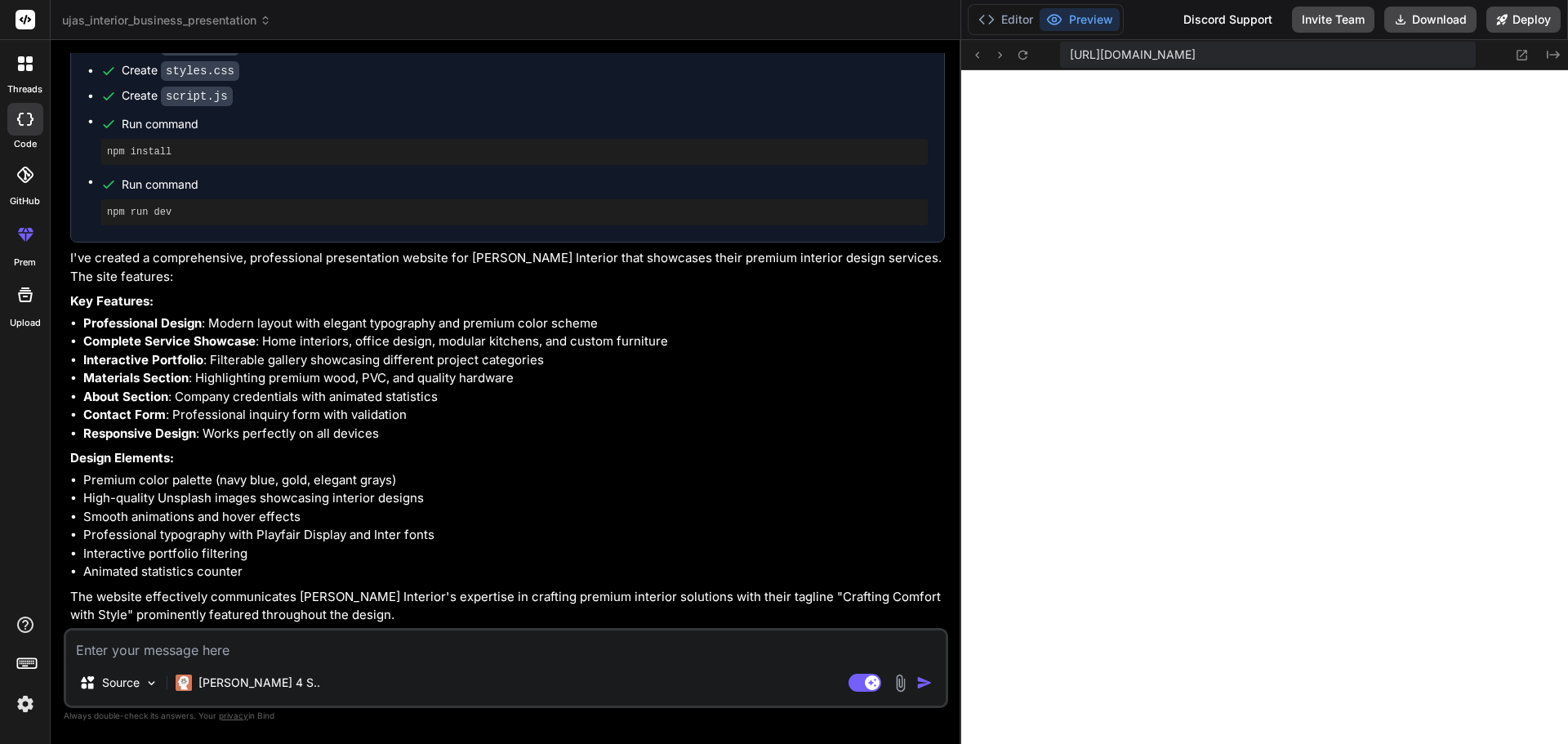
type textarea "x"
type textarea "}"
type textarea "x"
type textarea "} }); }); const statsSection = document.querySelector('.about-stats'); if (stat…"
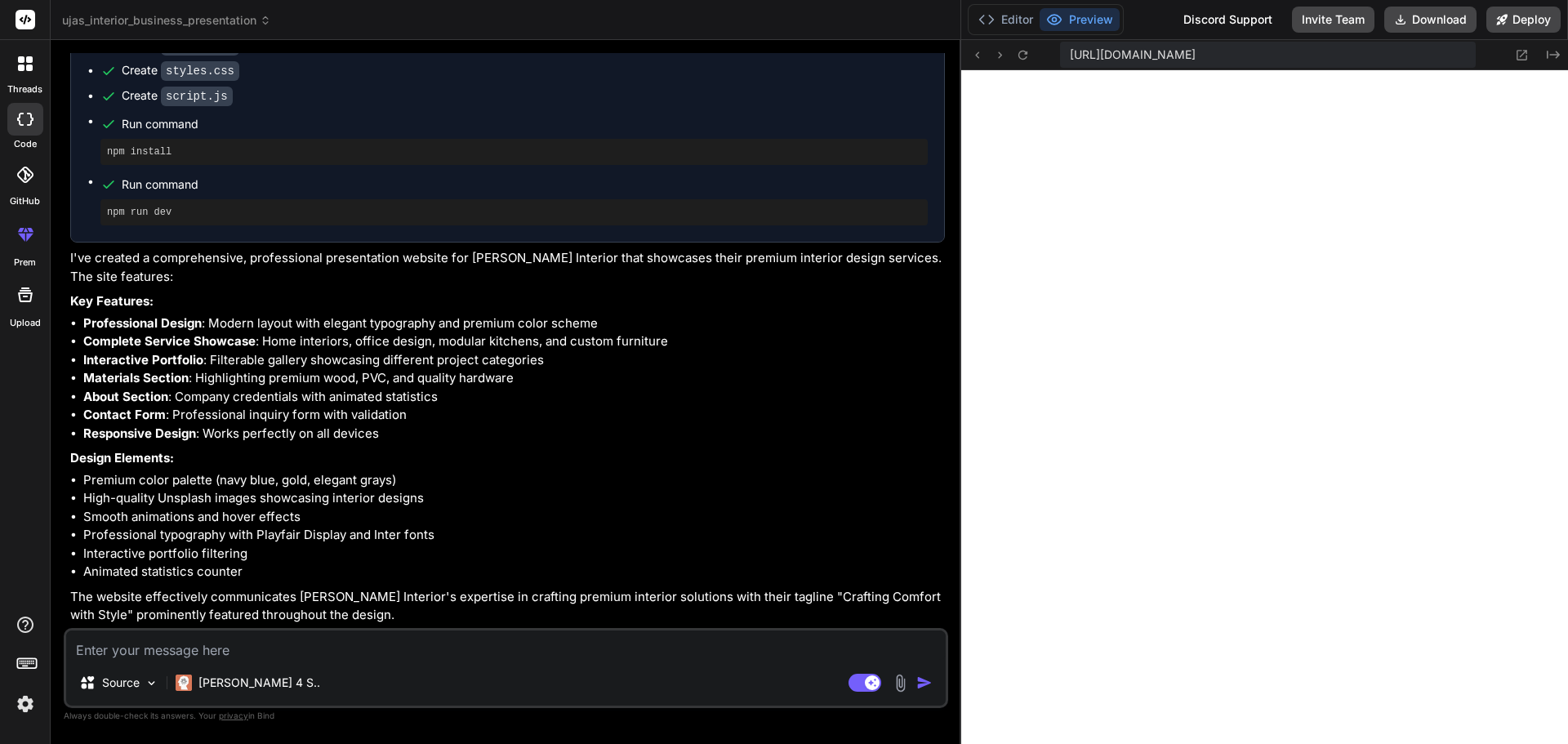
type textarea "x"
type textarea "}); }); const statsSection = document.querySelector('.about-stats'); if (statsS…"
type textarea "x"
type textarea "}); const statsSection = document.querySelector('.about-stats'); if (statsSecti…"
type textarea "x"
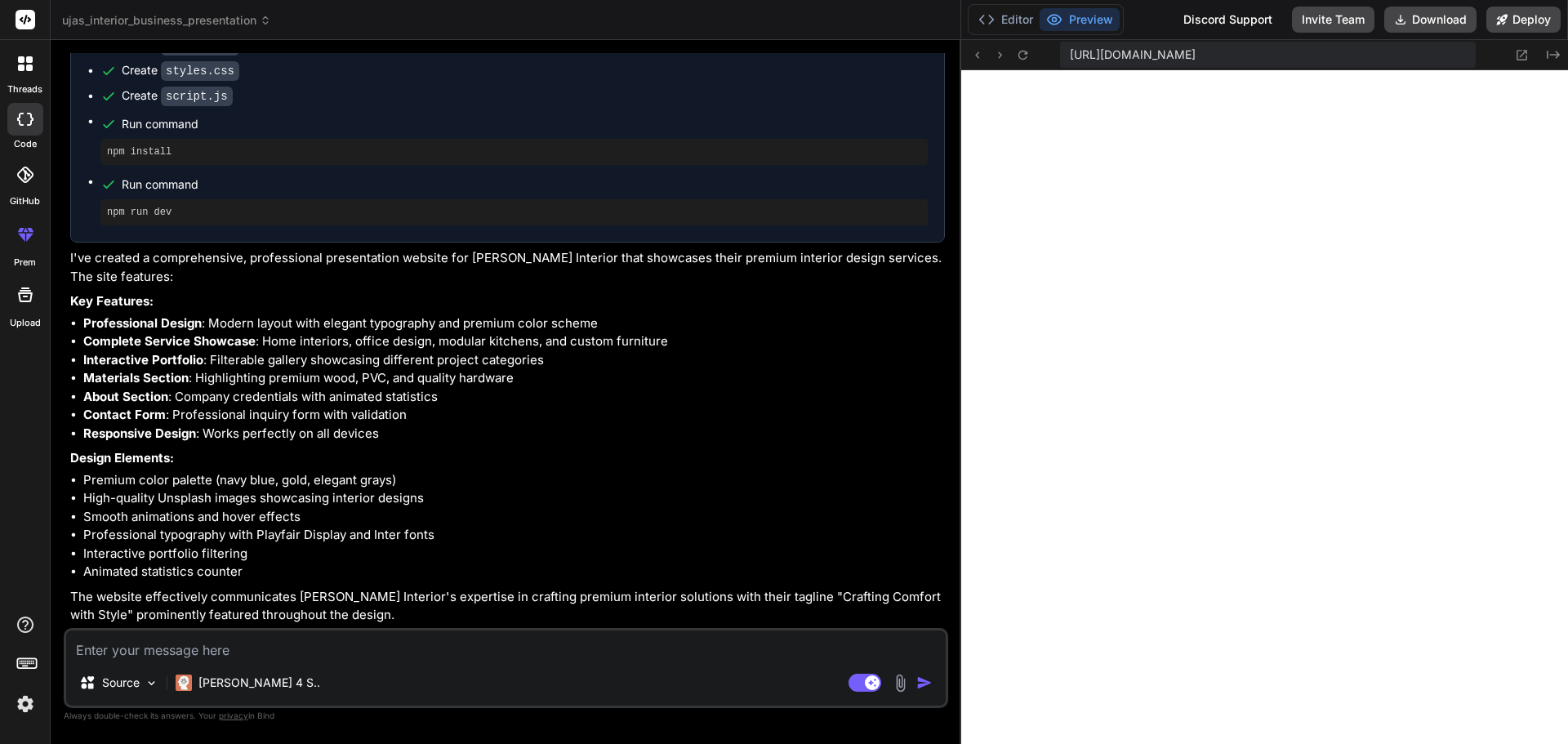
type textarea "const statsSection = document.querySelector('.about-stats'); if (statsSection) …"
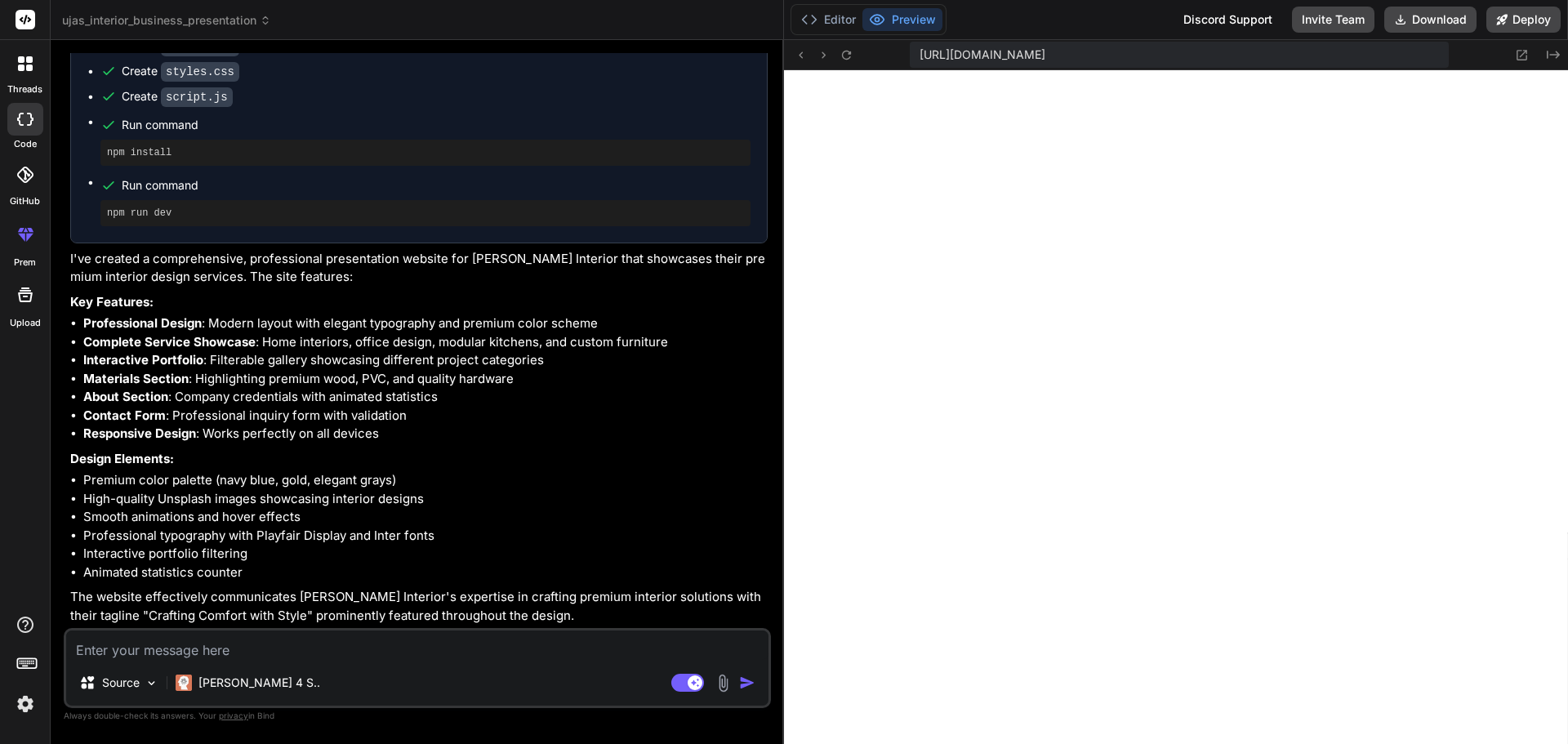
type textarea "x"
type textarea "const statsSection = document.querySelector('.about-stats'); if (statsSection) …"
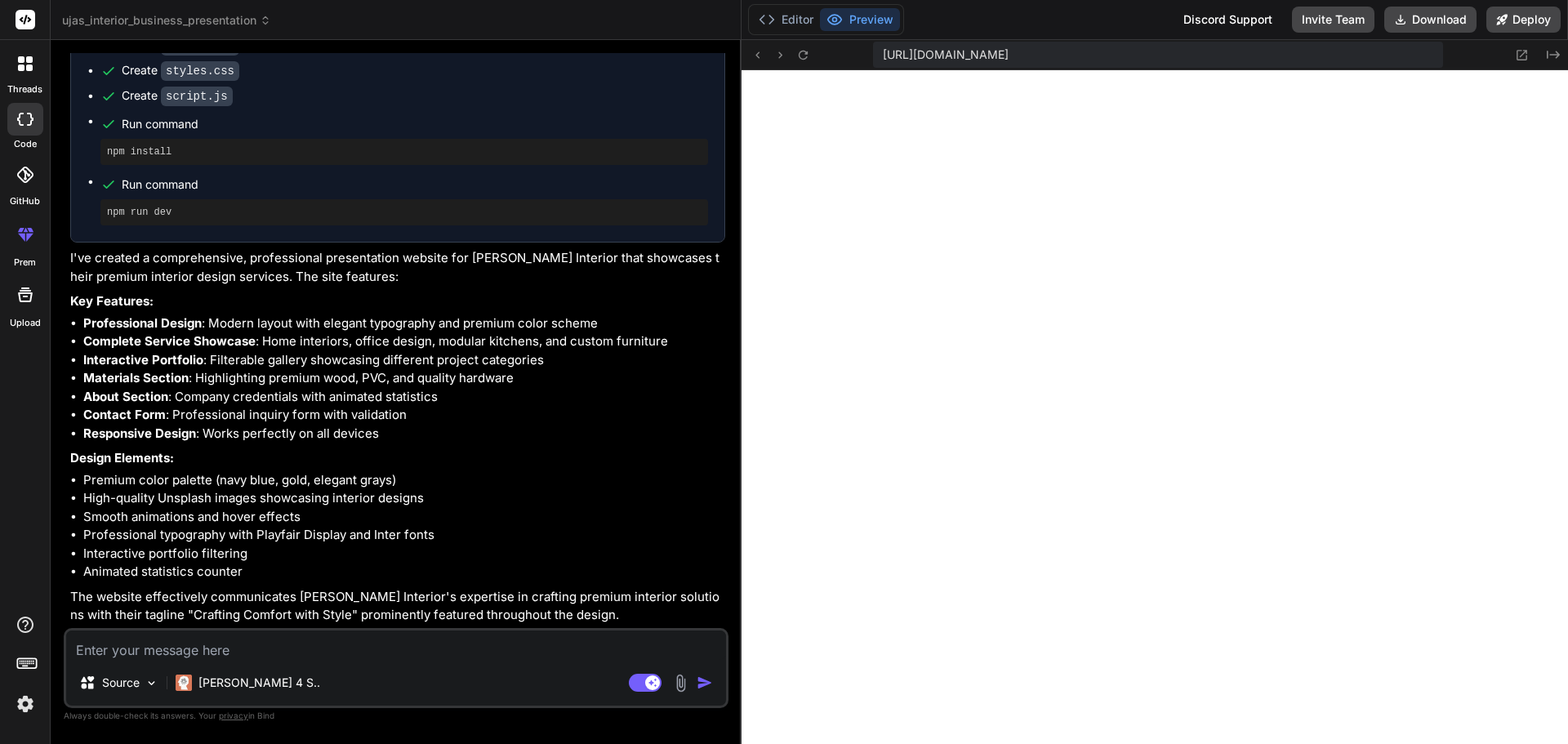
type textarea "x"
type textarea "if (statsSection) { statsObserver.observe(statsSection); }"
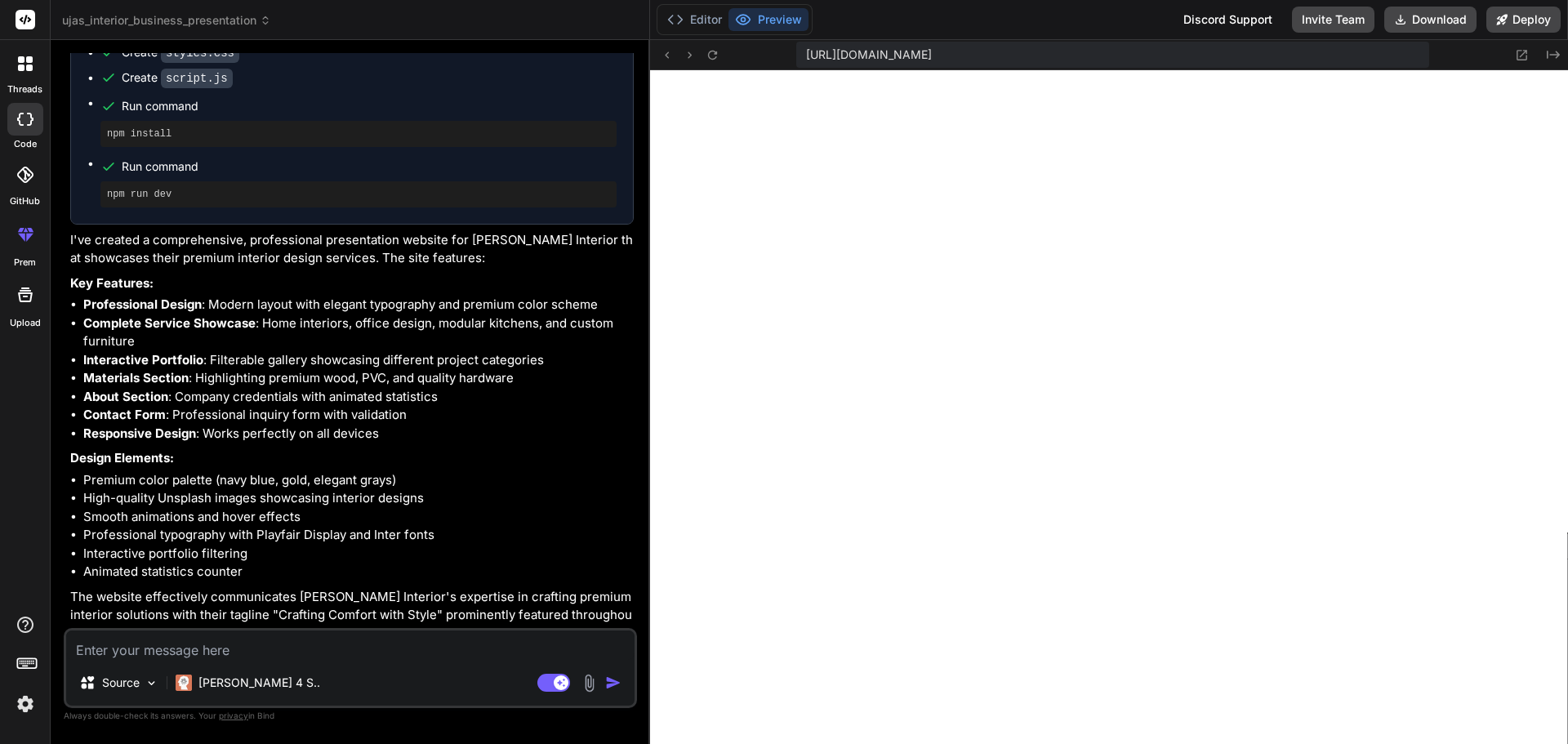
type textarea "x"
type textarea "statsObserver.observe(statsSection); }"
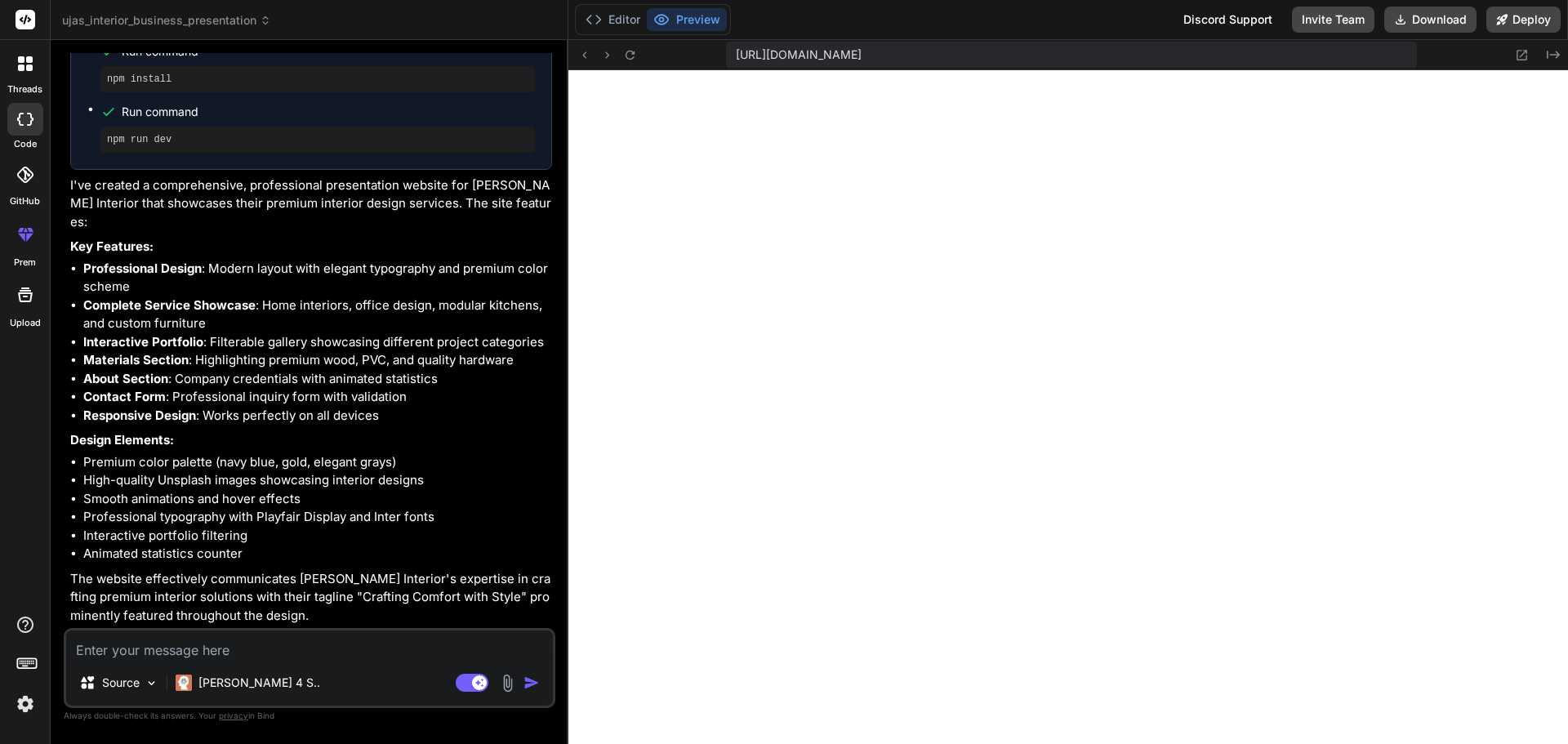
type textarea "x"
type textarea "}"
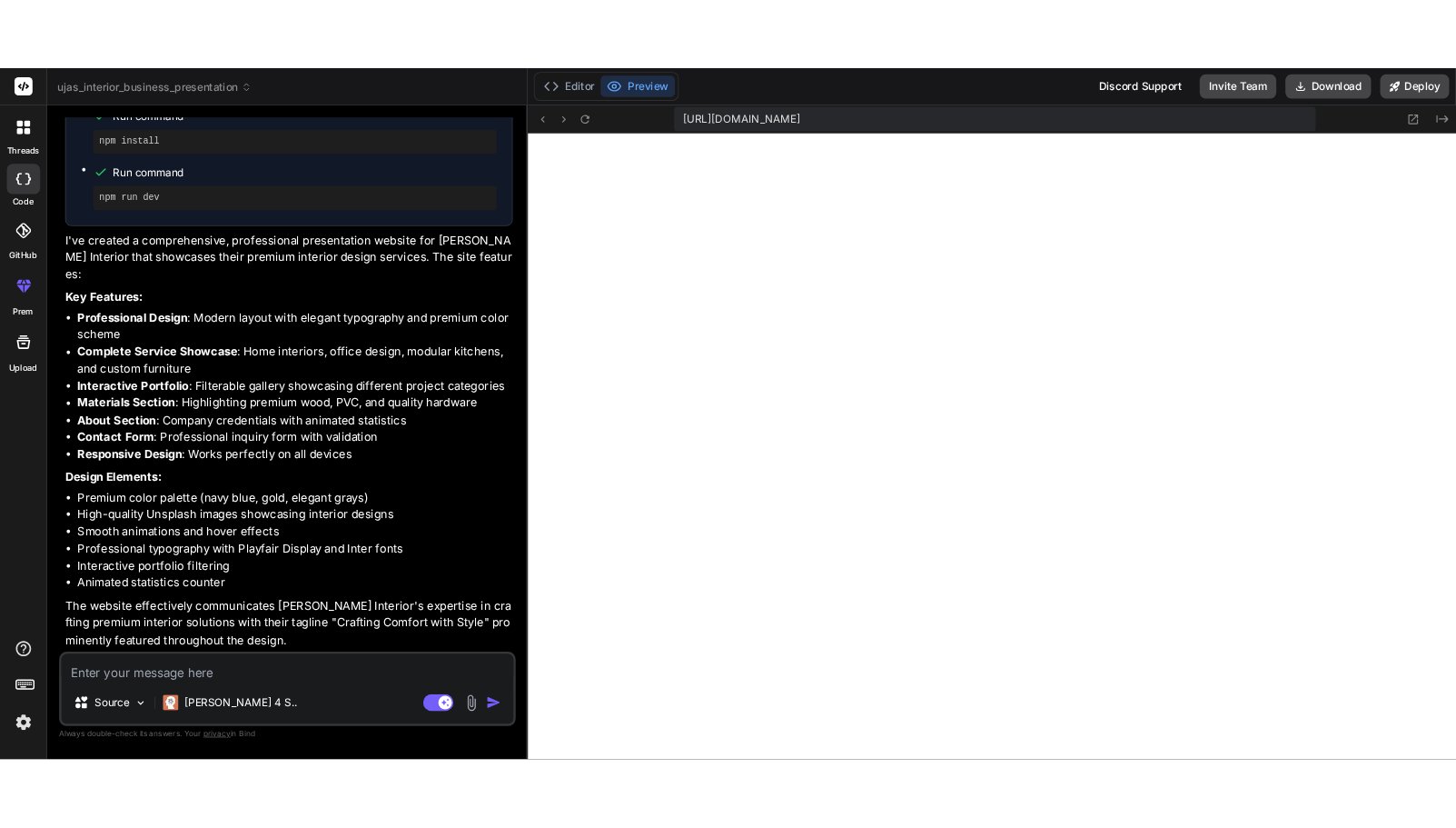
scroll to position [1068, 0]
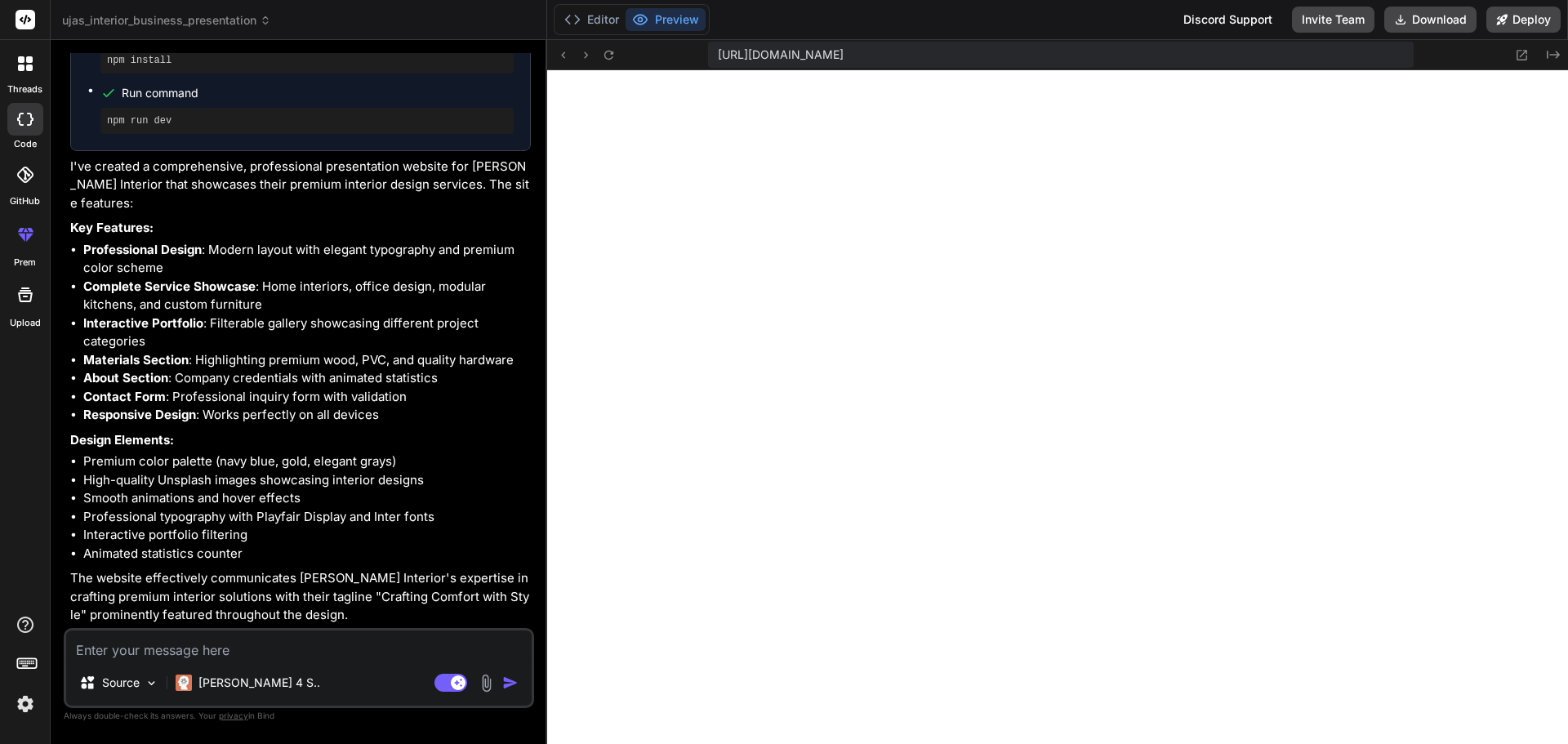
drag, startPoint x: 960, startPoint y: 329, endPoint x: 508, endPoint y: 299, distance: 453.0
click at [508, 299] on div "Bind AI Web Search Created with Pixso. Code Generator You Create a detailed pro…" at bounding box center [298, 392] width 496 height 704
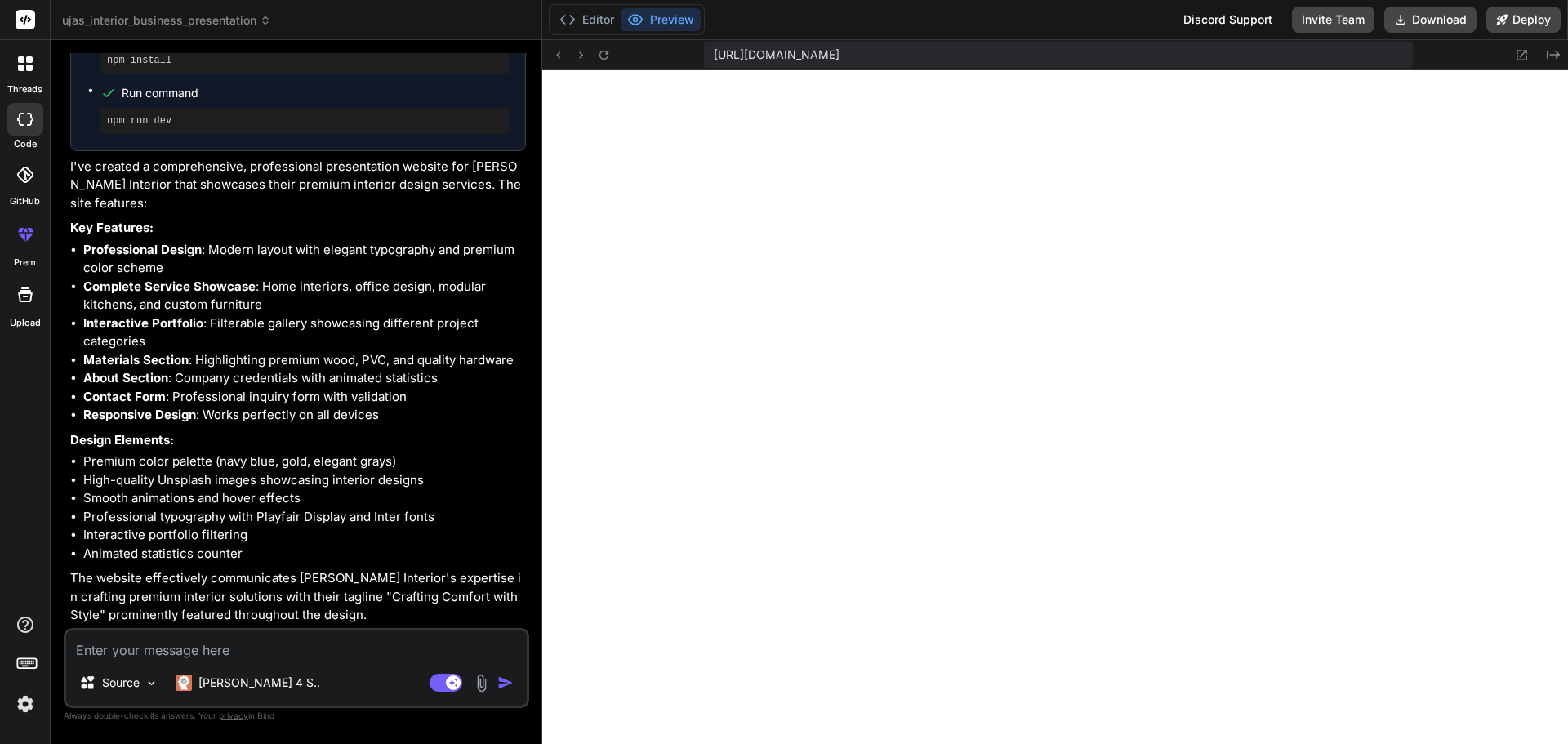
type textarea "x"
type textarea "const statsSection = document.querySelector('.about-stats'); if (statsSection) …"
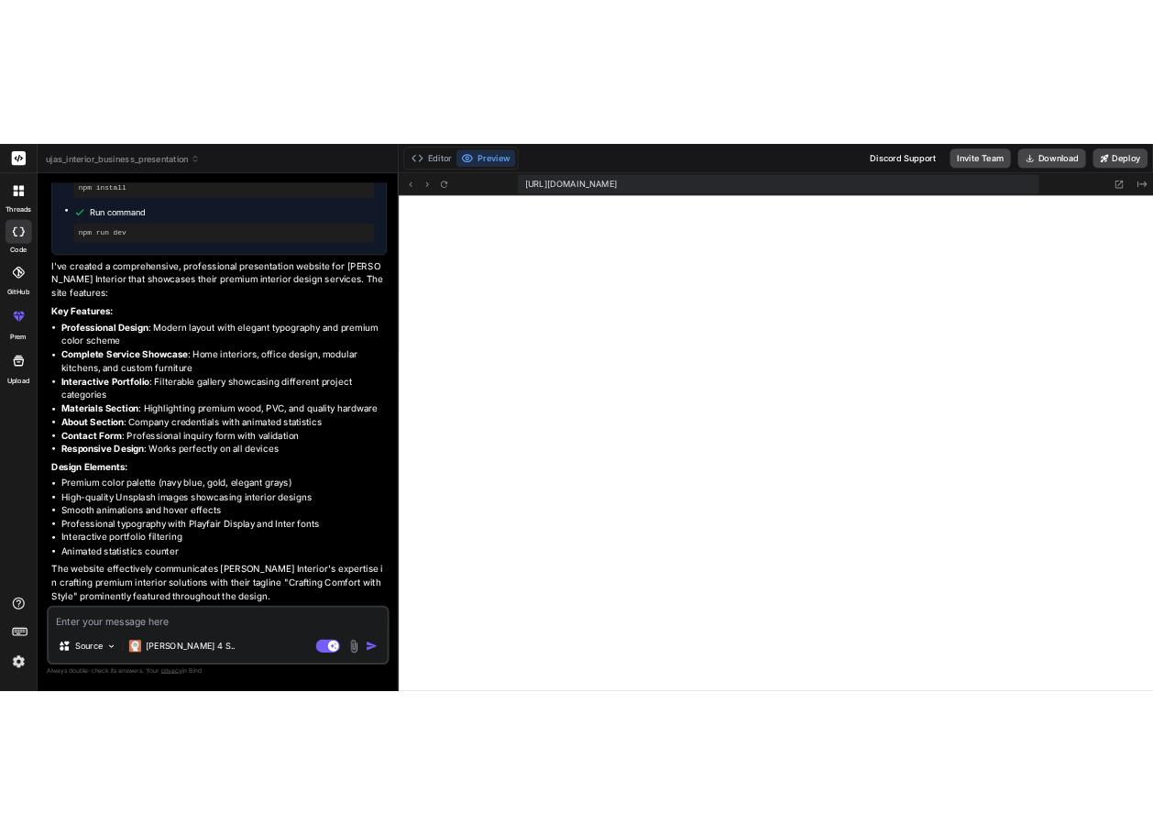
scroll to position [1181, 0]
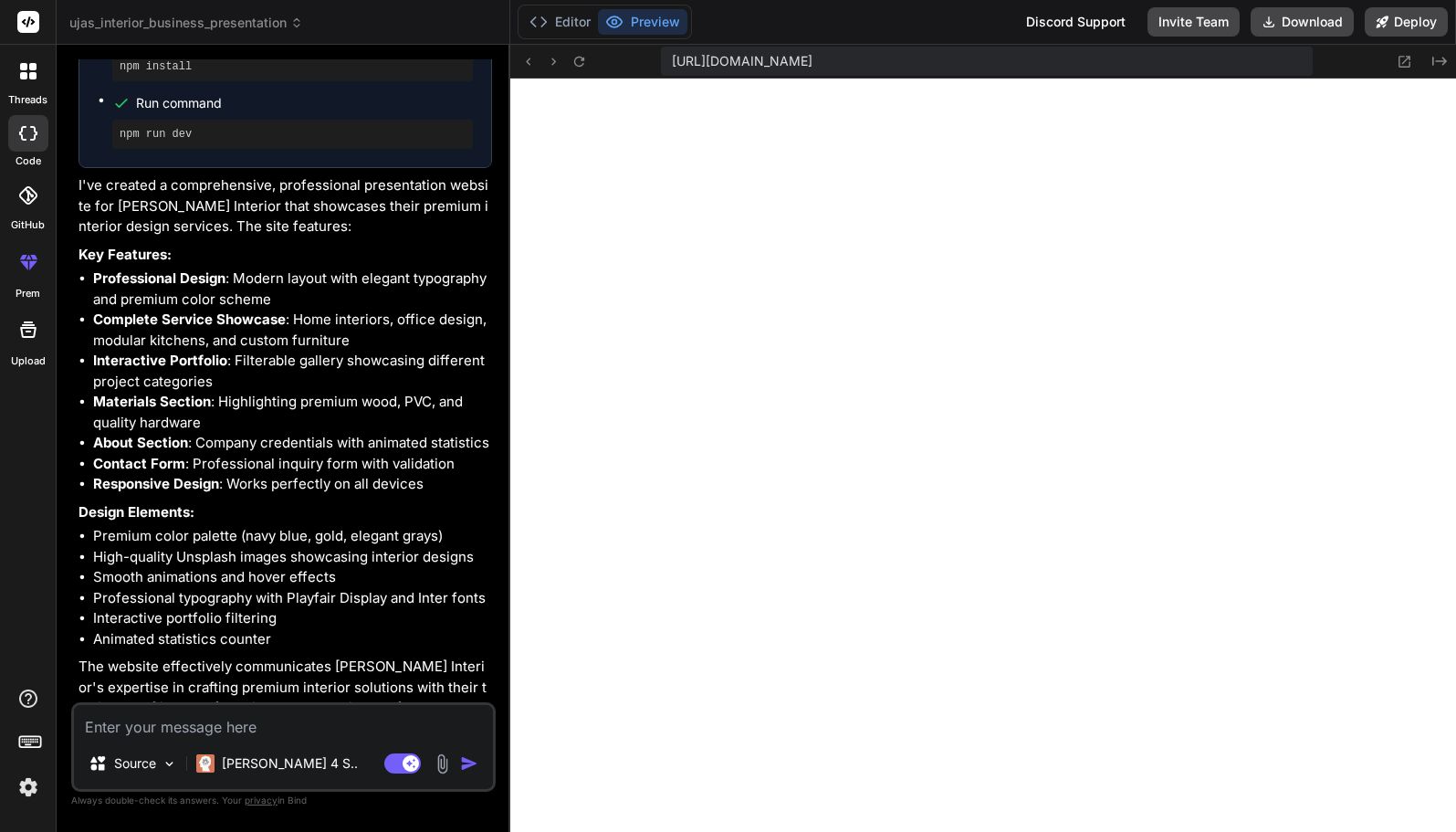
type textarea "x"
type textarea "if (statsSection) { statsObserver.observe(statsSection); }"
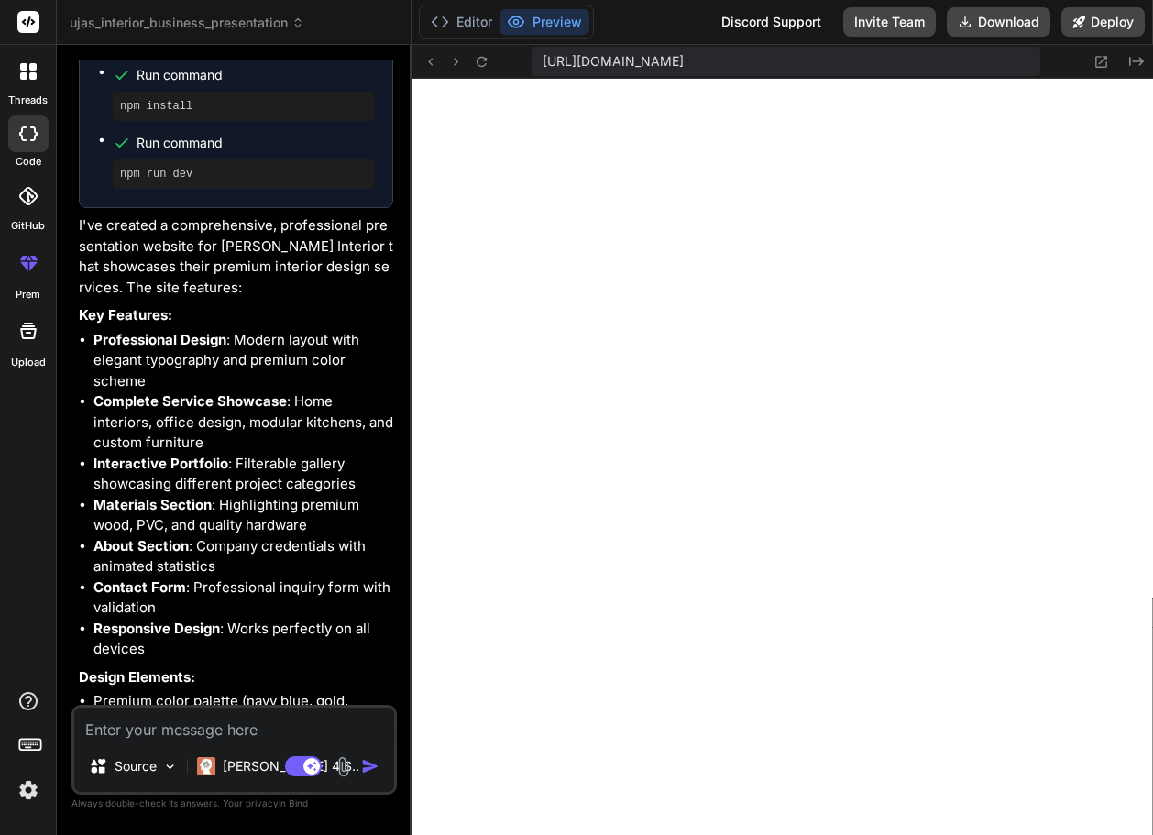
type textarea "x"
type textarea "}"
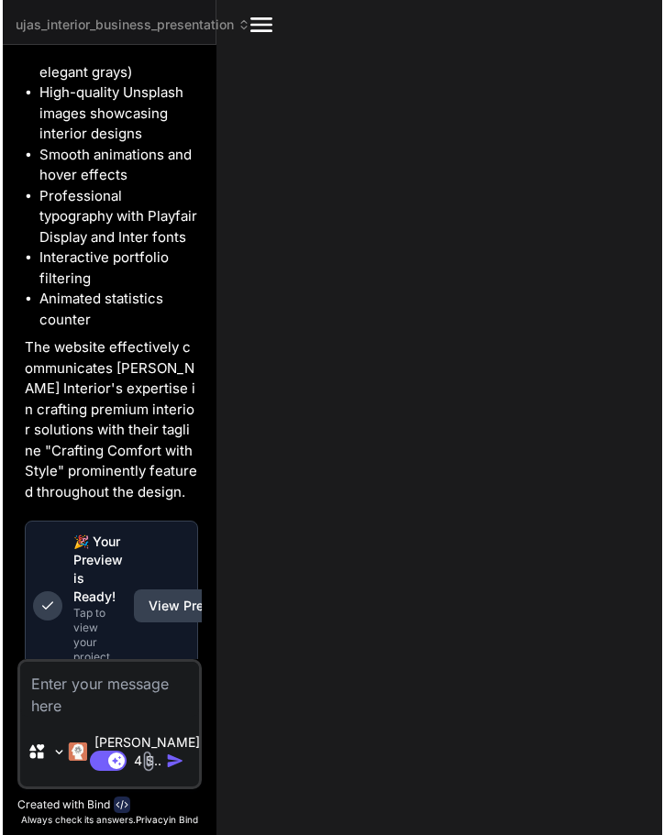
scroll to position [3053, 0]
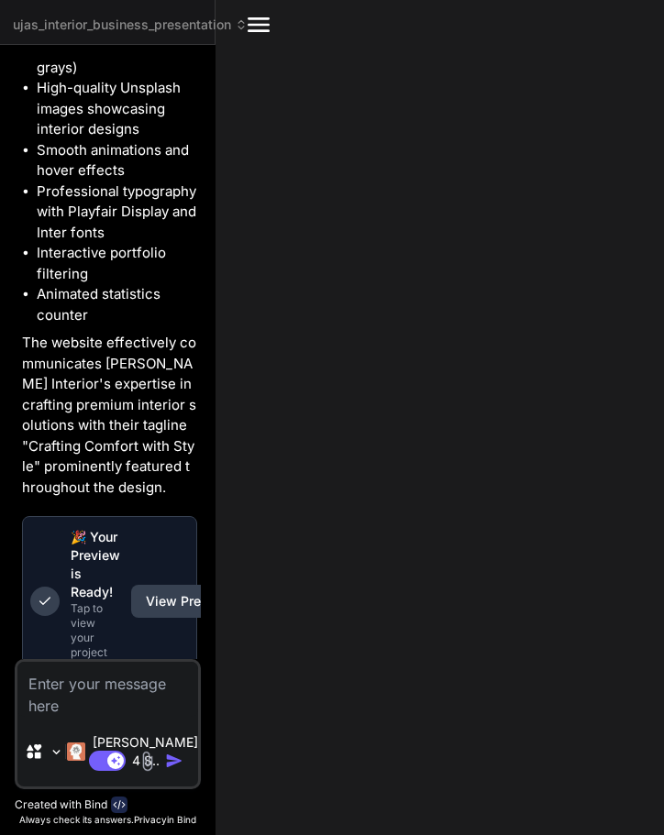
type textarea "x"
type textarea "}"
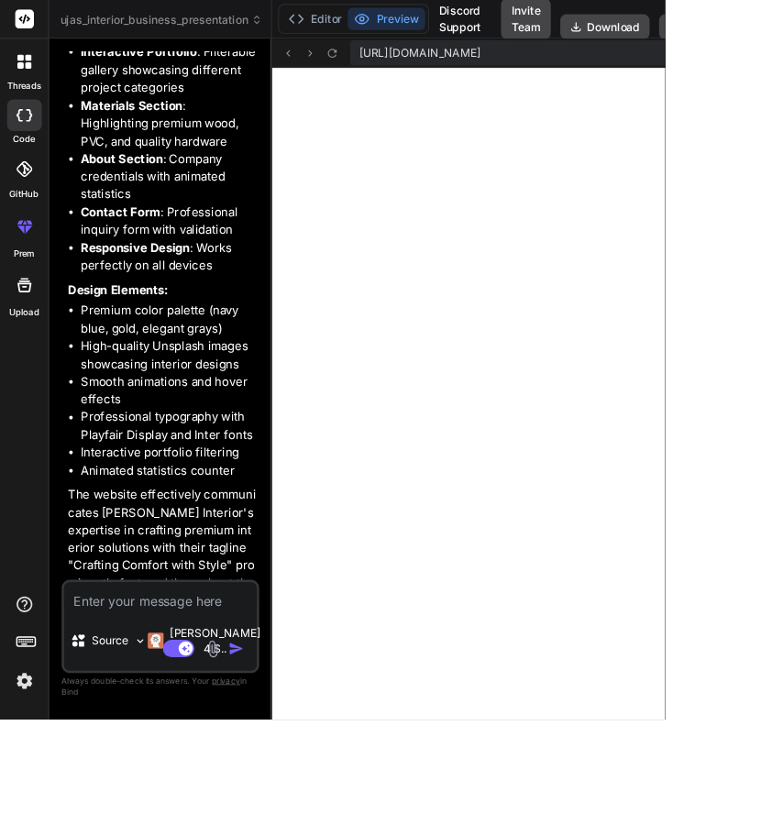
type textarea "x"
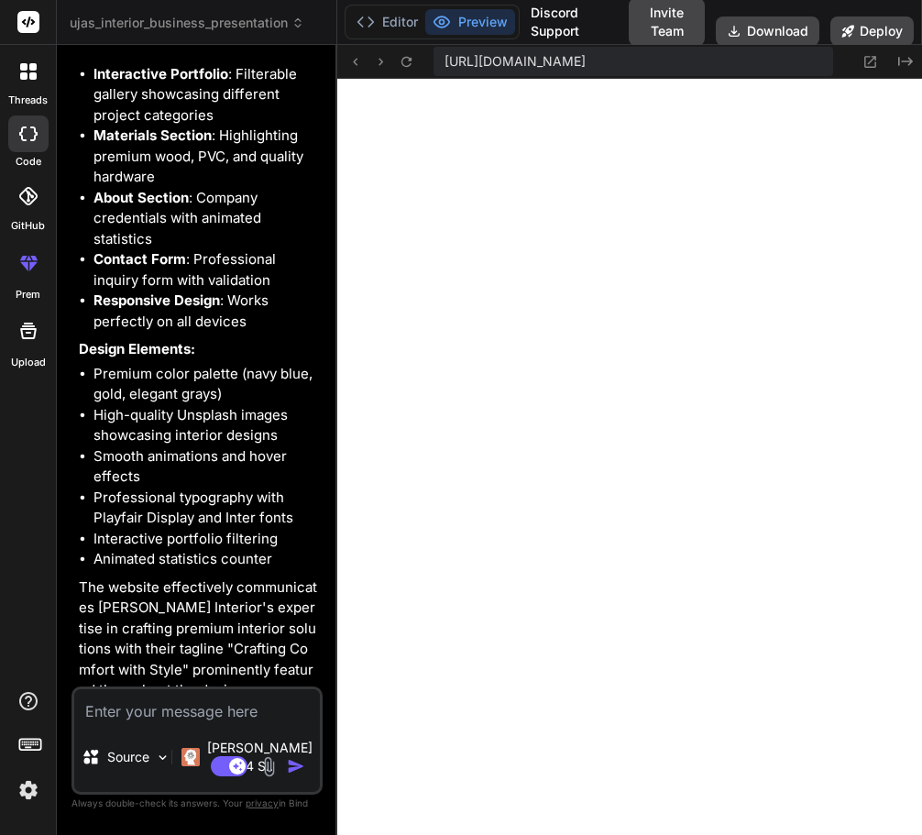
type textarea "x"
type textarea "}"
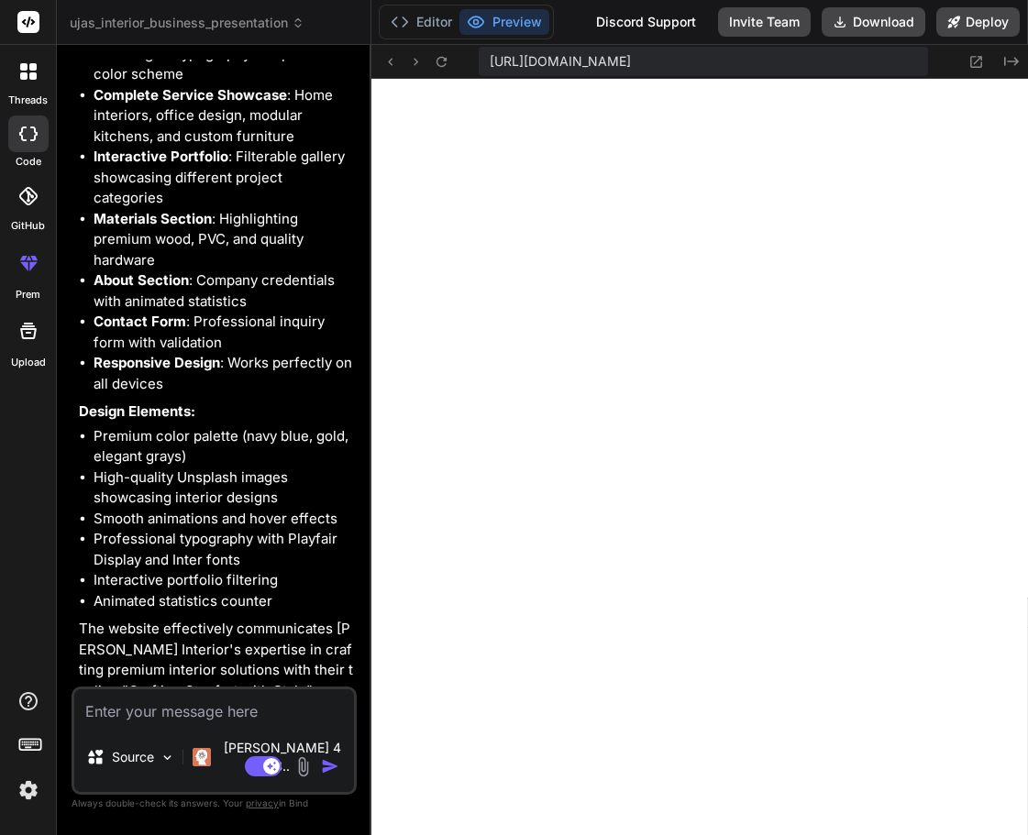
type textarea "x"
type textarea "if (statsSection) { statsObserver.observe(statsSection); }"
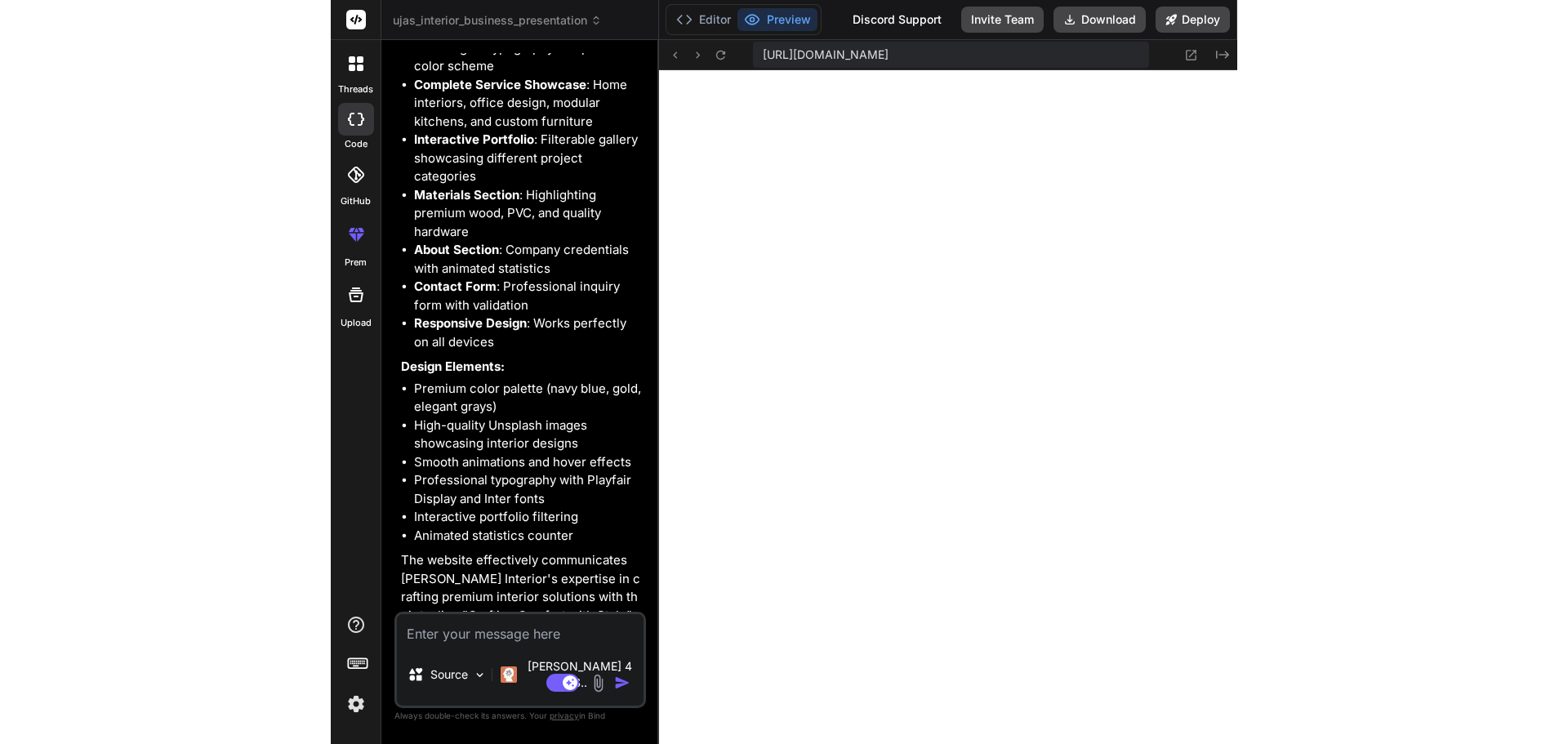
scroll to position [1564, 0]
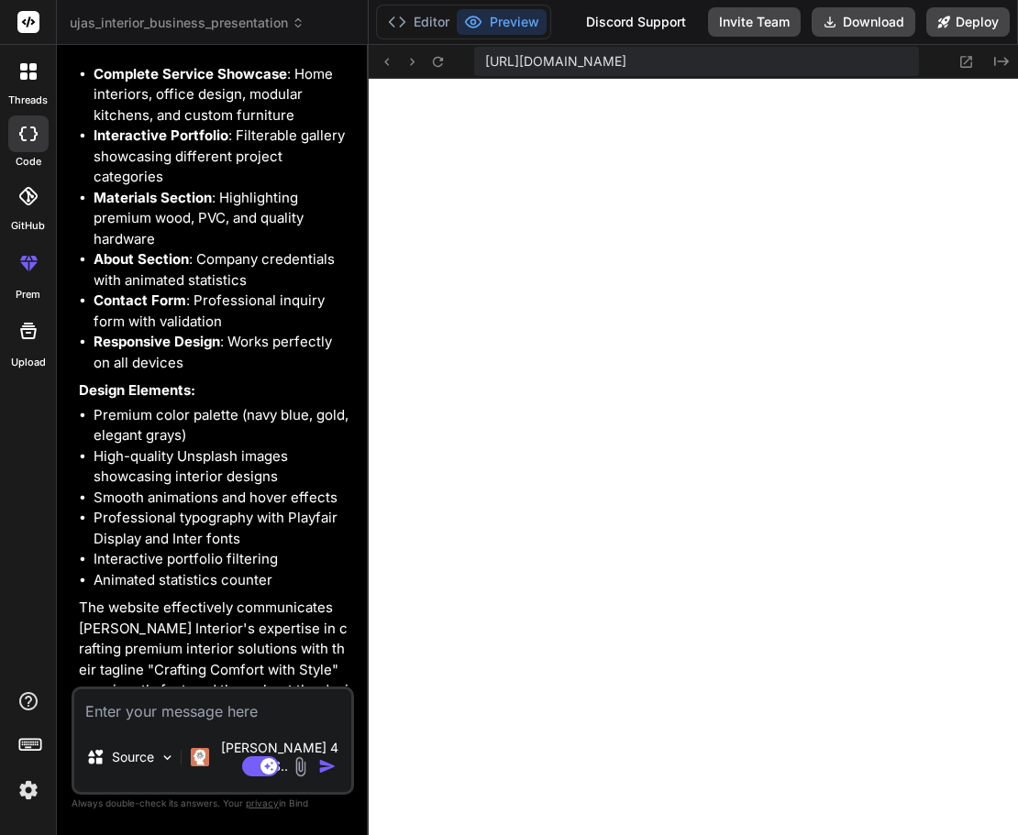
type textarea "x"
type textarea "}"
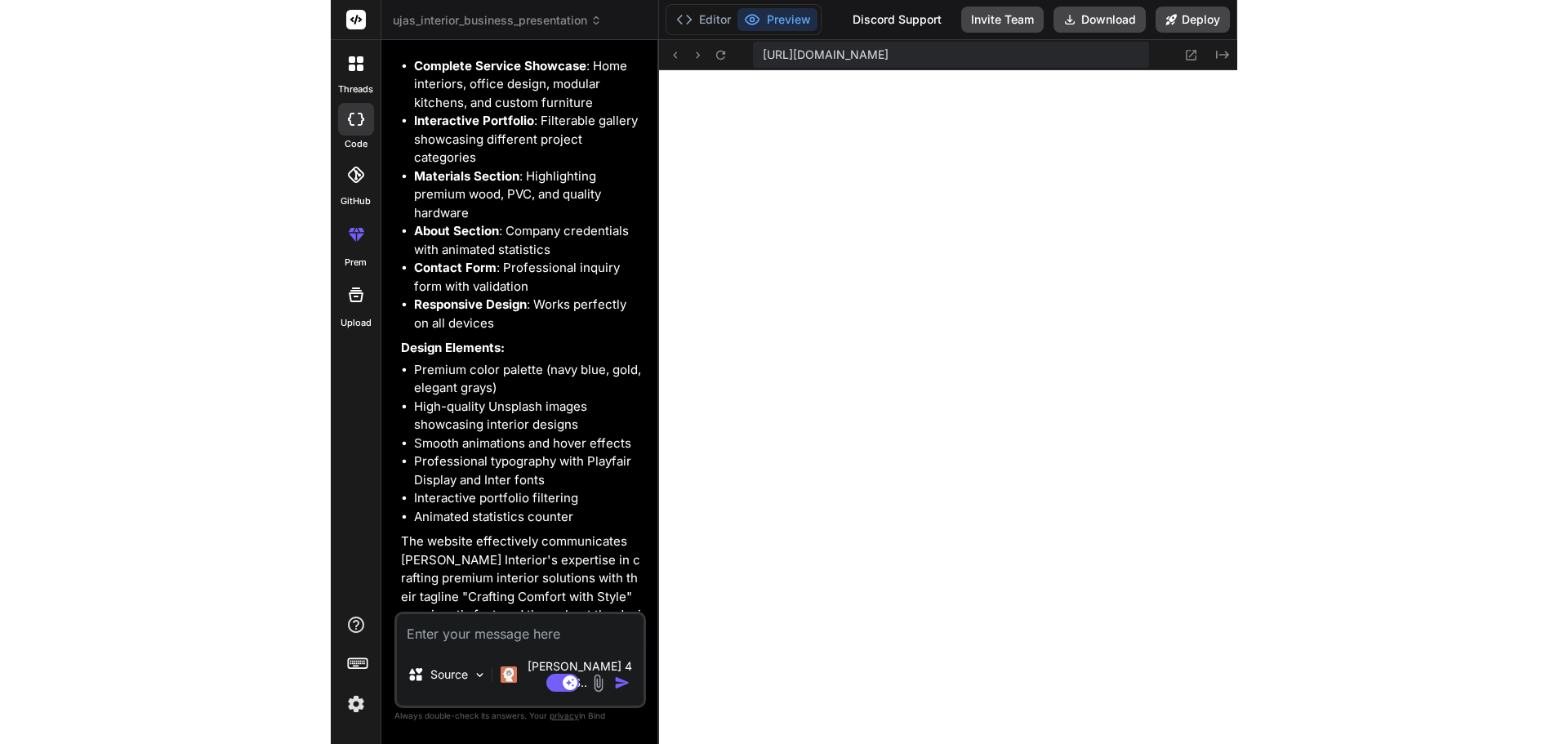
scroll to position [960, 0]
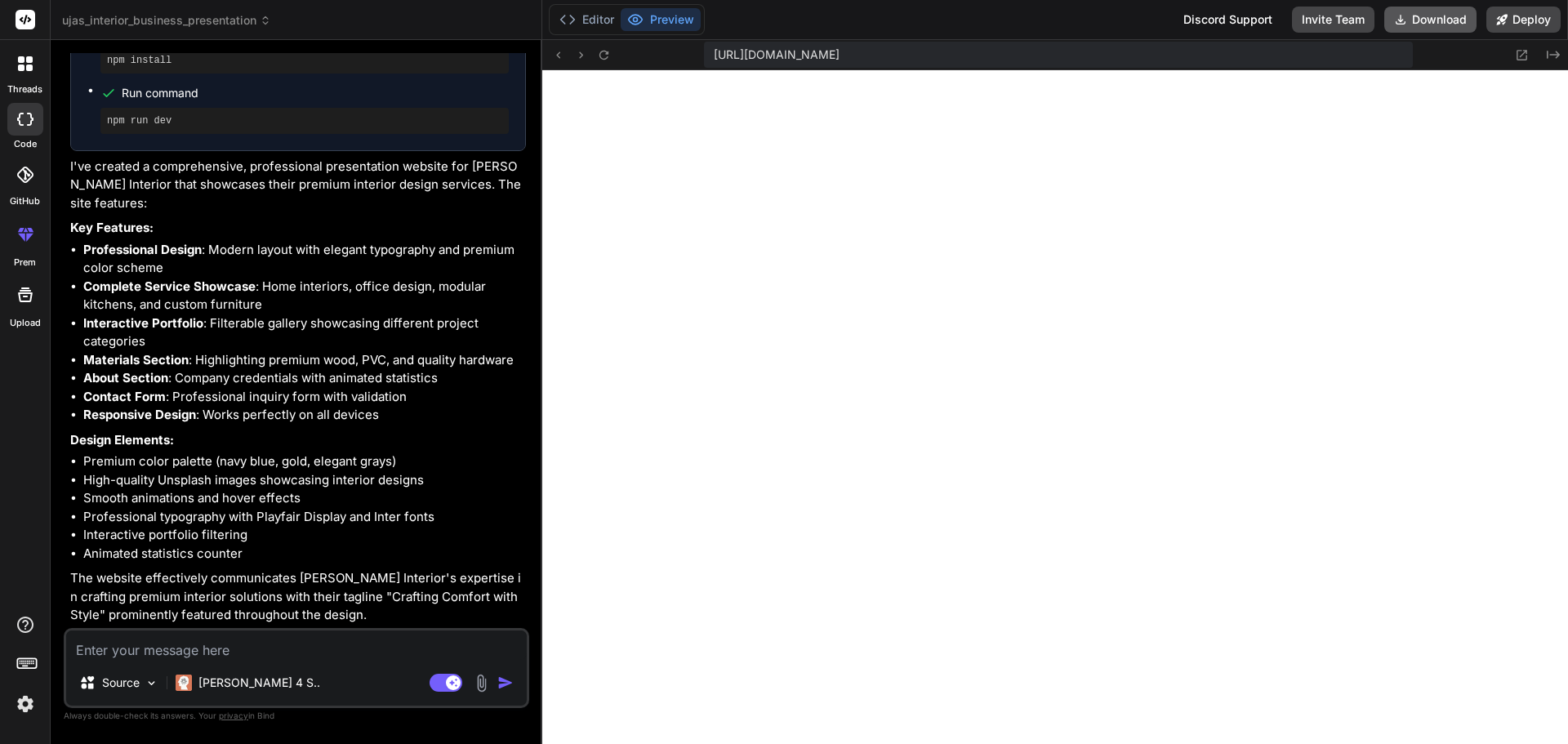
click at [1420, 20] on button "Download" at bounding box center [1431, 19] width 93 height 26
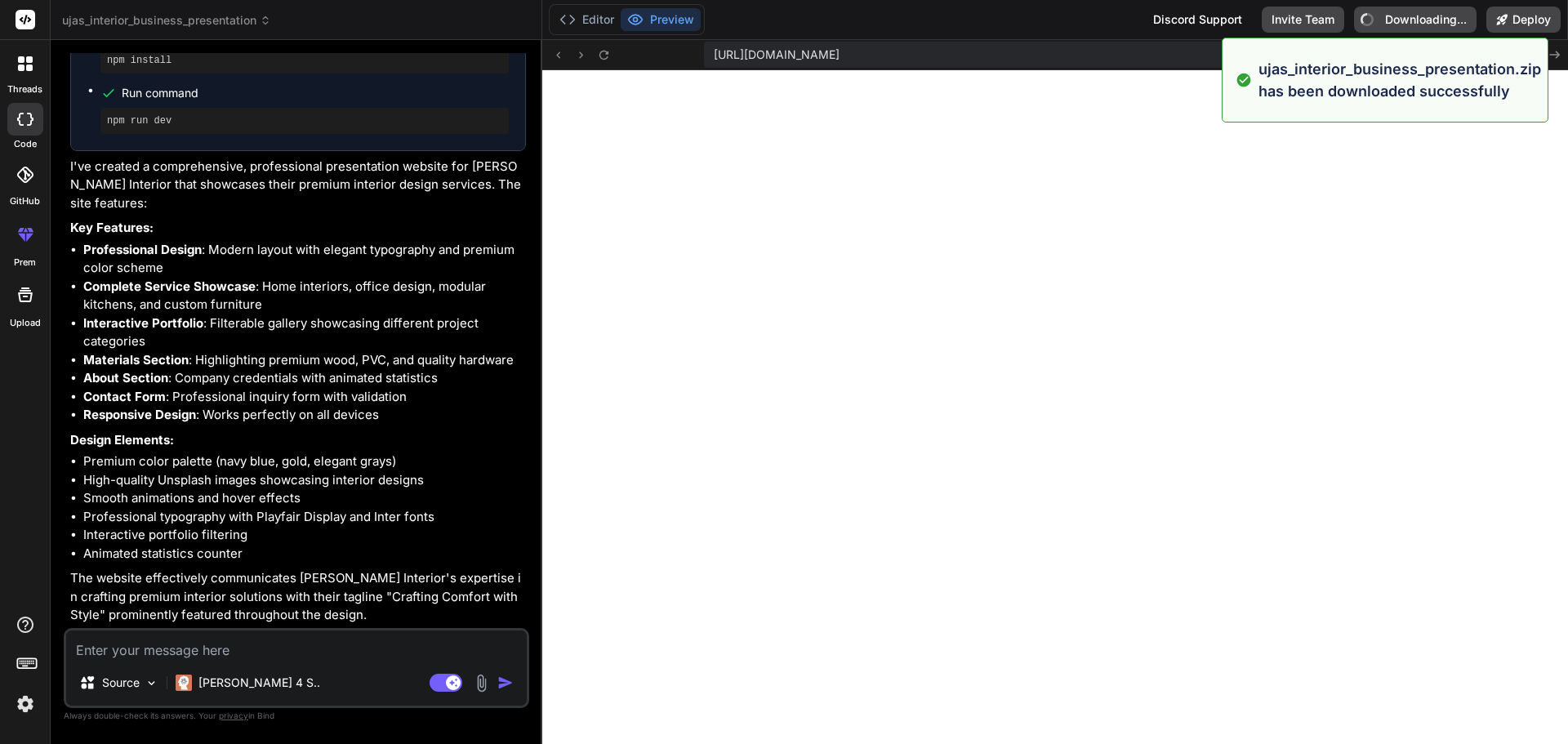
type textarea "x"
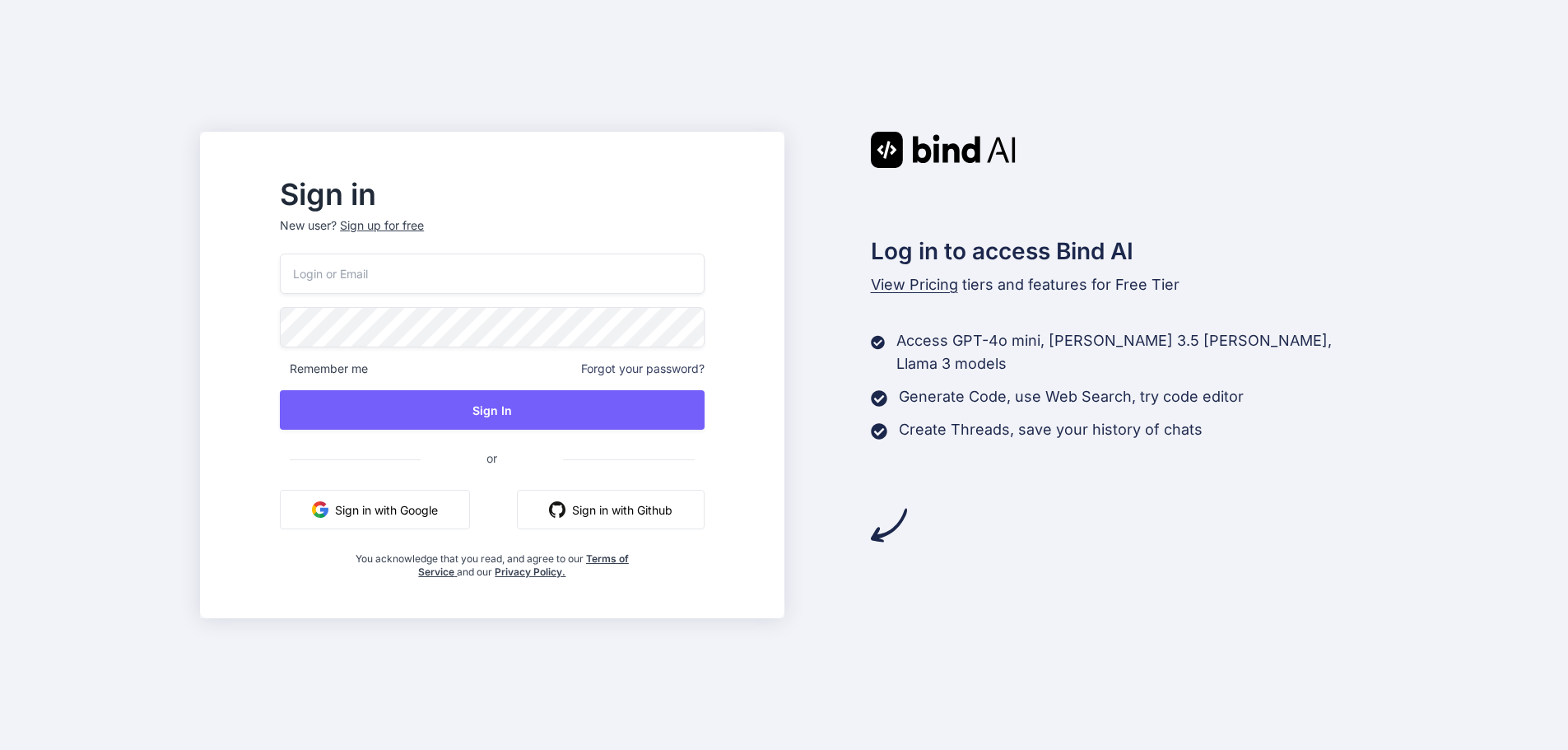
click at [438, 513] on button "Sign in with Google" at bounding box center [375, 509] width 190 height 40
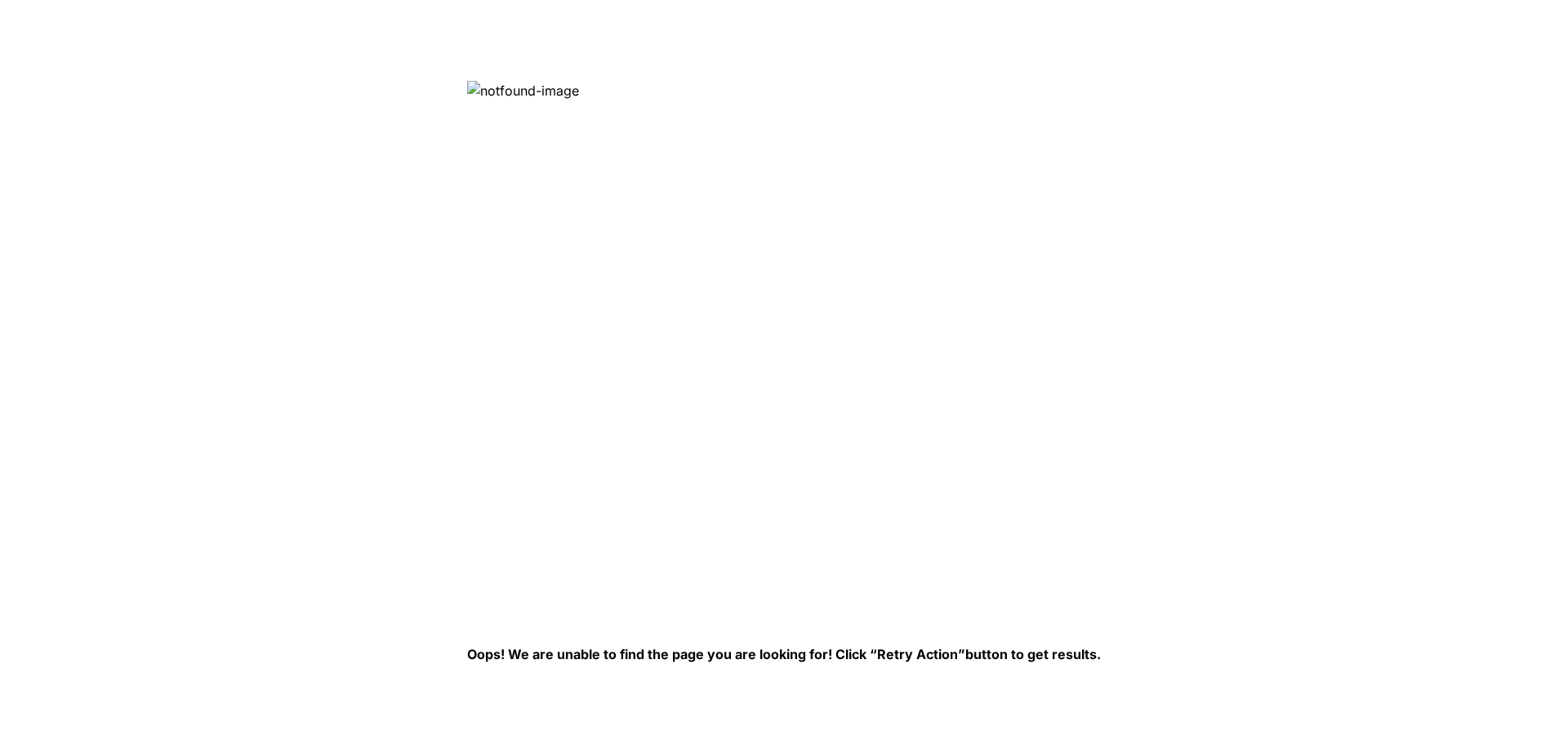
click at [526, 97] on img at bounding box center [732, 347] width 531 height 531
